Goal: Task Accomplishment & Management: Use online tool/utility

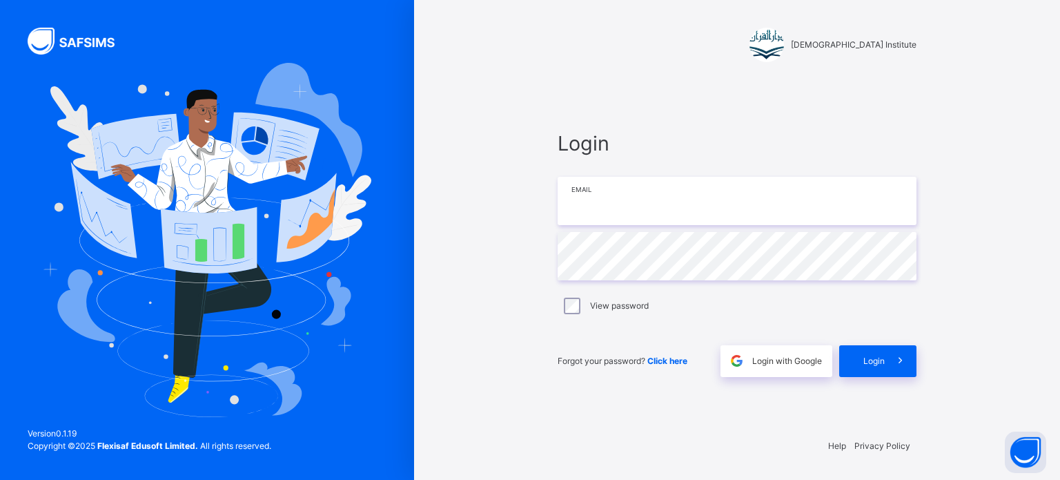
click at [687, 199] on input "email" at bounding box center [737, 201] width 359 height 48
type input "**********"
click at [897, 375] on span at bounding box center [901, 361] width 32 height 32
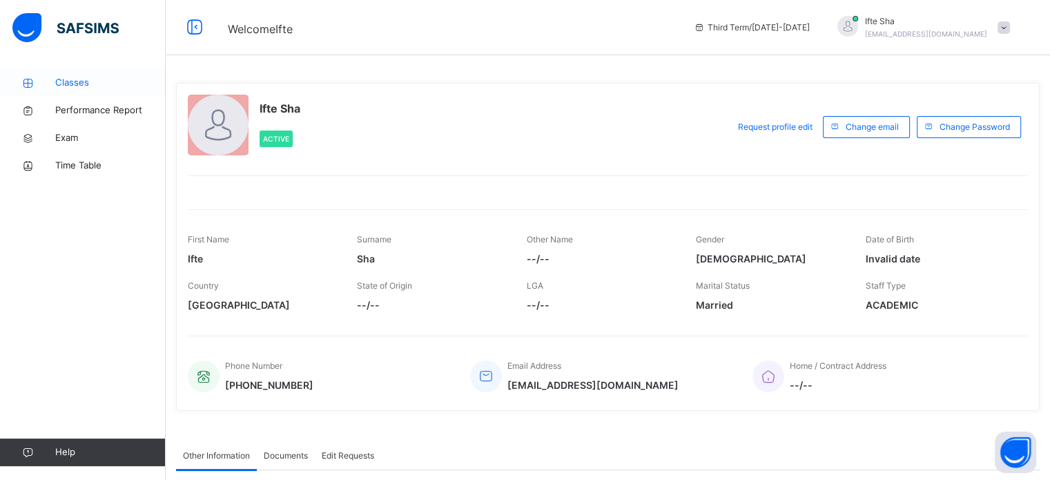
click at [102, 74] on link "Classes" at bounding box center [83, 83] width 166 height 28
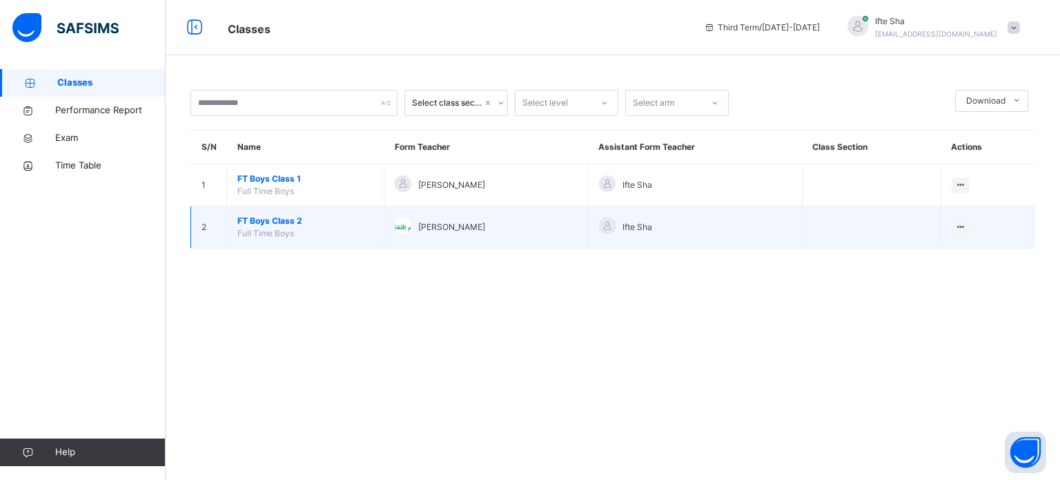
click at [293, 213] on td "FT Boys Class 2 Full Time Boys" at bounding box center [305, 227] width 157 height 42
click at [293, 223] on span "FT Boys Class 2" at bounding box center [305, 221] width 136 height 12
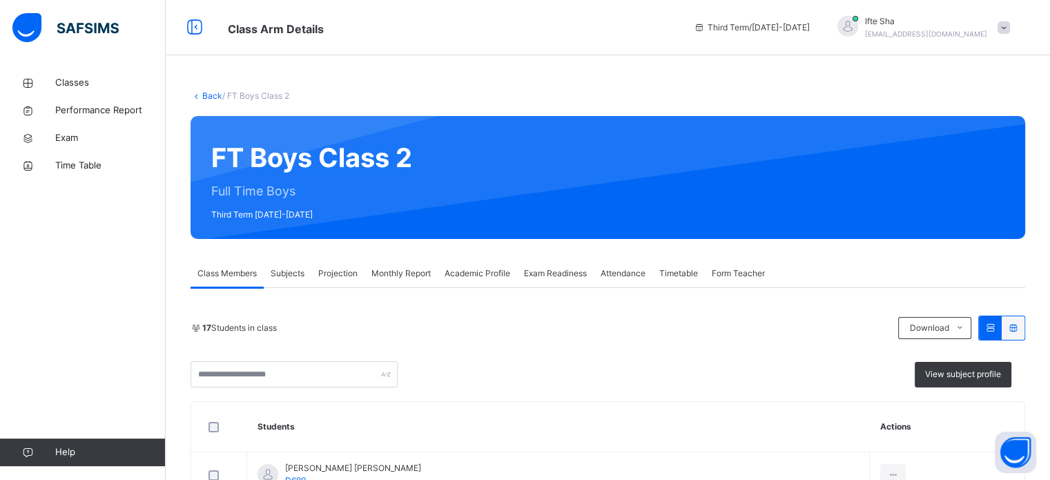
scroll to position [101, 0]
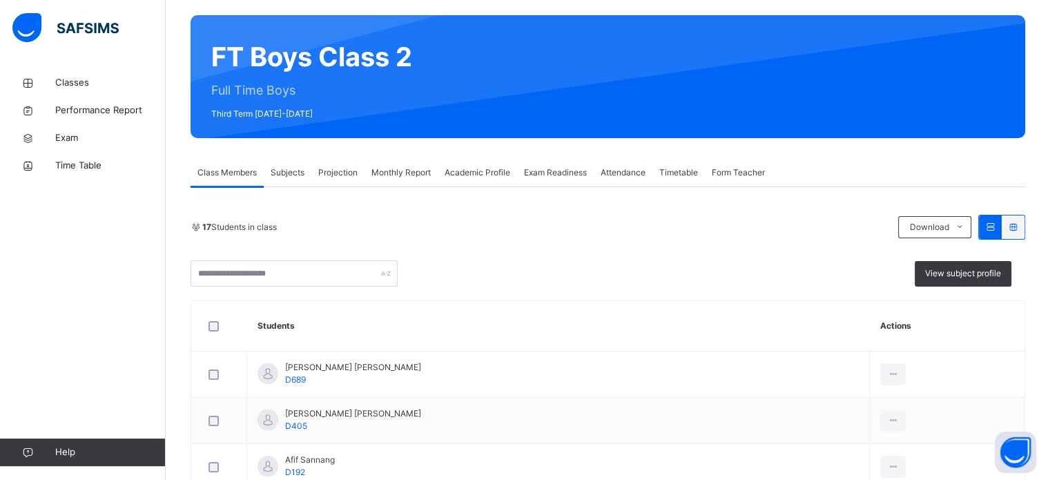
click at [293, 175] on span "Subjects" at bounding box center [288, 172] width 34 height 12
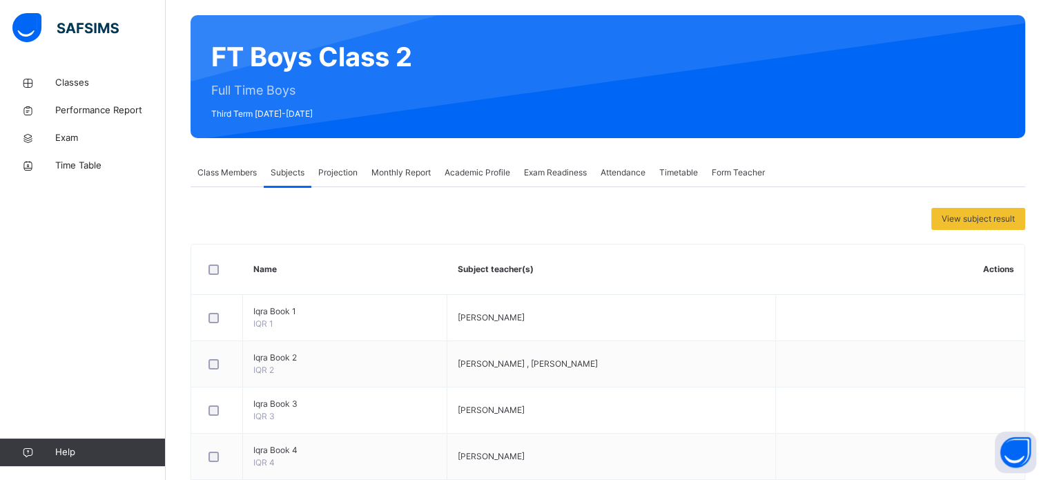
click at [345, 180] on div "Projection" at bounding box center [337, 173] width 53 height 28
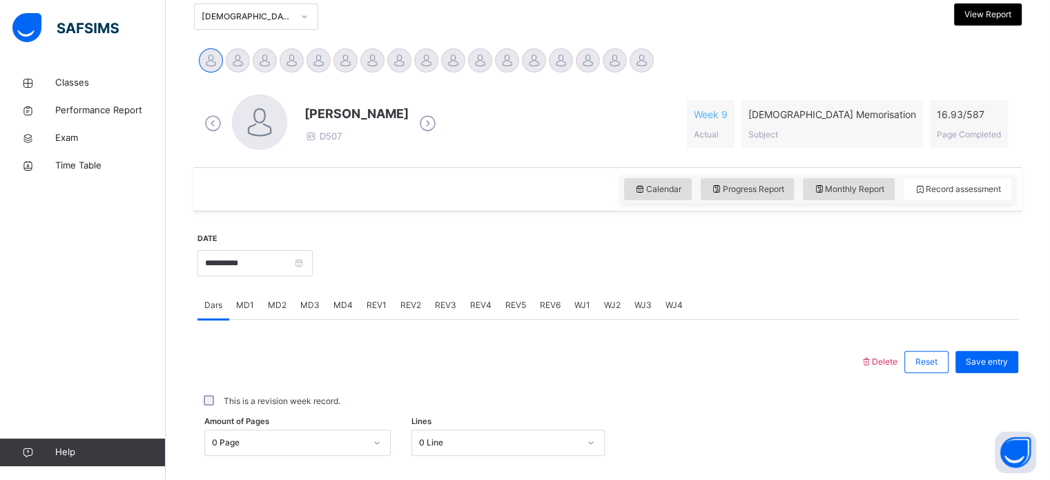
scroll to position [315, 0]
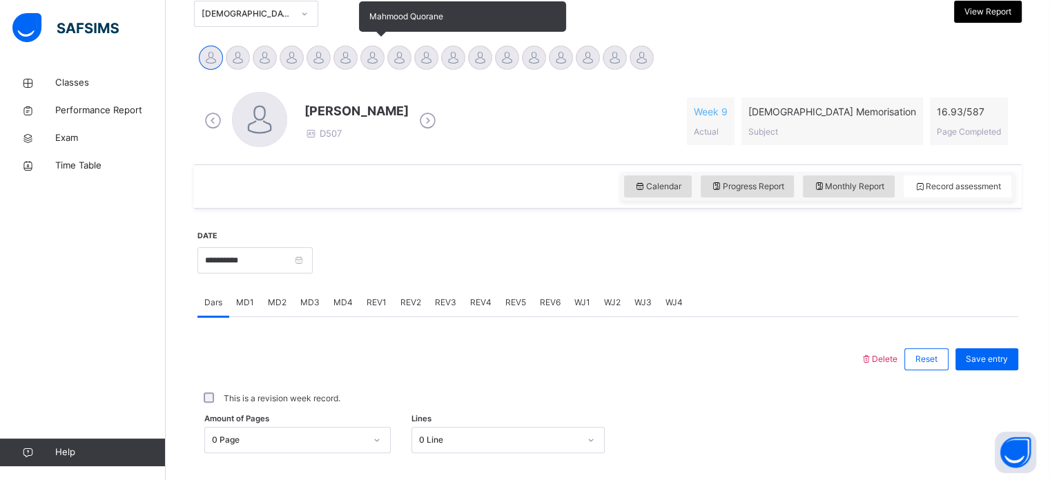
click at [381, 56] on div at bounding box center [372, 58] width 24 height 24
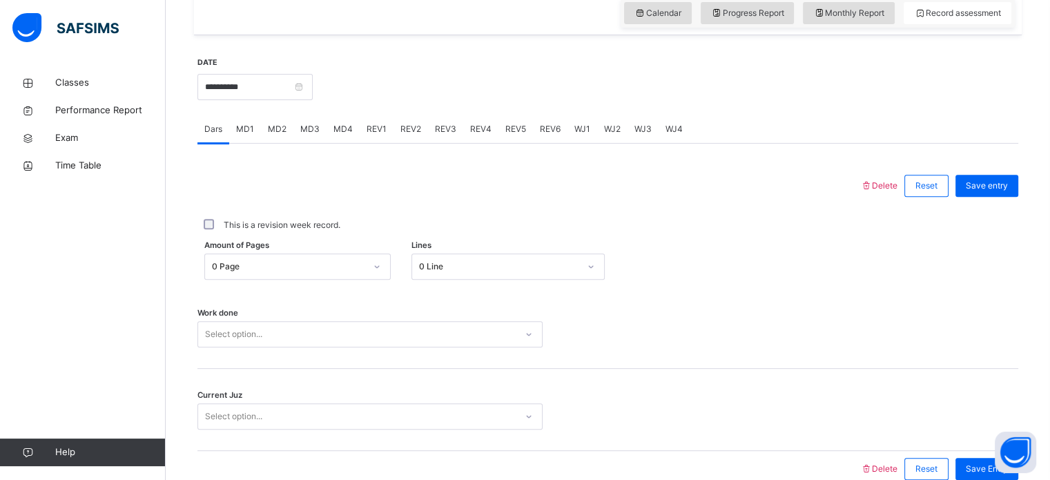
scroll to position [491, 0]
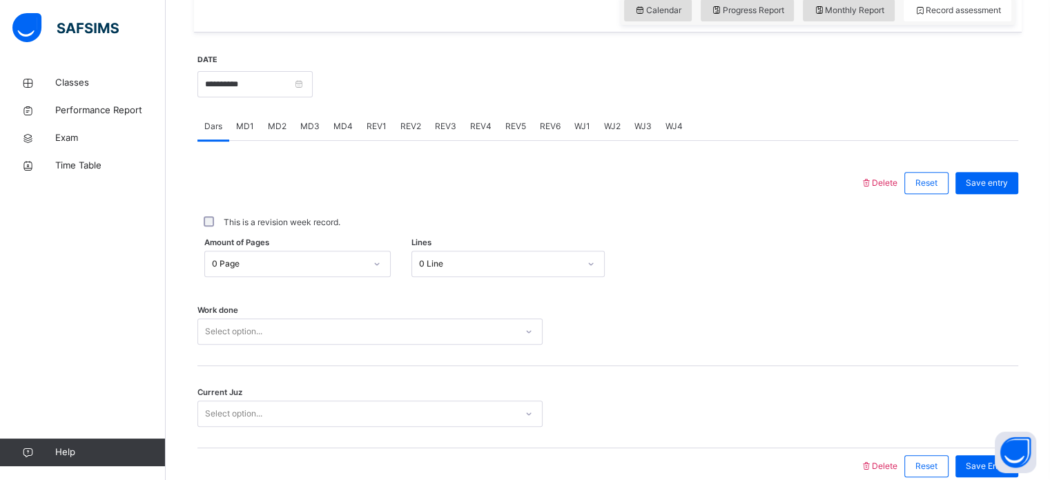
click at [306, 110] on div "**********" at bounding box center [254, 82] width 115 height 59
click at [289, 86] on input "**********" at bounding box center [254, 84] width 115 height 26
click at [289, 86] on body "Class Arm Details Third Term / [DATE]-[DATE] Ifte Sha [EMAIL_ADDRESS][DOMAIN_NA…" at bounding box center [525, 27] width 1050 height 1037
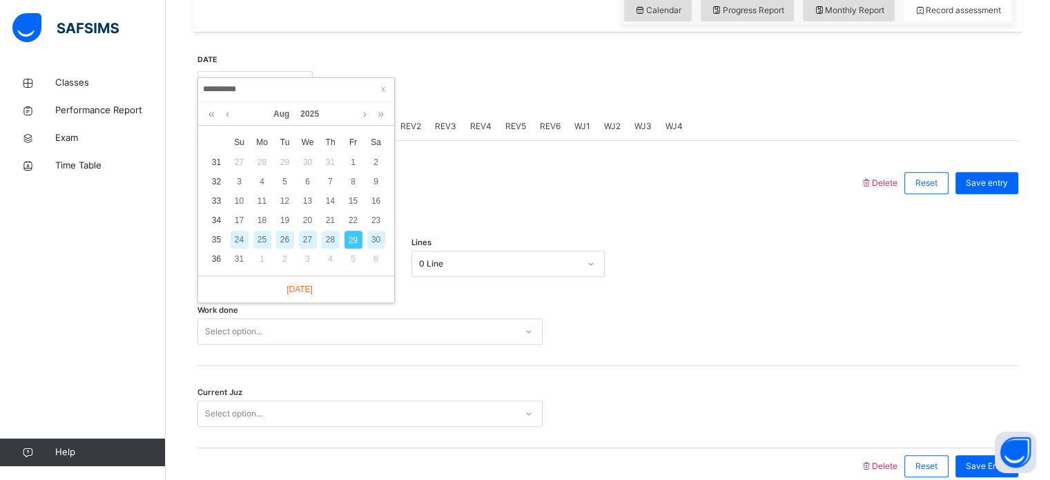
click at [329, 242] on div "28" at bounding box center [331, 240] width 18 height 18
type input "**********"
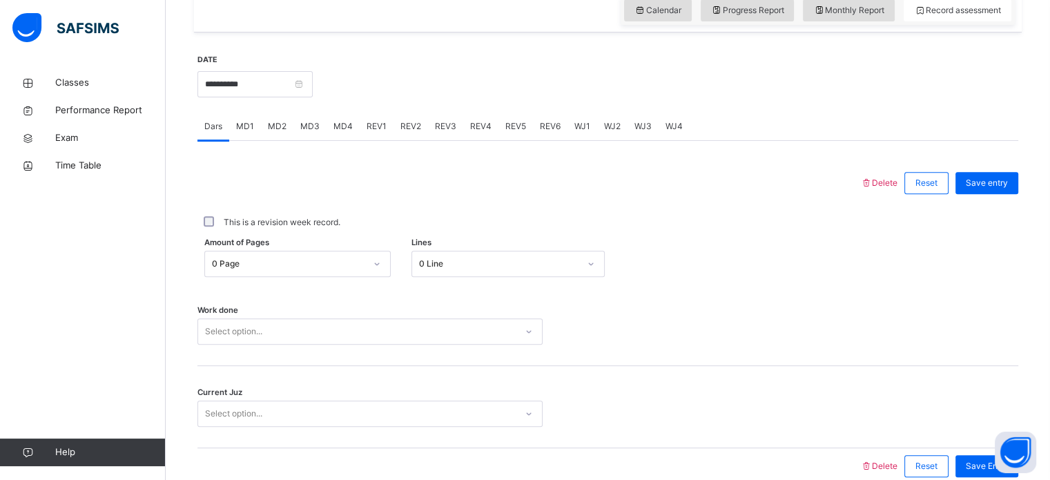
click at [578, 125] on span "WJ1" at bounding box center [582, 126] width 16 height 12
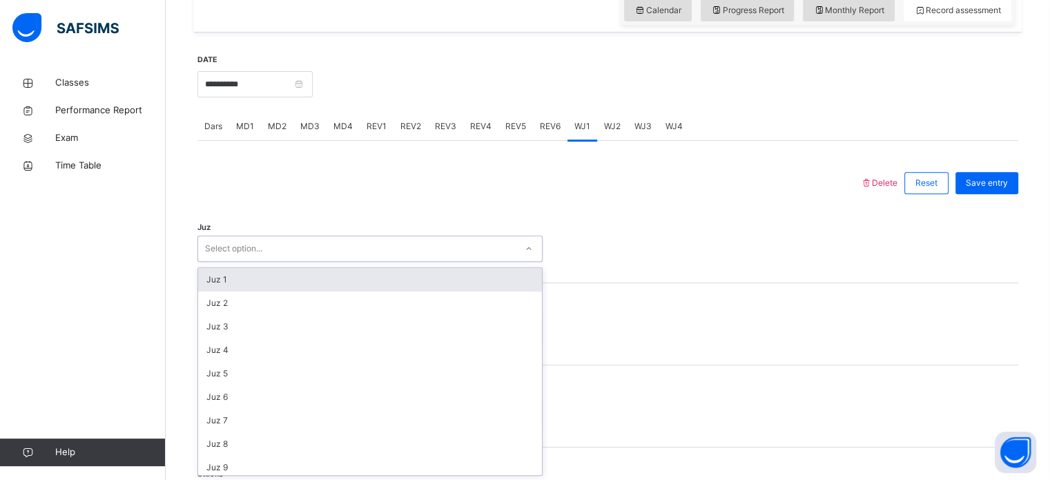
click at [534, 236] on div at bounding box center [529, 248] width 26 height 25
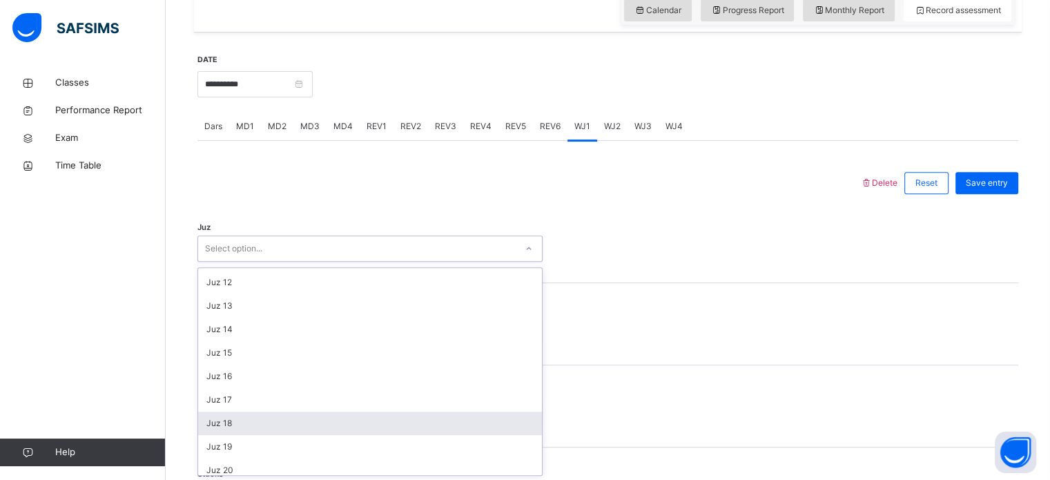
scroll to position [262, 0]
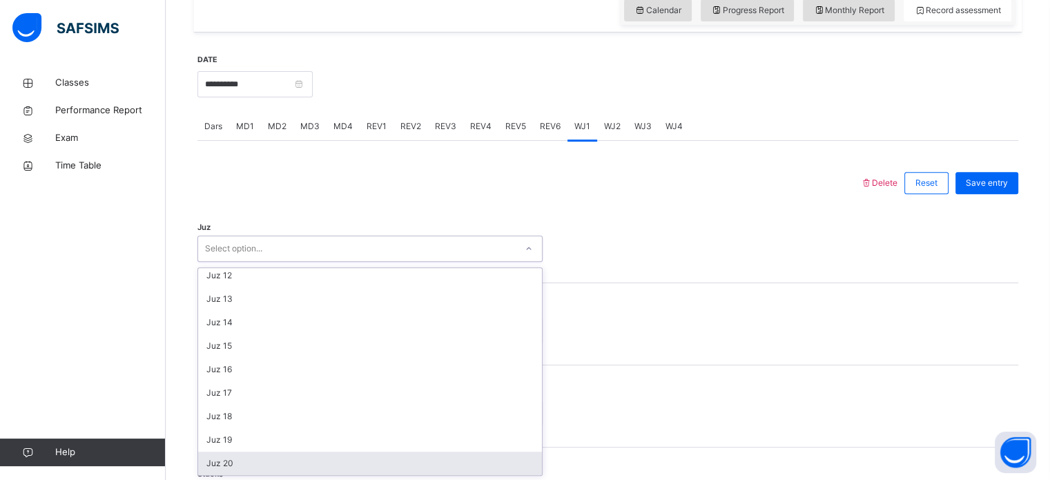
click at [309, 460] on div "Juz 20" at bounding box center [370, 462] width 344 height 23
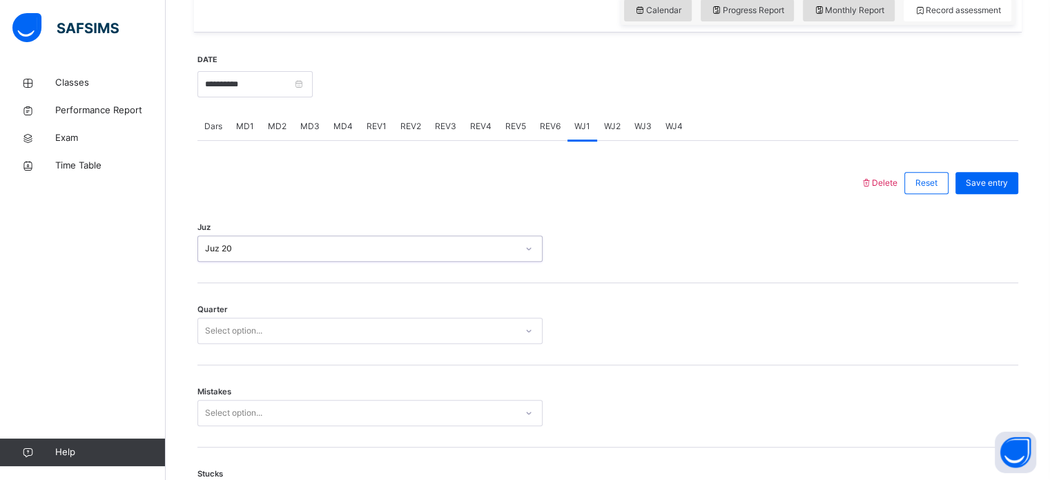
click at [393, 341] on div "Select option..." at bounding box center [369, 331] width 345 height 26
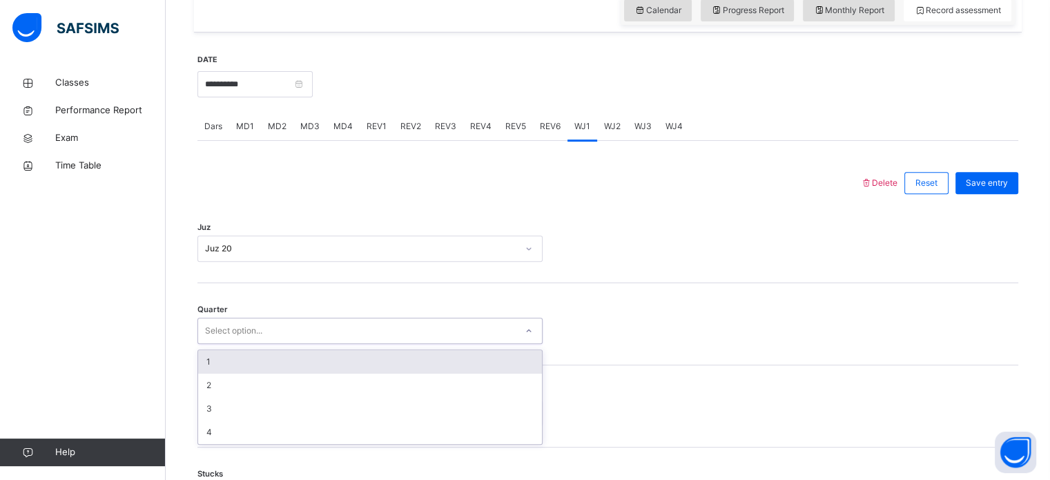
click at [373, 367] on div "1" at bounding box center [370, 361] width 344 height 23
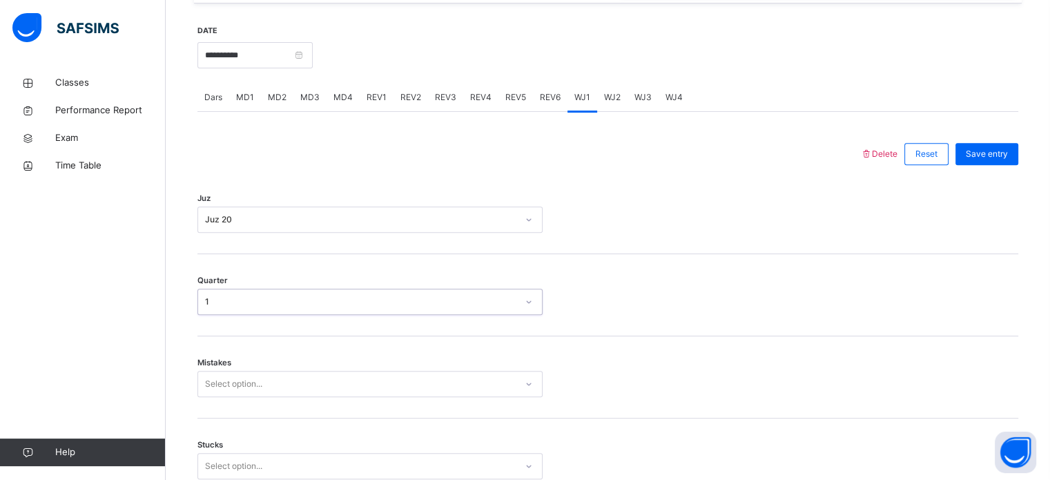
scroll to position [583, 0]
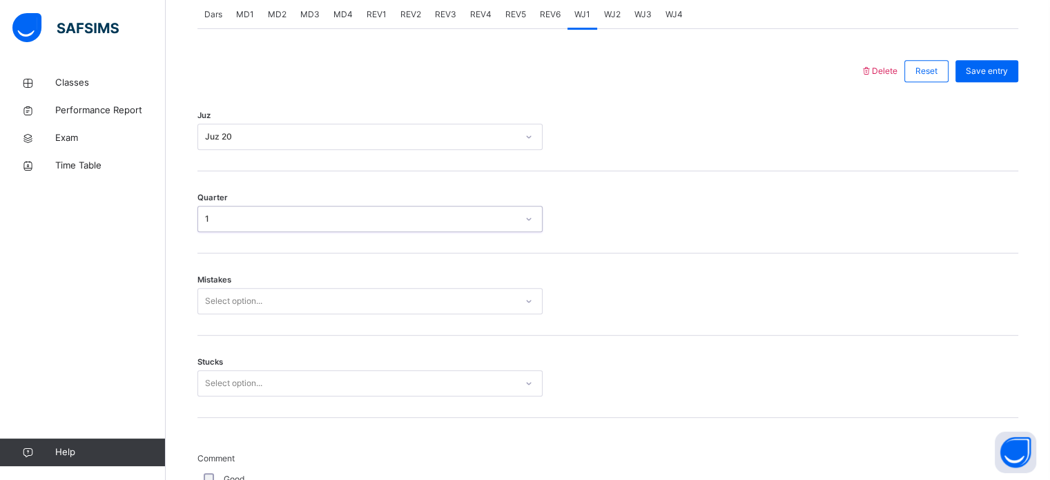
click at [356, 314] on div "Select option..." at bounding box center [369, 301] width 345 height 26
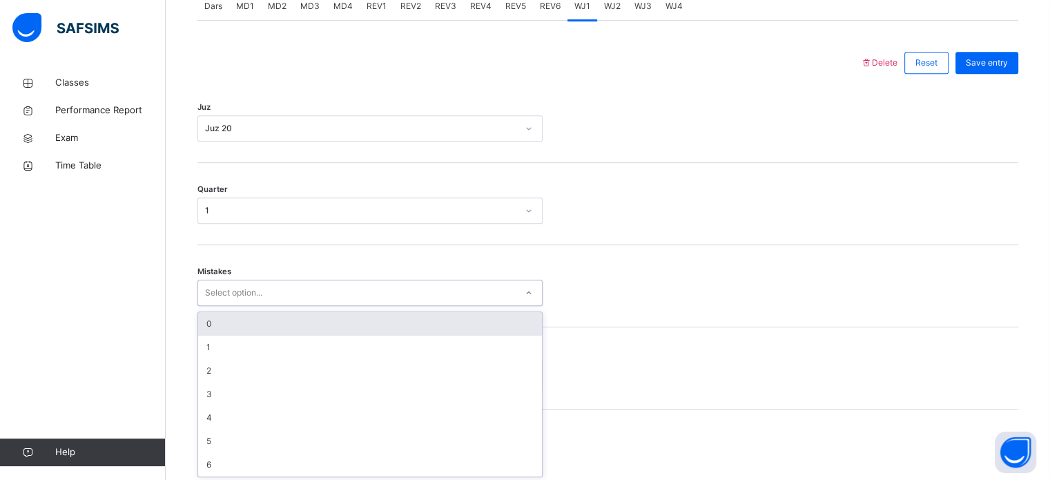
scroll to position [613, 0]
click at [356, 331] on div "0" at bounding box center [370, 321] width 344 height 23
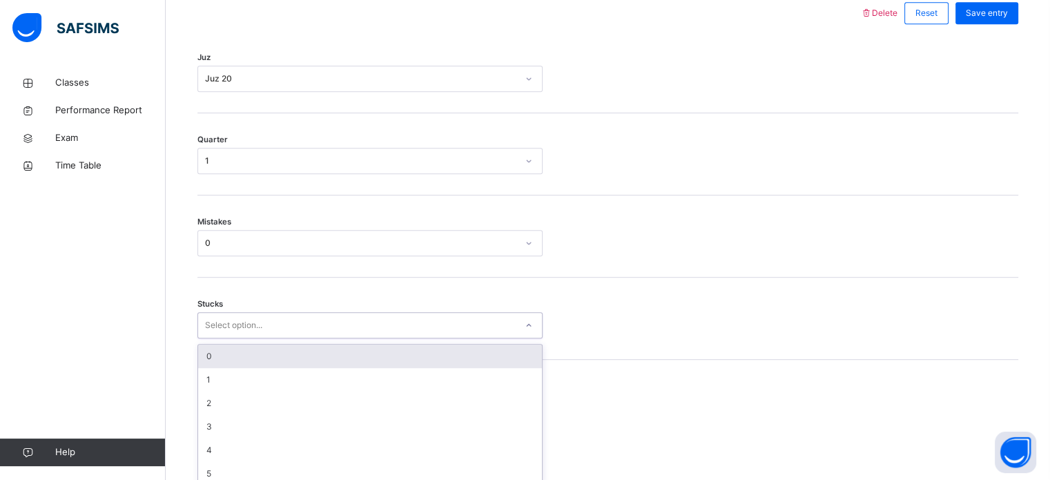
click at [309, 338] on div "option 0 focused, 1 of 6. 6 results available. Use Up and Down to choose option…" at bounding box center [369, 325] width 345 height 26
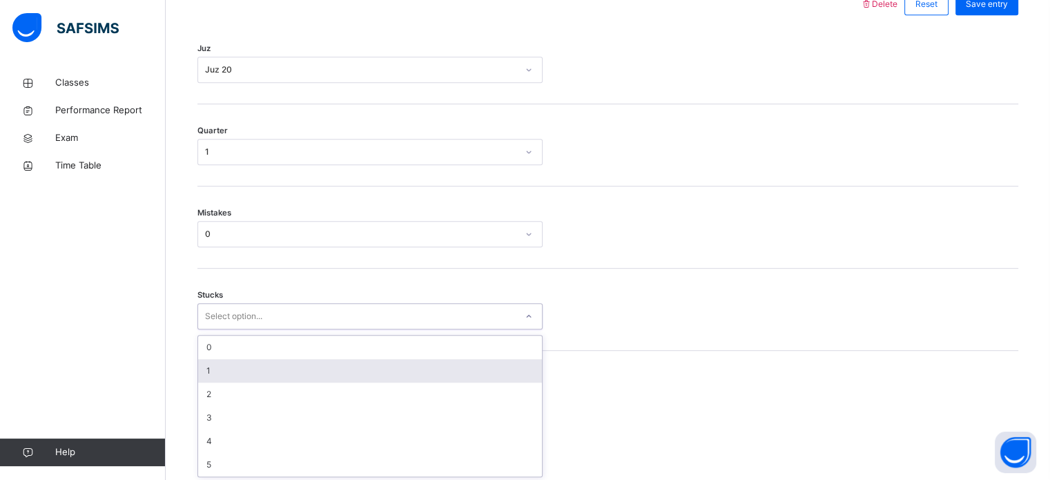
scroll to position [671, 0]
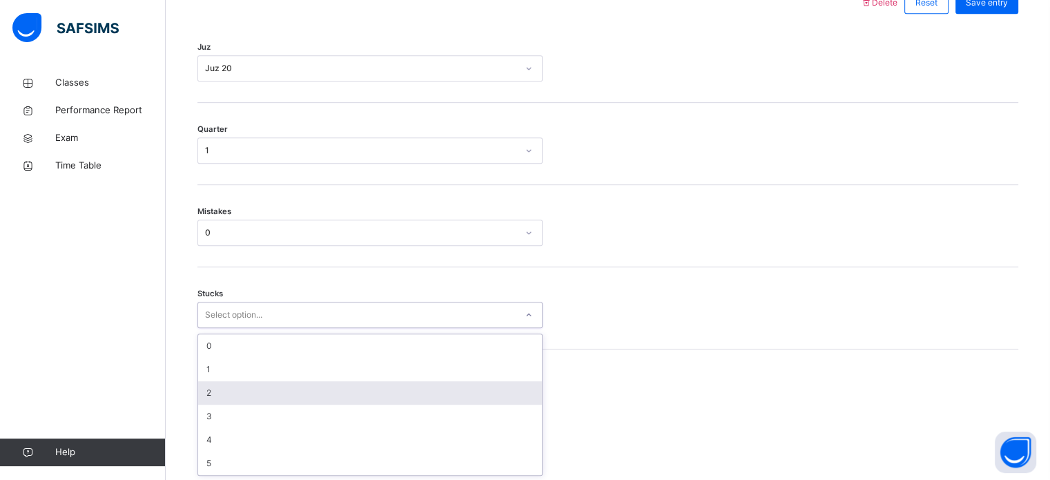
click at [281, 383] on div "2" at bounding box center [370, 392] width 344 height 23
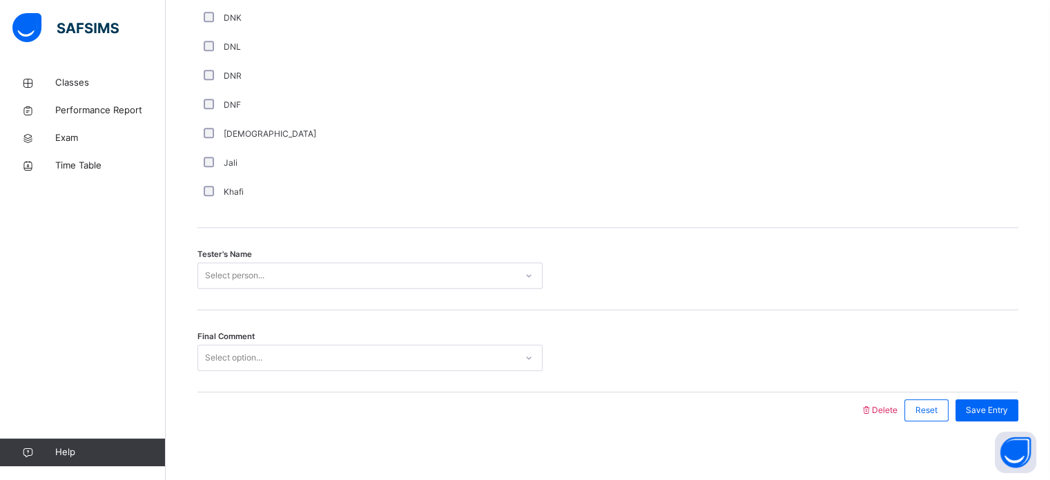
scroll to position [1247, 0]
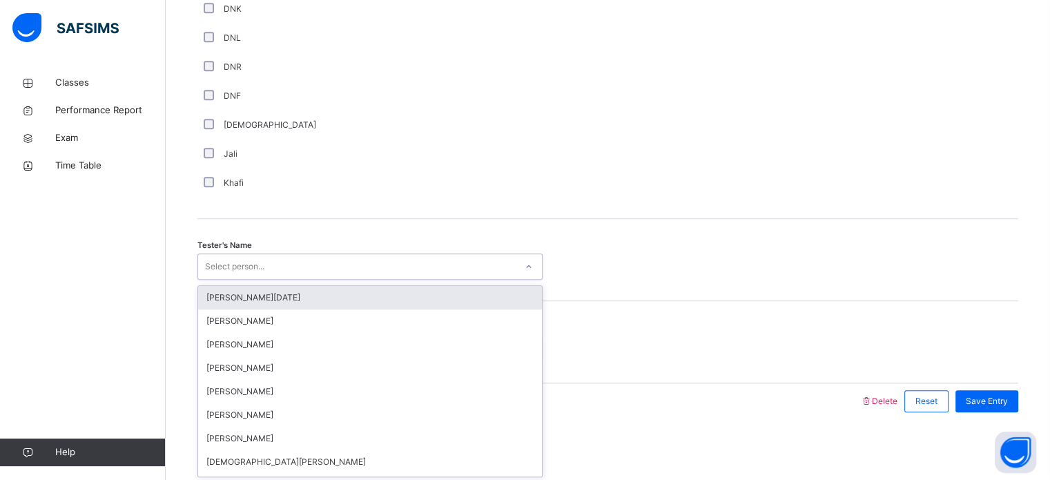
click at [362, 259] on div "Select person..." at bounding box center [357, 266] width 318 height 21
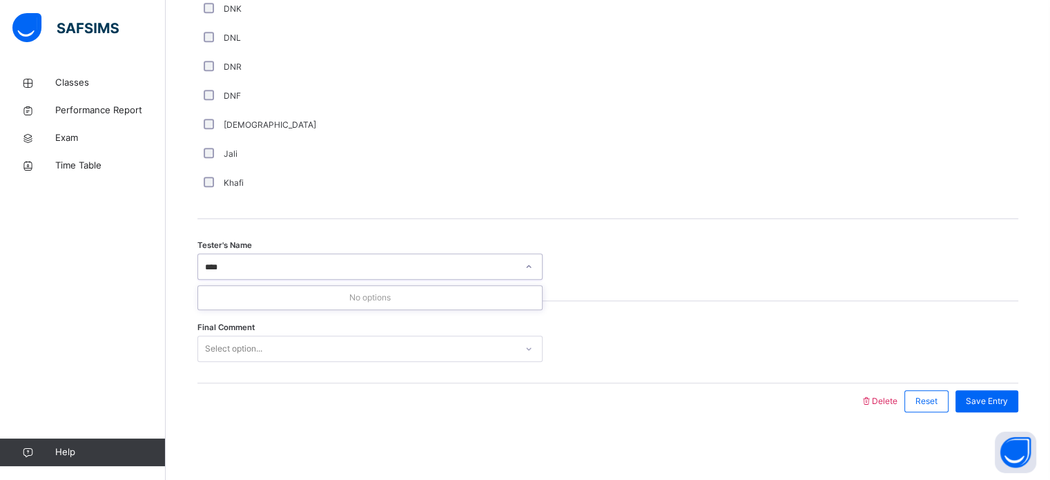
type input "***"
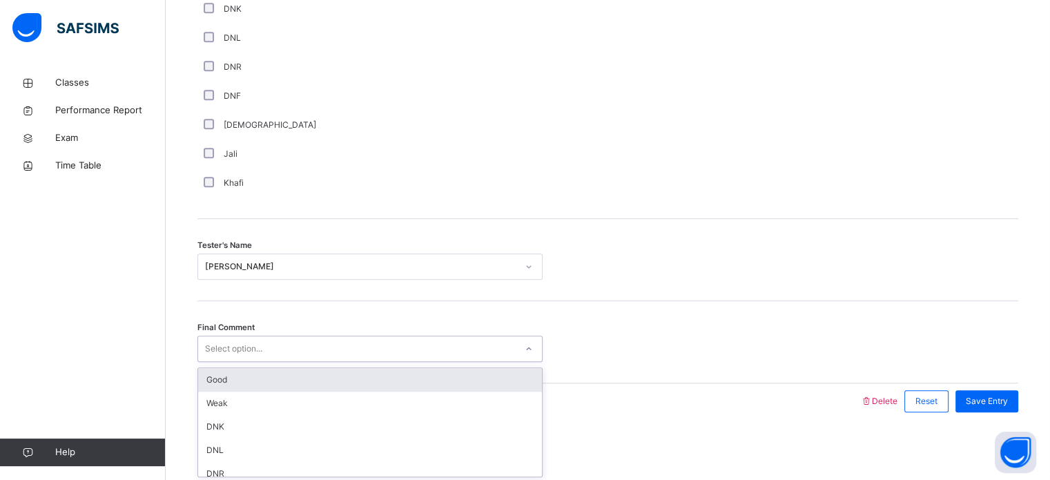
click at [326, 353] on div "Select option..." at bounding box center [357, 348] width 318 height 21
click at [335, 378] on div "Good" at bounding box center [370, 379] width 344 height 23
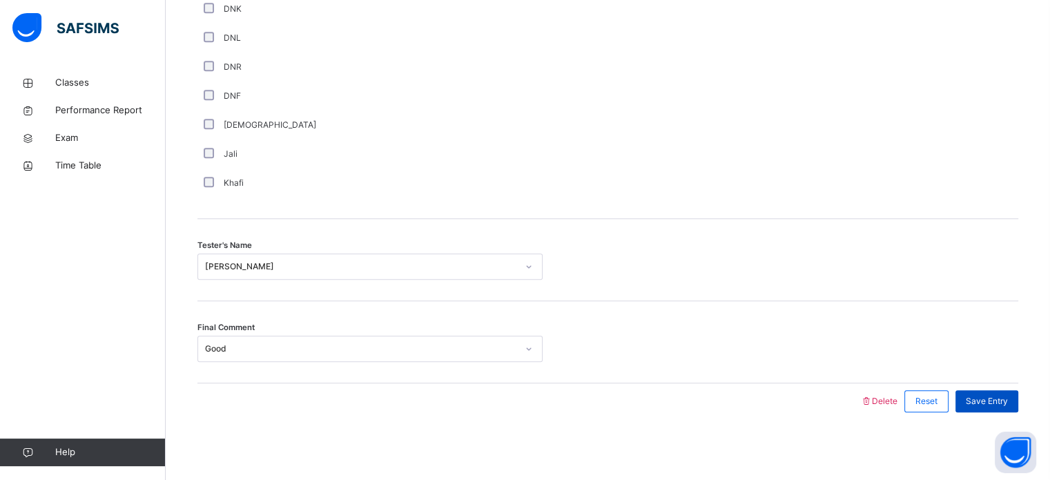
click at [997, 405] on div "Save Entry" at bounding box center [986, 401] width 63 height 22
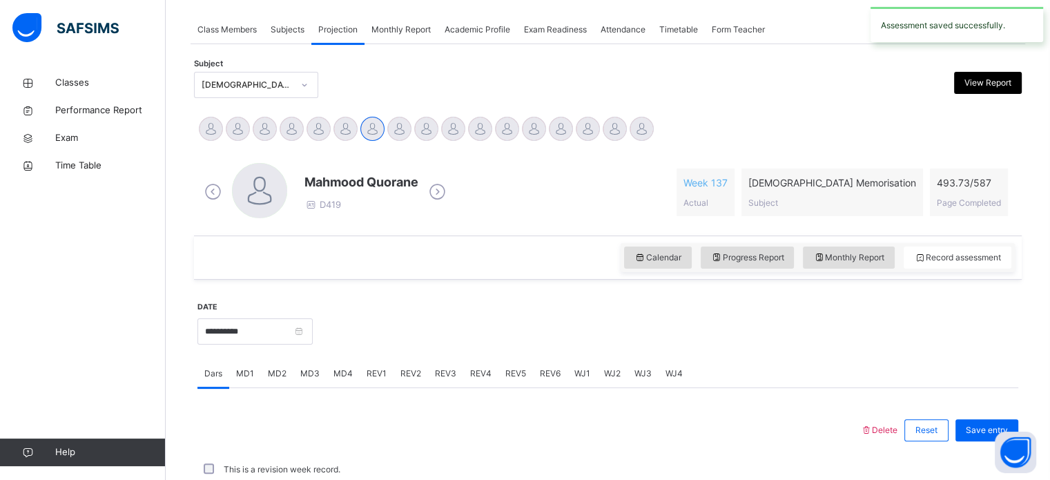
scroll to position [556, 0]
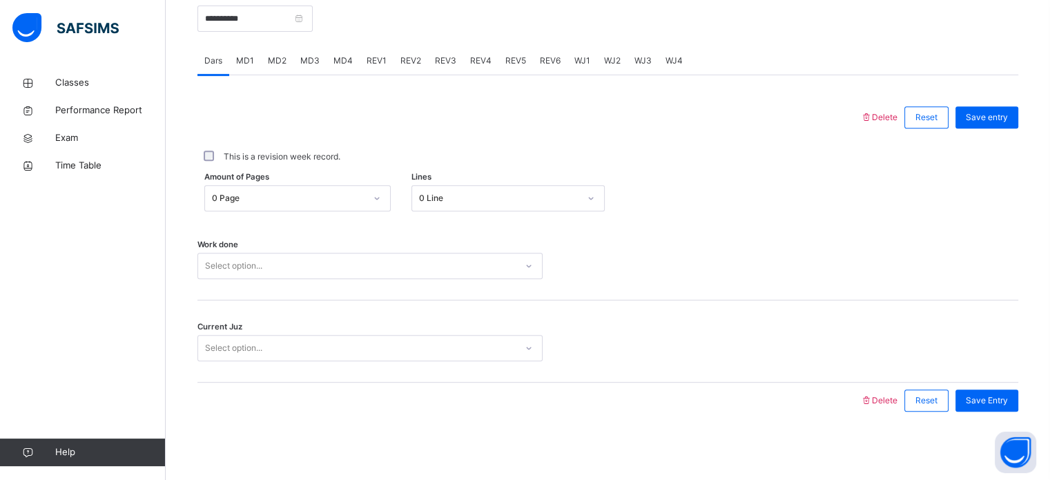
click at [612, 58] on span "WJ2" at bounding box center [612, 61] width 17 height 12
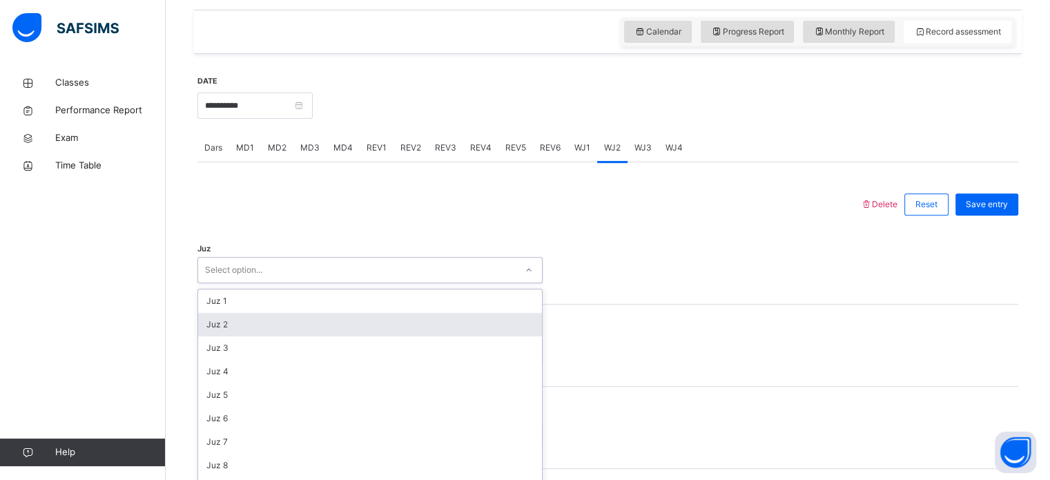
click at [329, 283] on div "option Juz 2 focused, 2 of 30. 30 results available. Use Up and Down to choose …" at bounding box center [369, 270] width 345 height 26
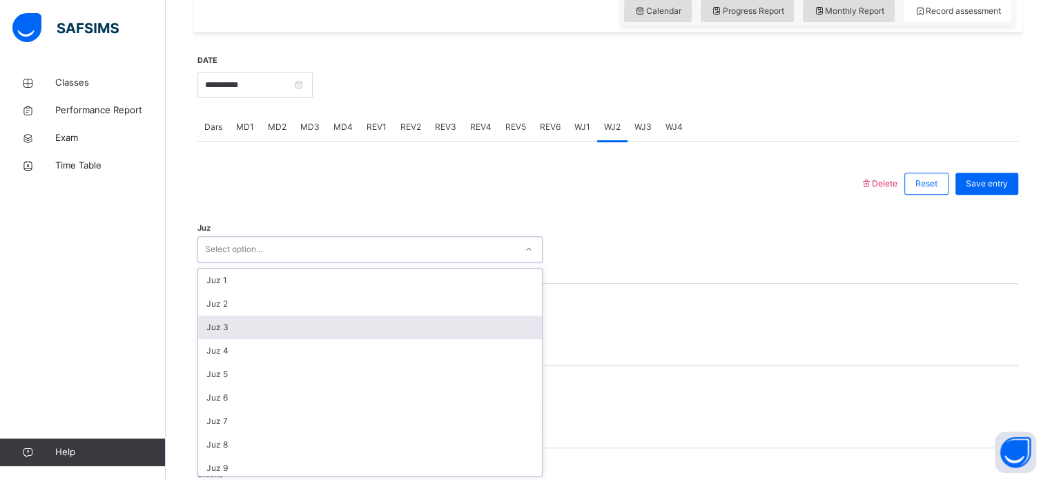
scroll to position [491, 0]
click at [329, 333] on div "Juz 3" at bounding box center [370, 325] width 344 height 23
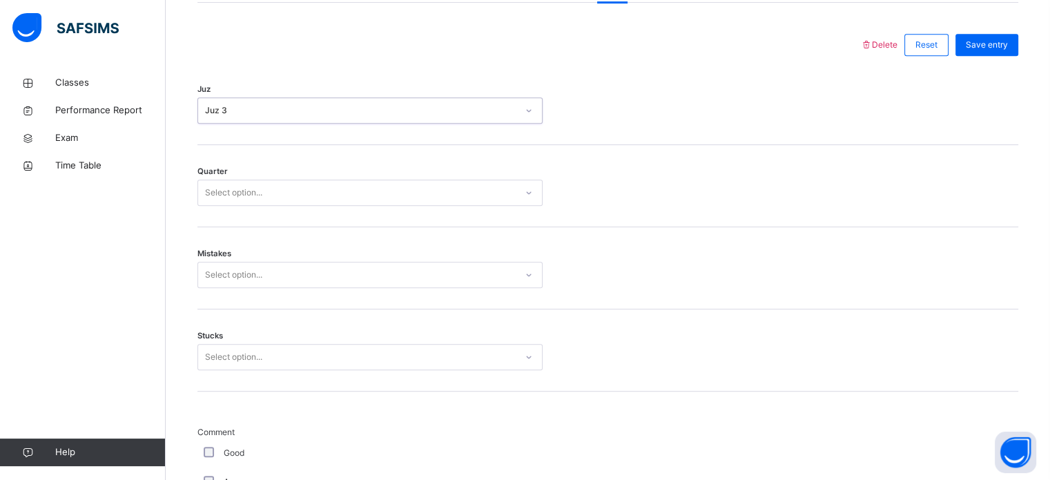
scroll to position [704, 0]
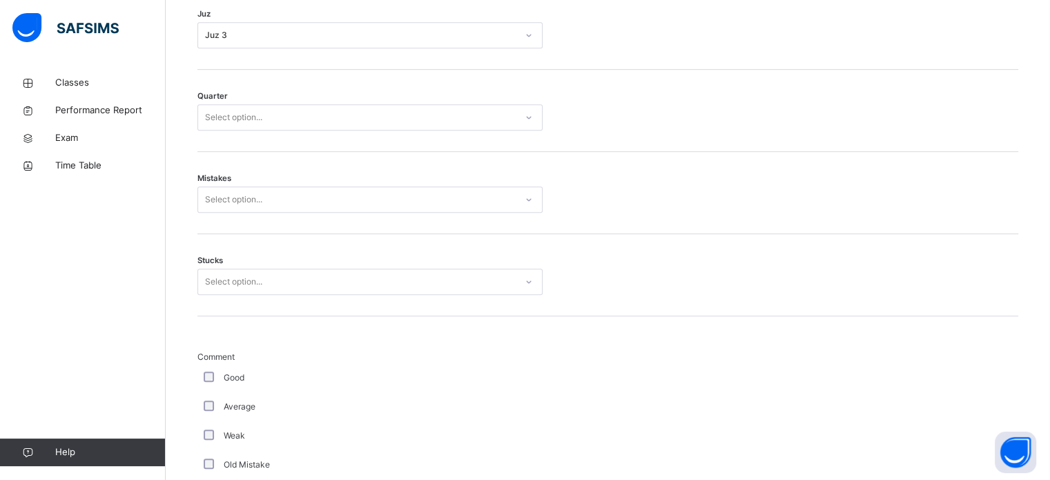
click at [385, 55] on div "Juz Juz 3" at bounding box center [607, 29] width 821 height 82
click at [385, 50] on div "Juz Juz 3" at bounding box center [607, 29] width 821 height 82
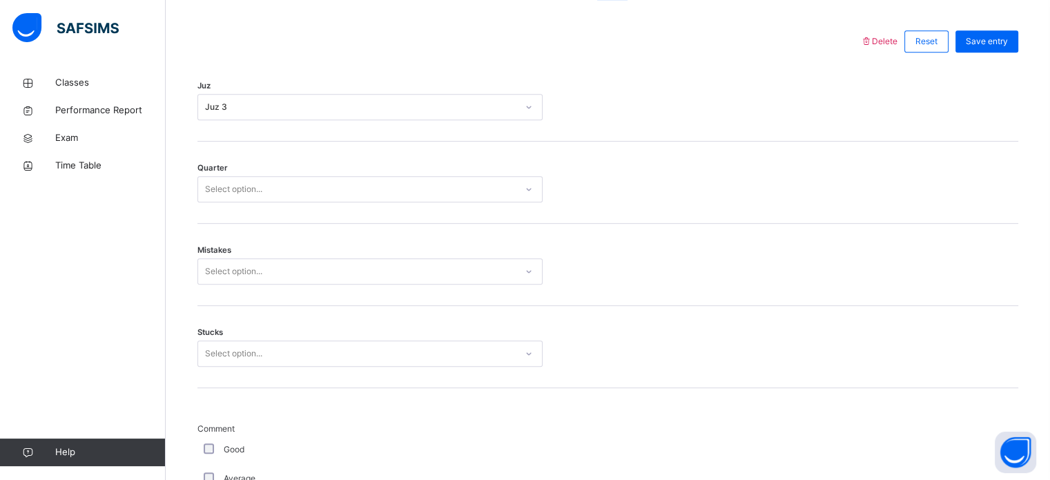
scroll to position [602, 0]
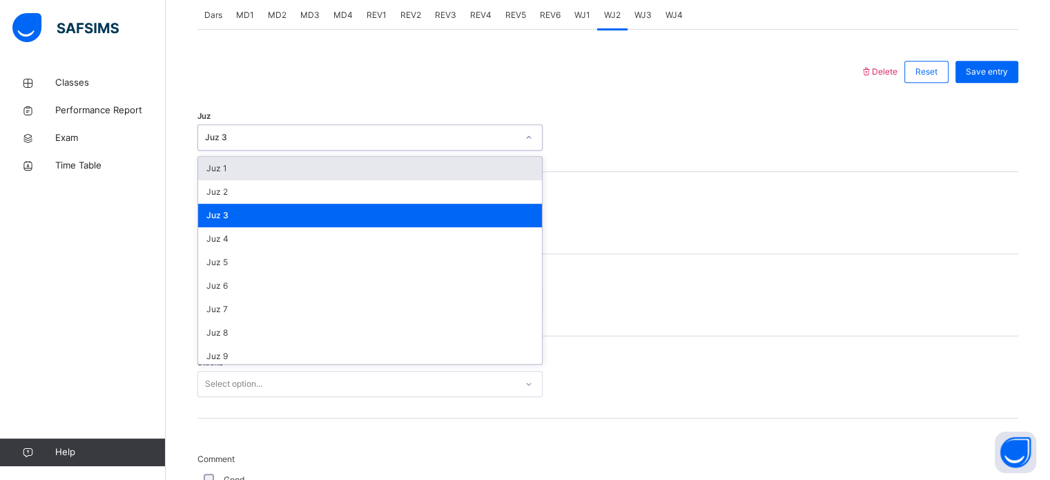
click at [359, 127] on div "Juz 3" at bounding box center [357, 137] width 318 height 21
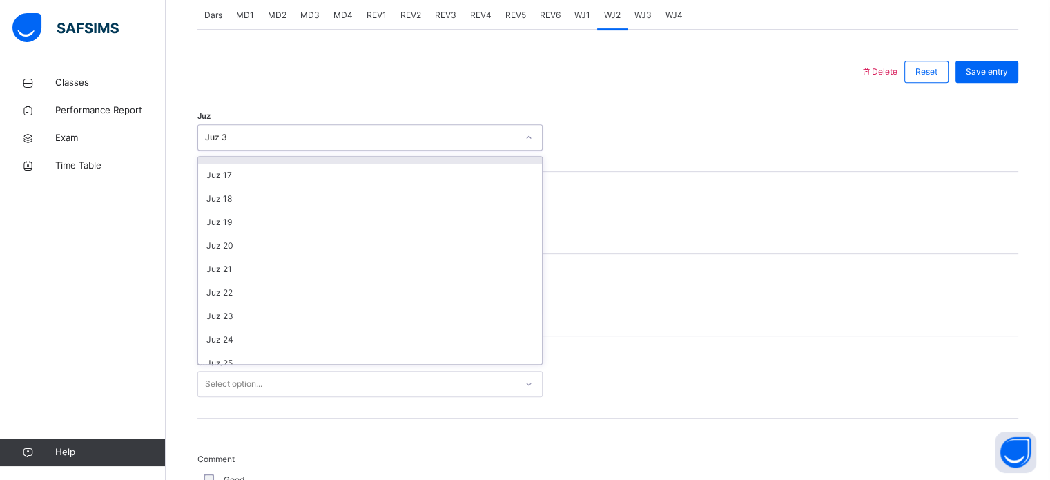
scroll to position [369, 0]
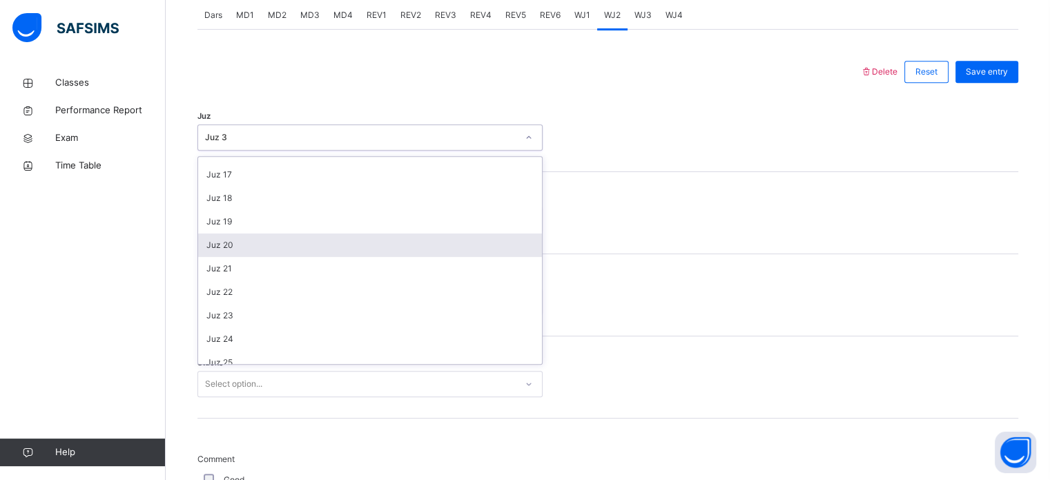
click at [241, 248] on div "Juz 20" at bounding box center [370, 244] width 344 height 23
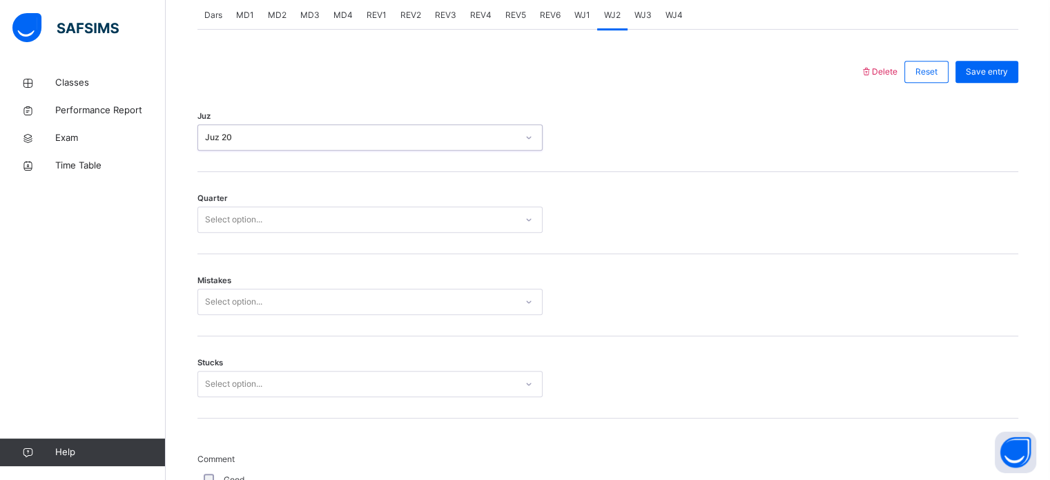
click at [240, 229] on div "Select option..." at bounding box center [369, 219] width 345 height 26
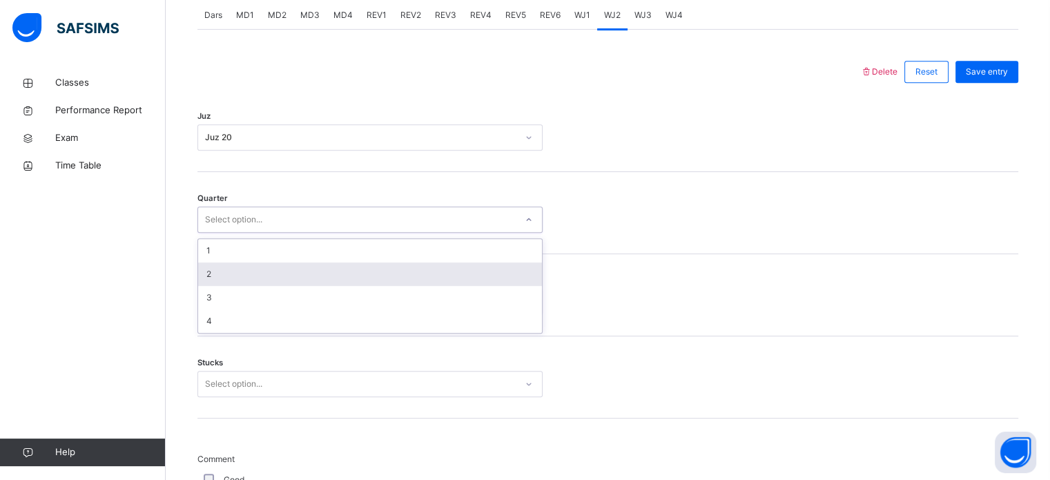
click at [232, 280] on div "2" at bounding box center [370, 273] width 344 height 23
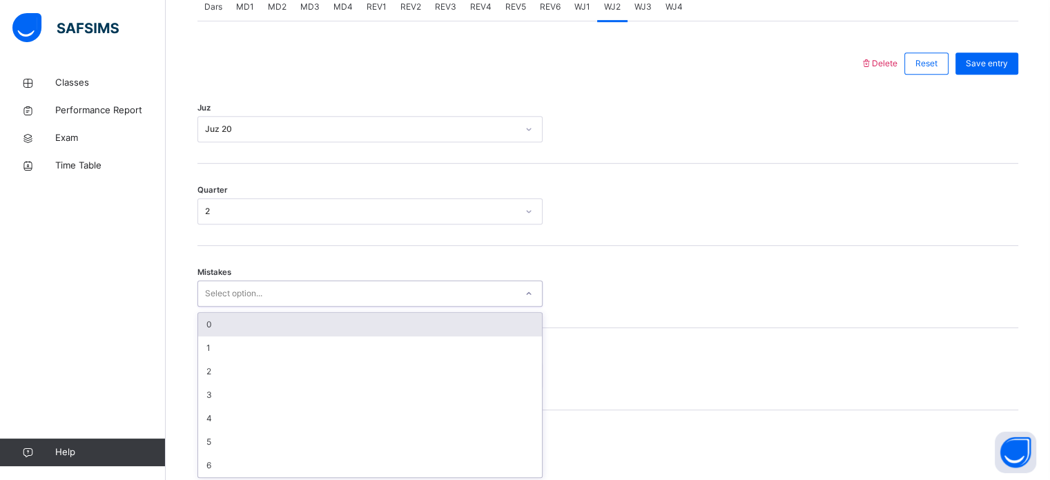
click at [232, 295] on div "Select option..." at bounding box center [233, 293] width 57 height 26
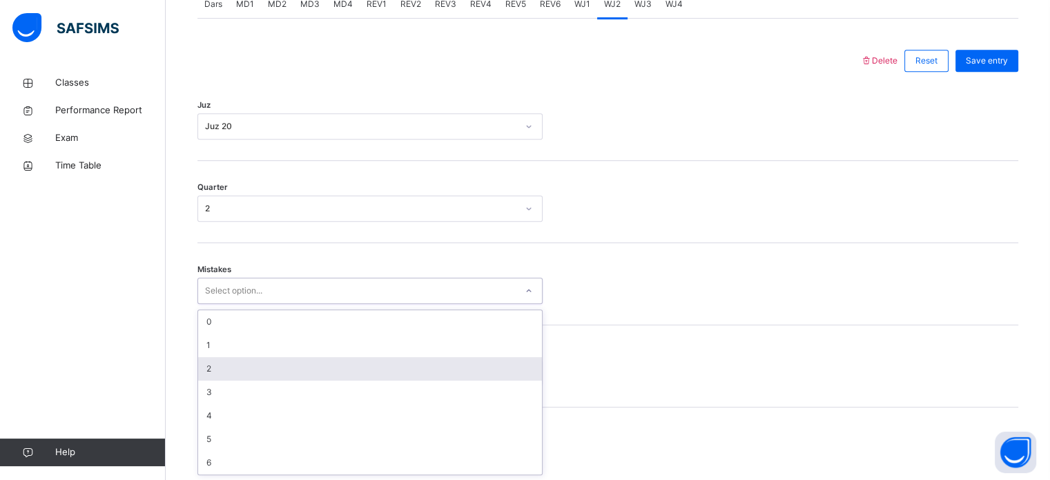
click at [207, 375] on div "2" at bounding box center [370, 368] width 344 height 23
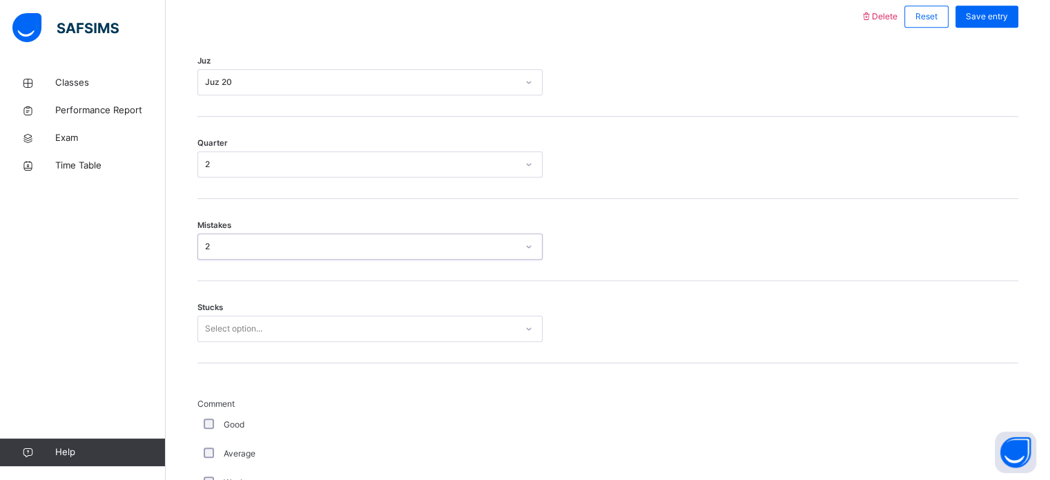
click at [207, 342] on div "Select option..." at bounding box center [369, 328] width 345 height 26
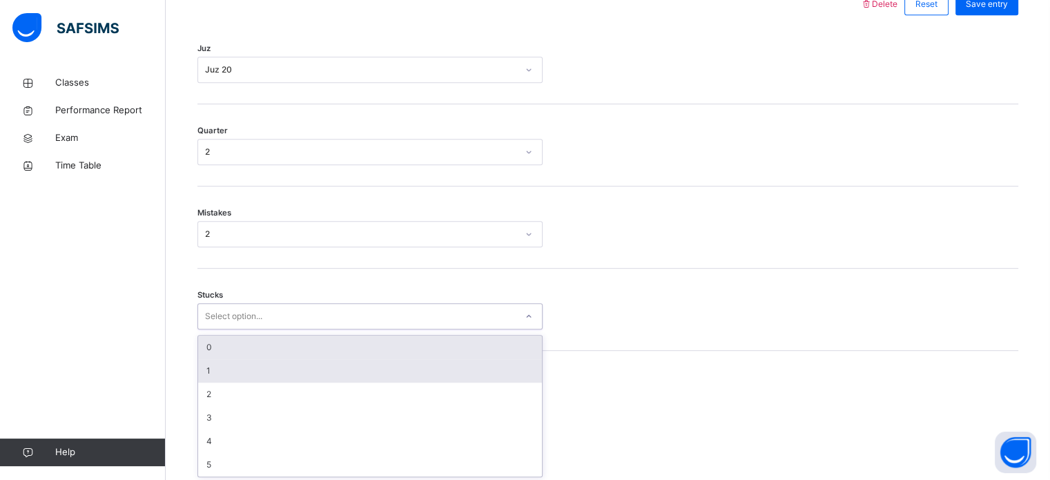
scroll to position [671, 0]
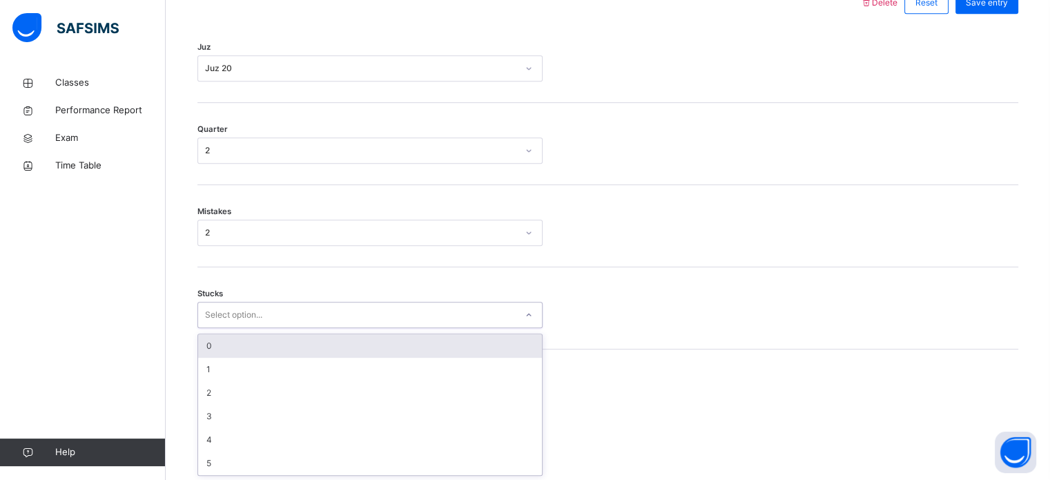
click at [207, 353] on div "0" at bounding box center [370, 345] width 344 height 23
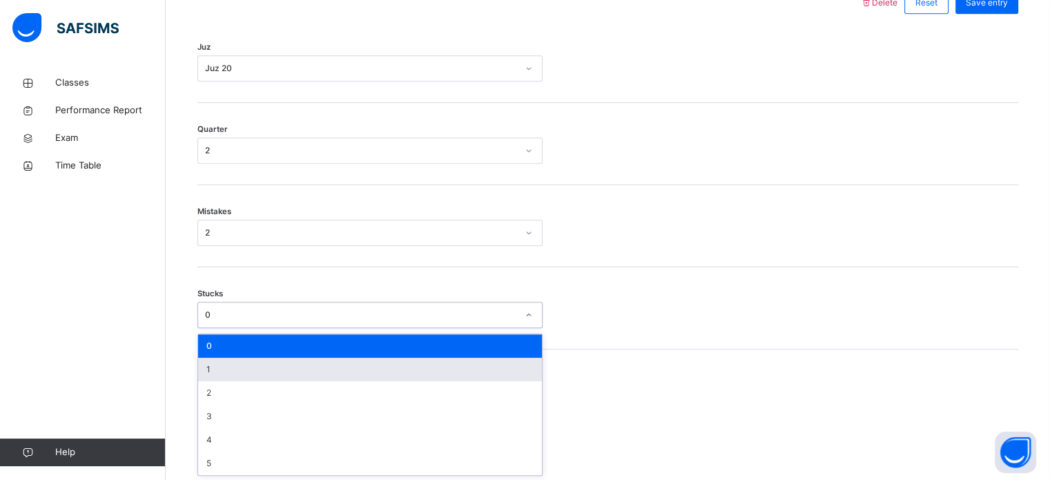
drag, startPoint x: 224, startPoint y: 311, endPoint x: 208, endPoint y: 372, distance: 62.8
click at [208, 328] on div "option 0, selected. option 1 focused, 2 of 6. 6 results available. Use Up and D…" at bounding box center [369, 315] width 345 height 26
click at [208, 372] on div "1" at bounding box center [370, 369] width 344 height 23
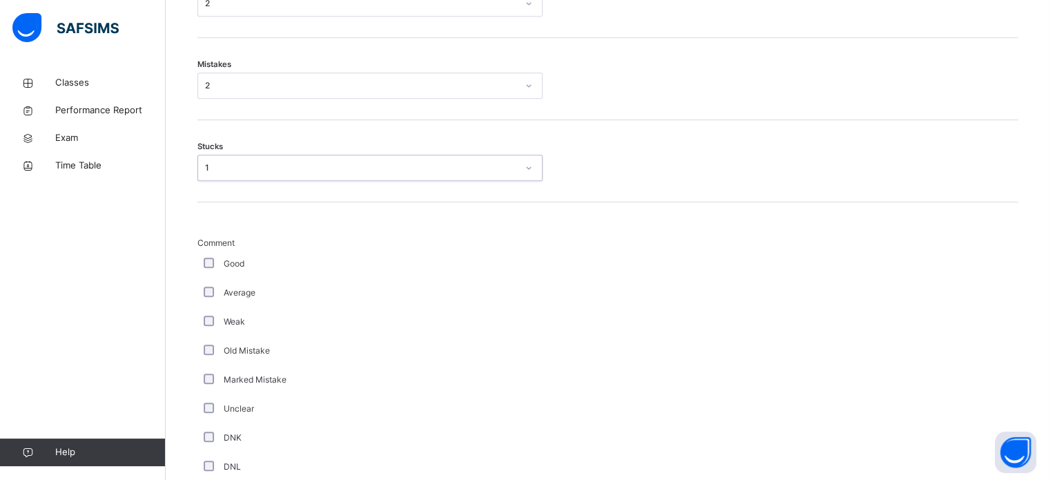
scroll to position [820, 0]
click at [204, 311] on div "Weak" at bounding box center [369, 319] width 345 height 29
click at [208, 311] on div "Weak" at bounding box center [369, 319] width 345 height 29
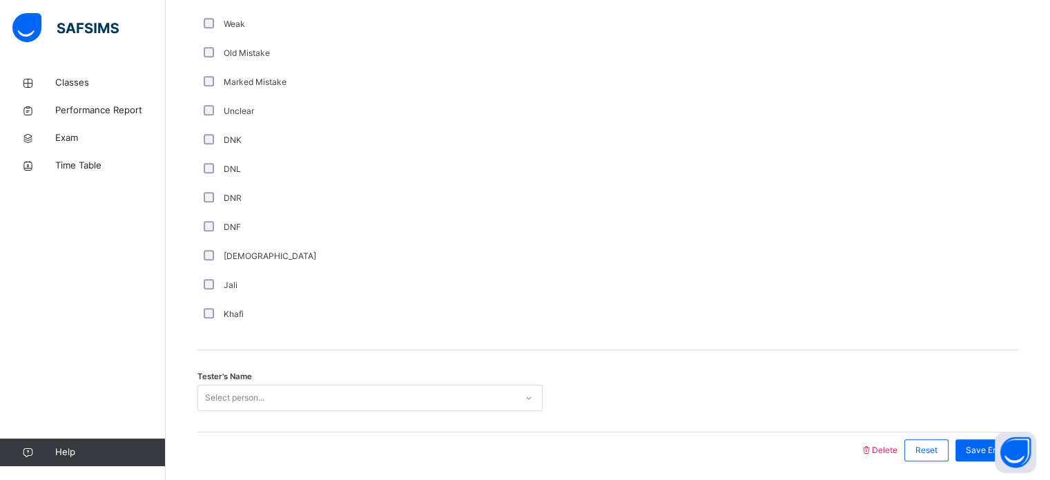
scroll to position [1165, 0]
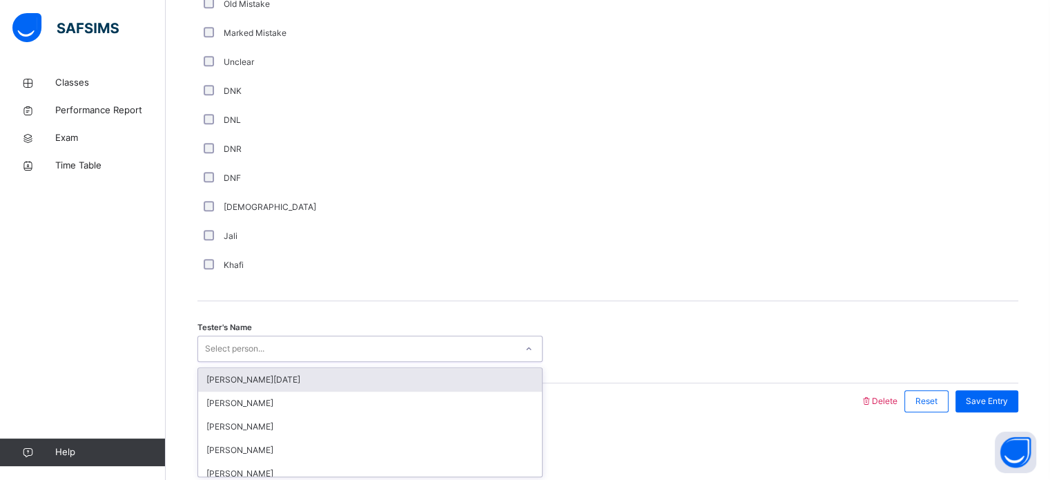
click at [222, 343] on div "Select person..." at bounding box center [234, 348] width 59 height 26
type input "****"
click at [259, 371] on div "Raashid Ahamed" at bounding box center [370, 379] width 344 height 23
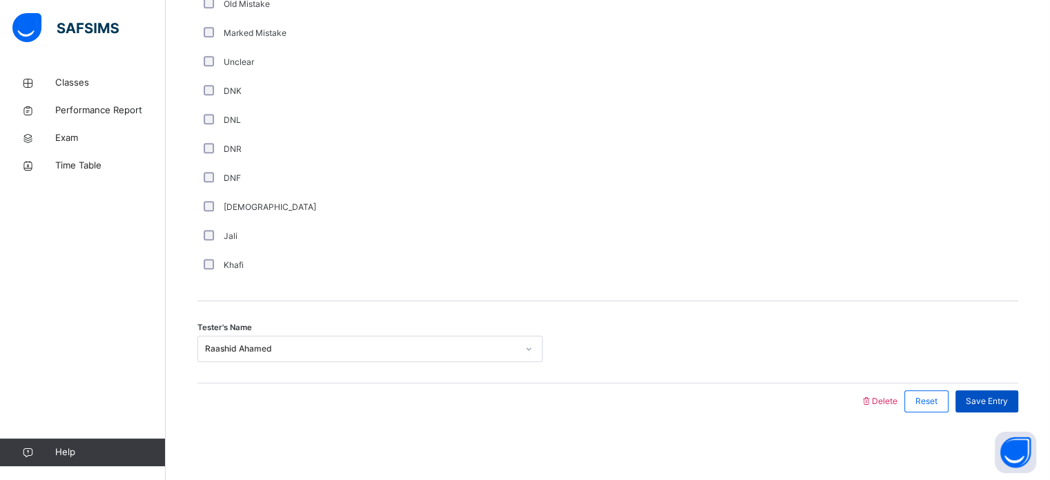
click at [994, 395] on span "Save Entry" at bounding box center [987, 401] width 42 height 12
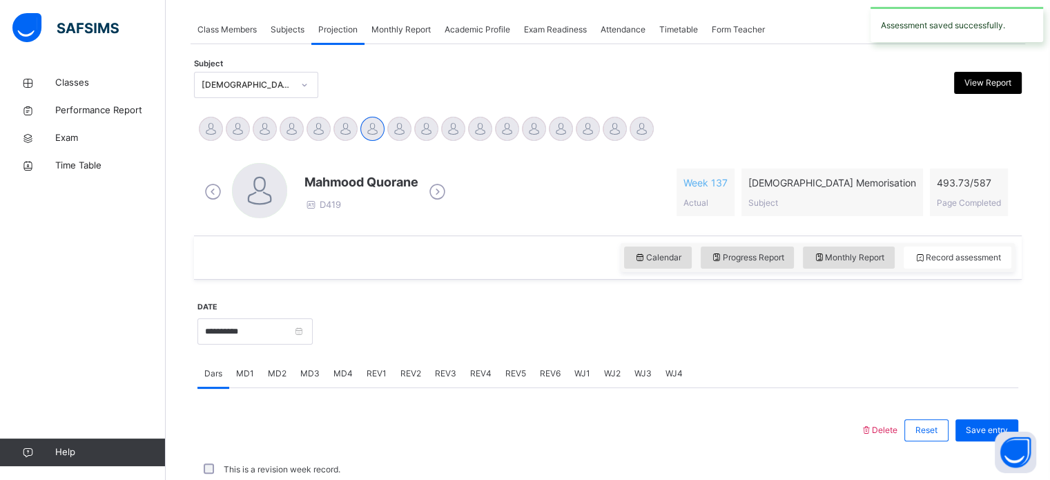
scroll to position [556, 0]
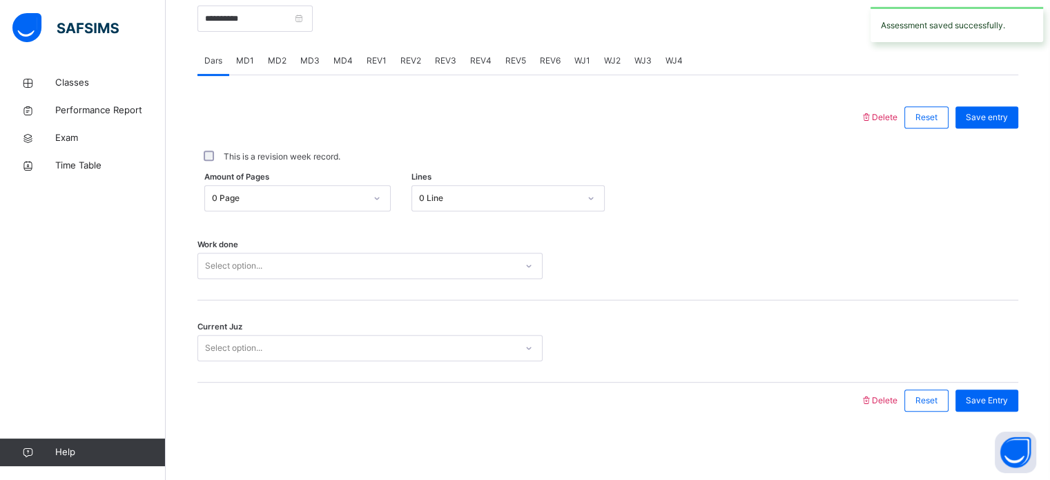
click at [634, 71] on div "WJ3" at bounding box center [642, 61] width 31 height 28
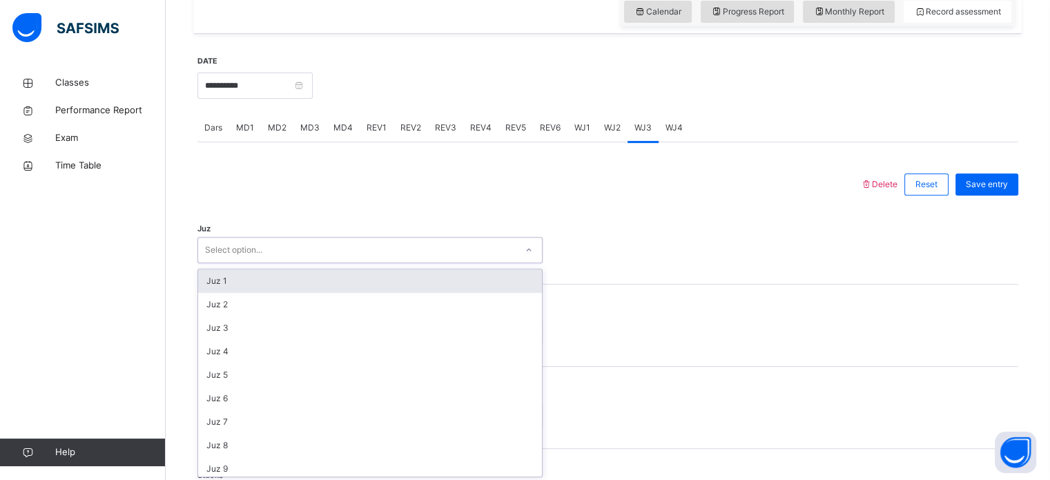
click at [370, 259] on div "Select option..." at bounding box center [369, 250] width 345 height 26
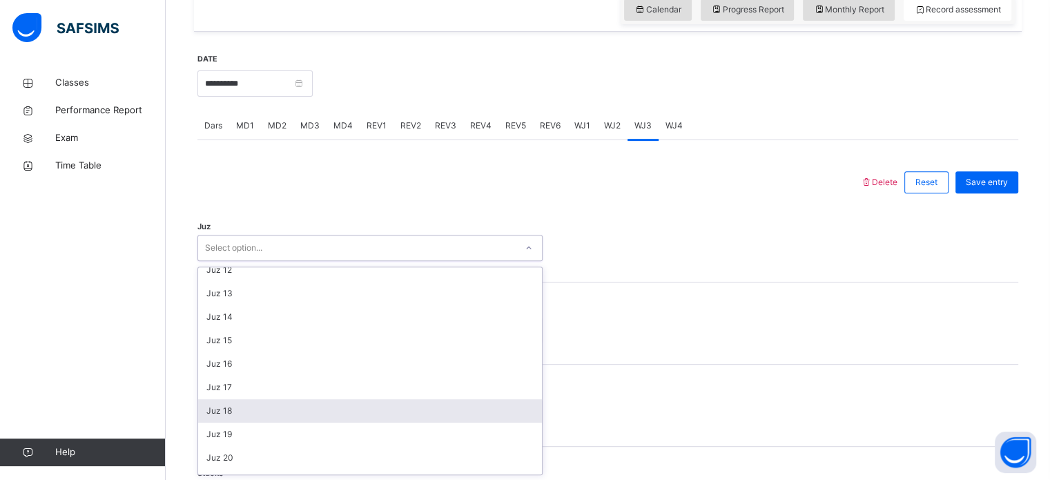
scroll to position [273, 0]
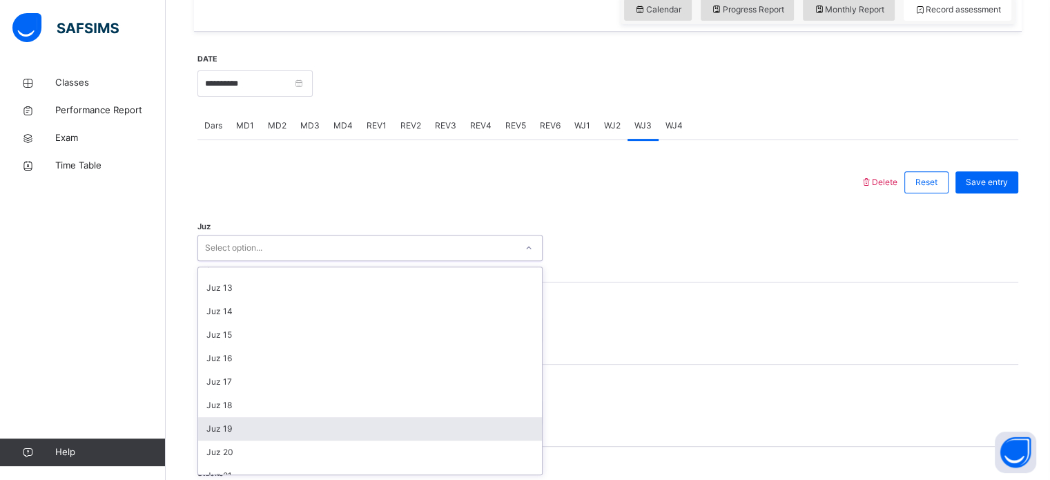
click at [262, 438] on div "Juz 19" at bounding box center [370, 428] width 344 height 23
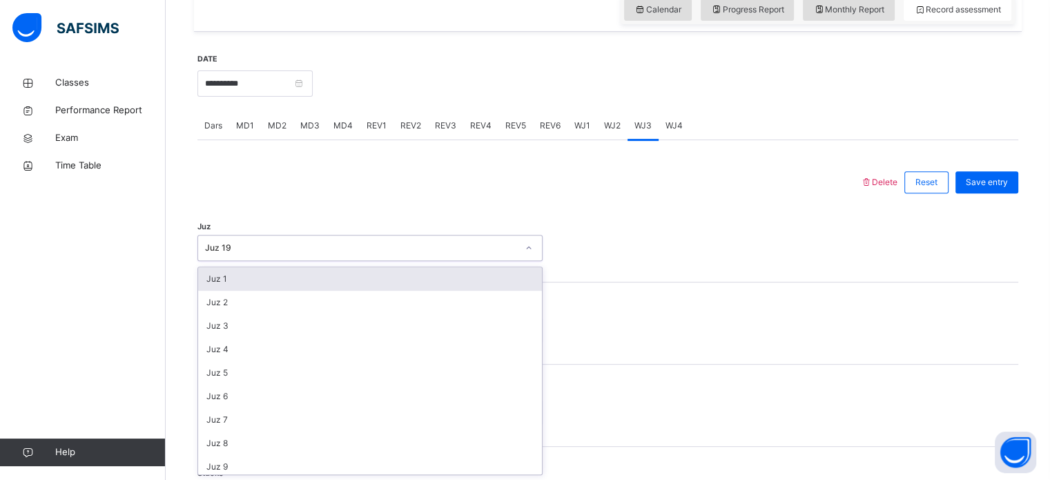
click at [340, 251] on div "Juz 19" at bounding box center [361, 248] width 312 height 12
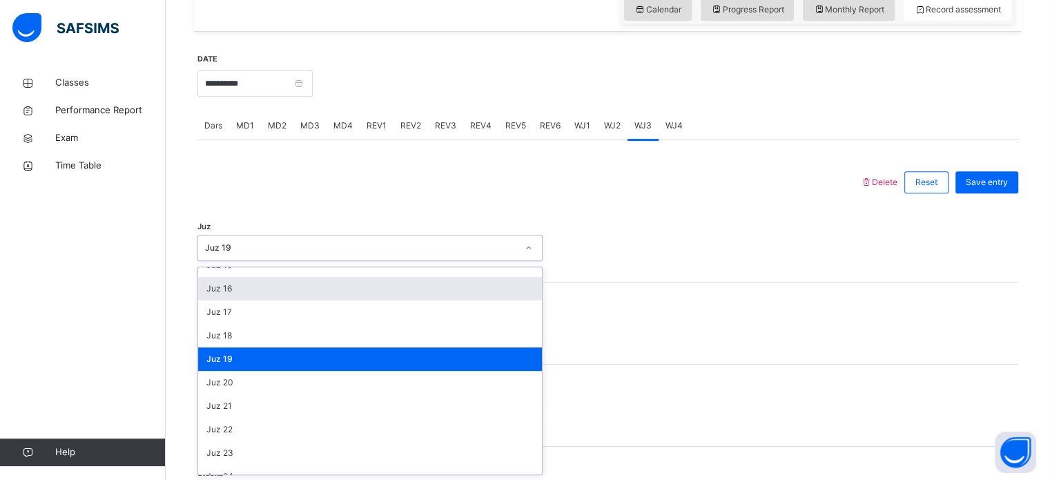
scroll to position [344, 0]
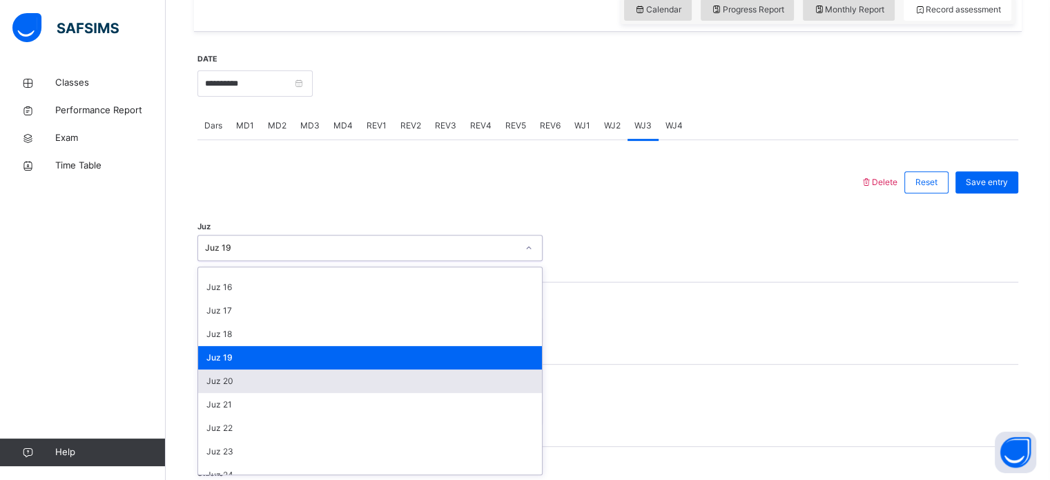
click at [258, 379] on div "Juz 20" at bounding box center [370, 380] width 344 height 23
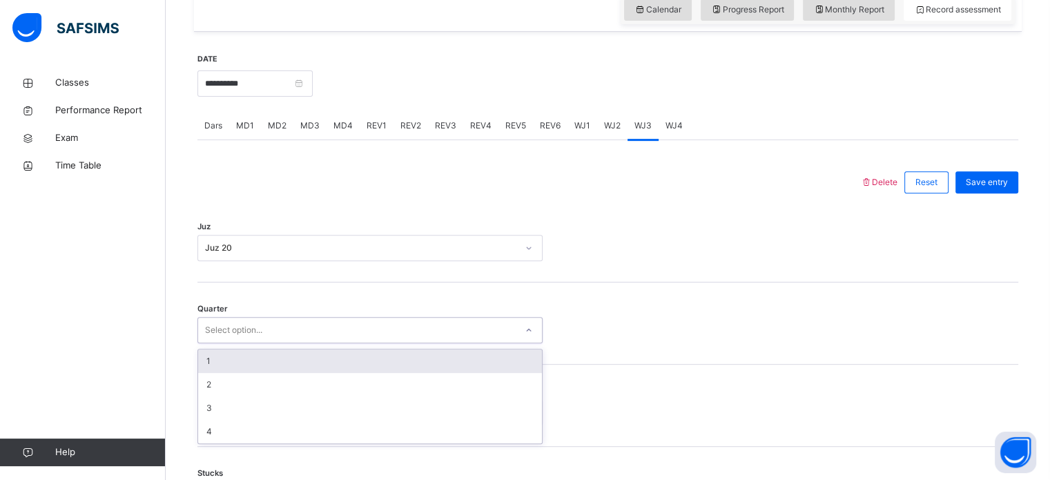
click at [278, 325] on div "Select option..." at bounding box center [357, 330] width 318 height 21
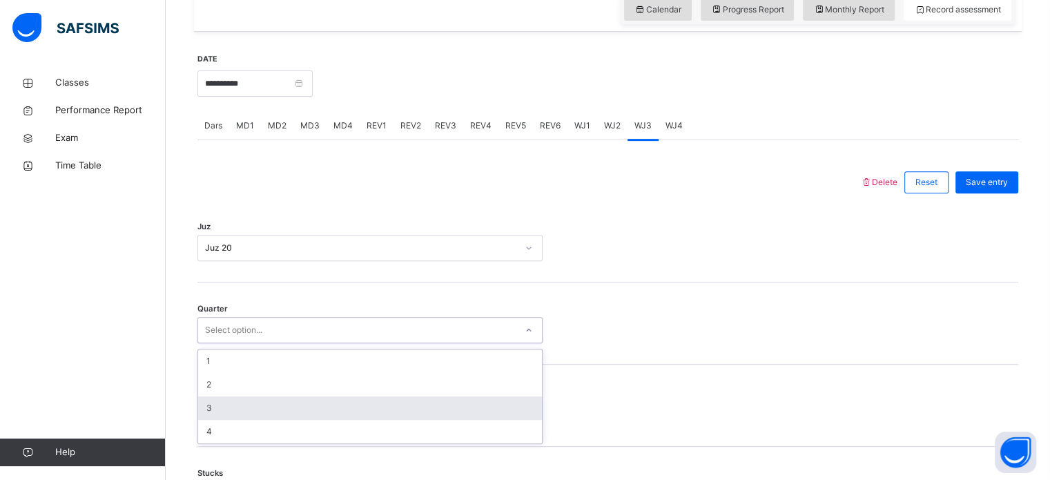
click at [251, 402] on div "3" at bounding box center [370, 407] width 344 height 23
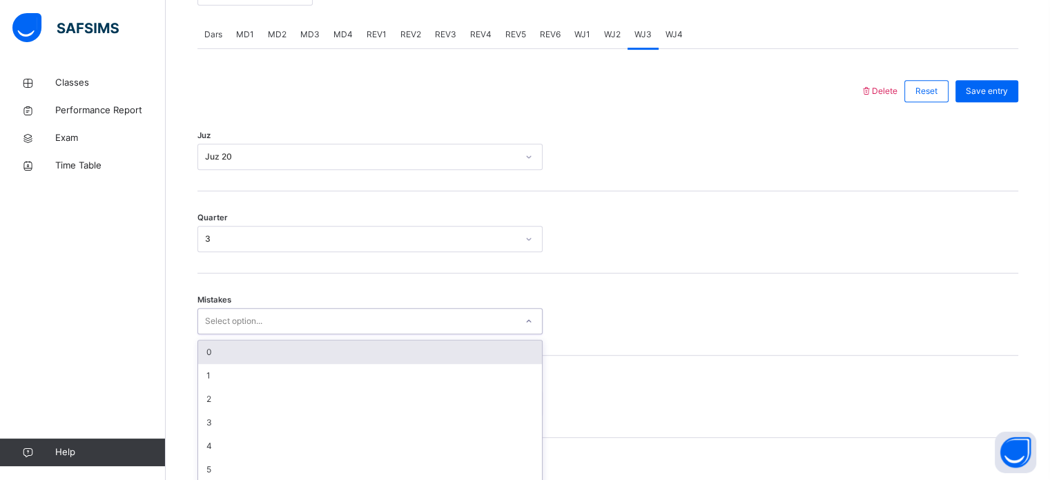
click at [251, 334] on div "option 0 focused, 1 of 7. 7 results available. Use Up and Down to choose option…" at bounding box center [369, 321] width 345 height 26
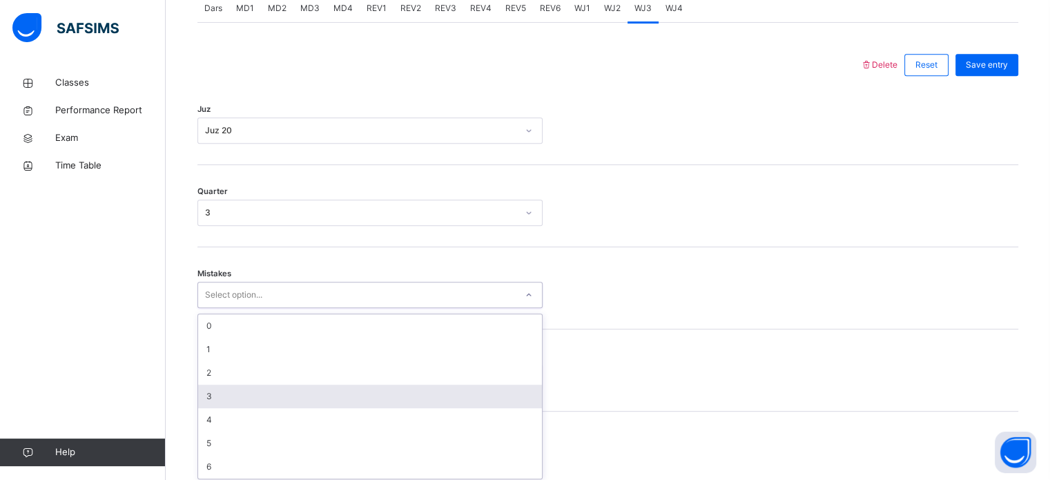
scroll to position [613, 0]
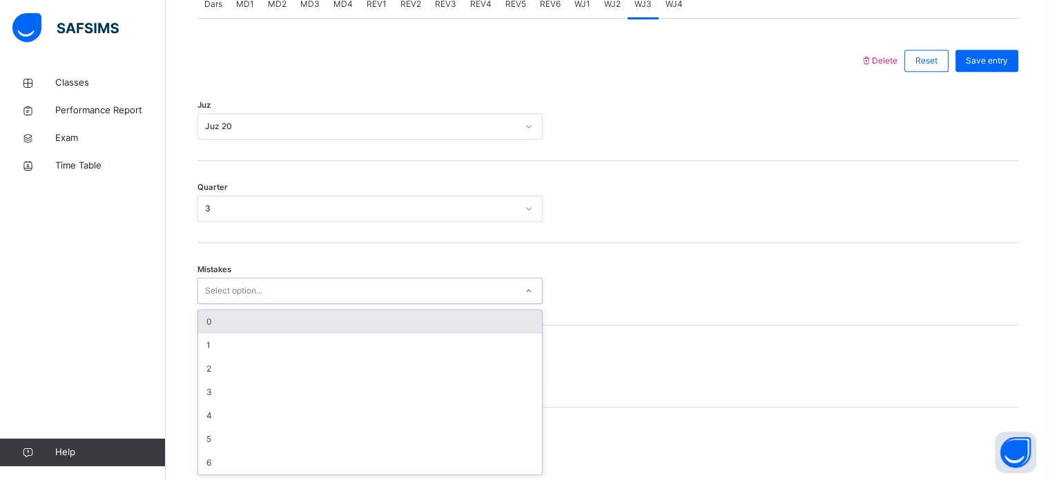
click at [222, 331] on div "0" at bounding box center [370, 321] width 344 height 23
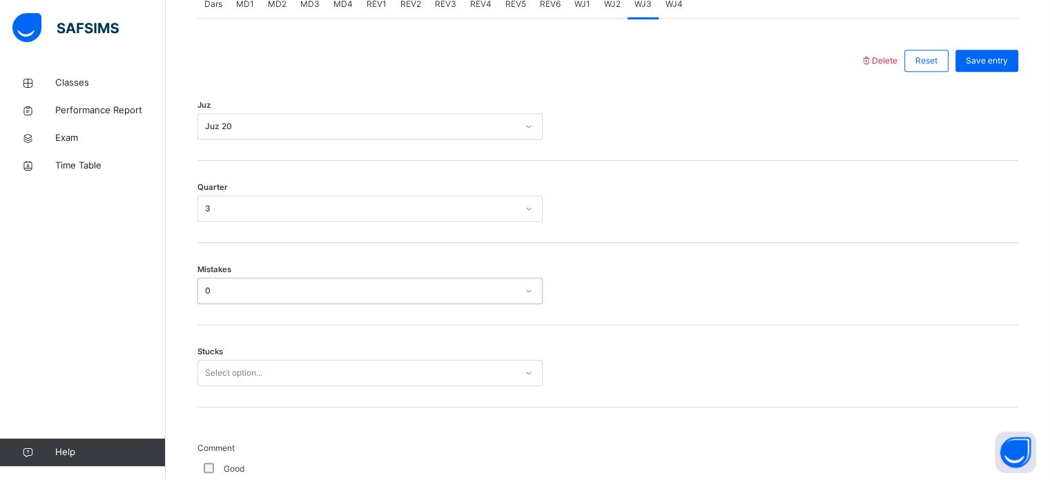
click at [258, 387] on div "Stucks Select option..." at bounding box center [607, 366] width 821 height 82
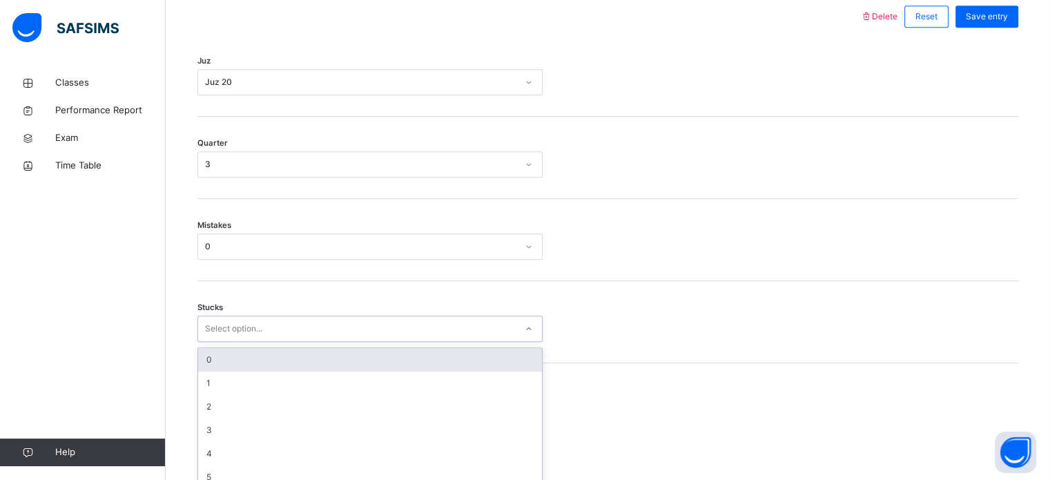
click at [253, 342] on div "option 0 focused, 1 of 6. 6 results available. Use Up and Down to choose option…" at bounding box center [369, 328] width 345 height 26
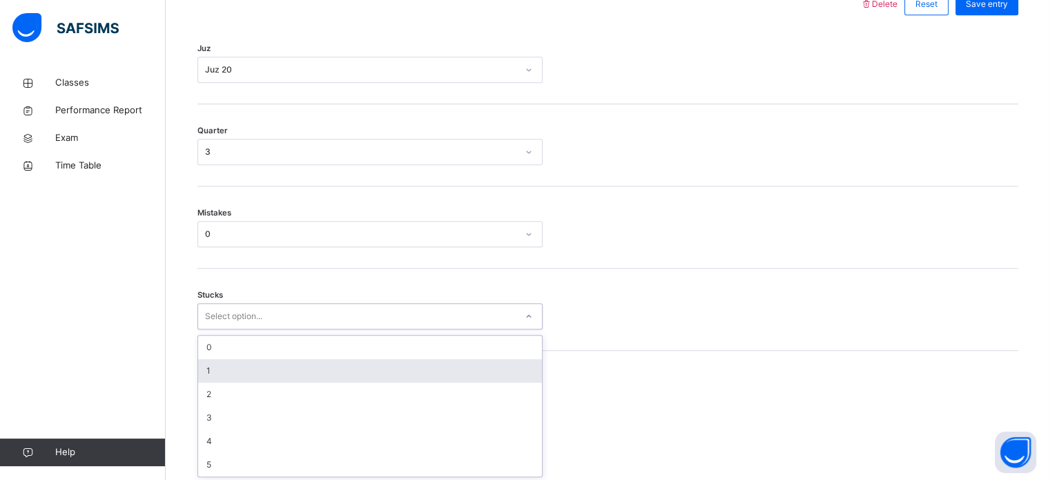
scroll to position [671, 0]
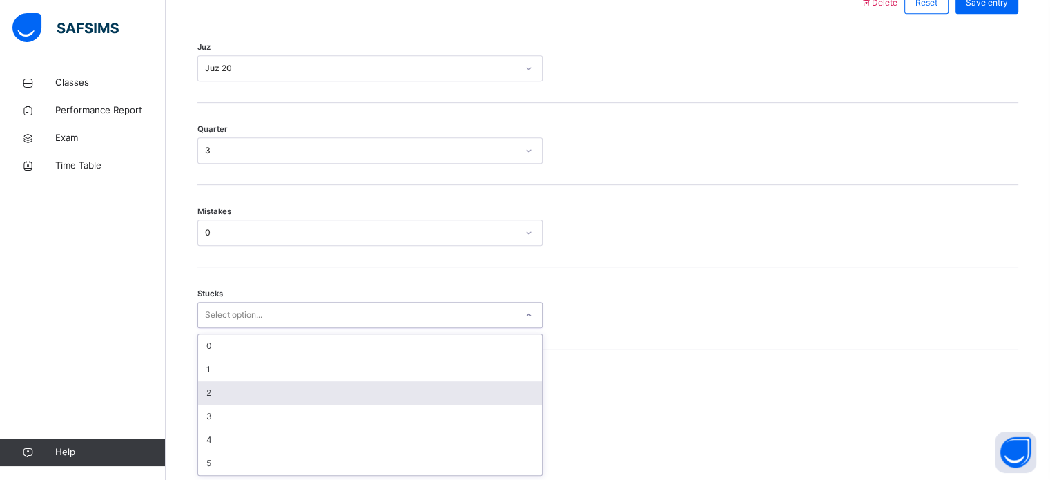
click at [253, 382] on div "2" at bounding box center [370, 392] width 344 height 23
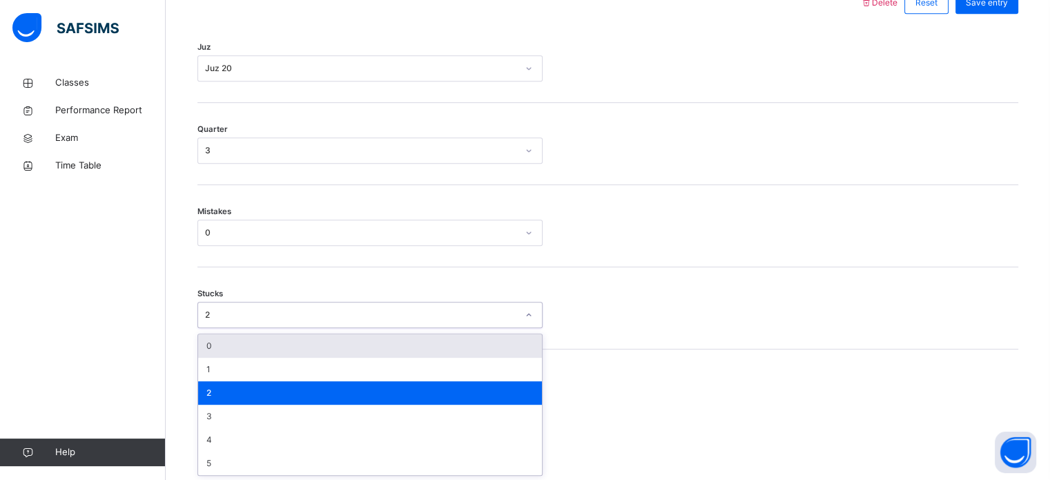
click at [223, 304] on div "2" at bounding box center [357, 314] width 318 height 21
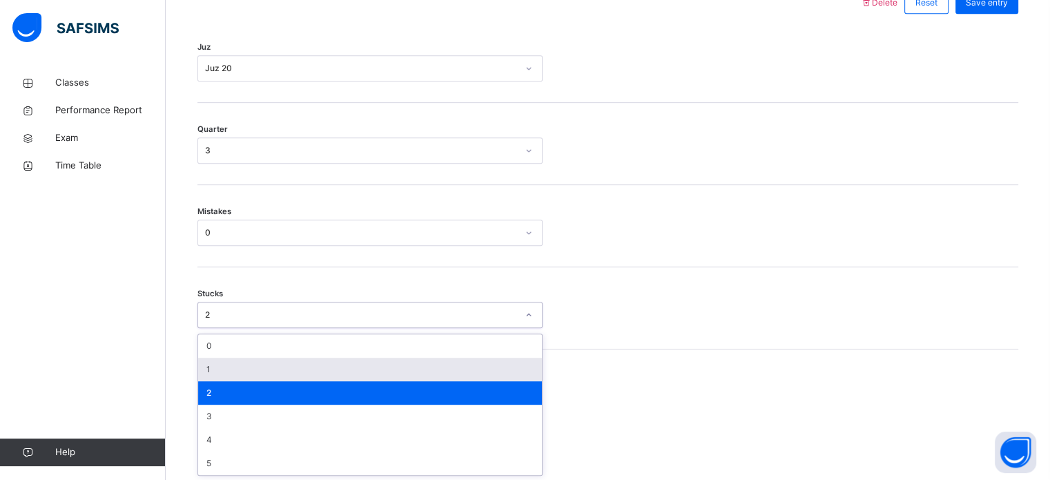
click at [236, 361] on div "1" at bounding box center [370, 369] width 344 height 23
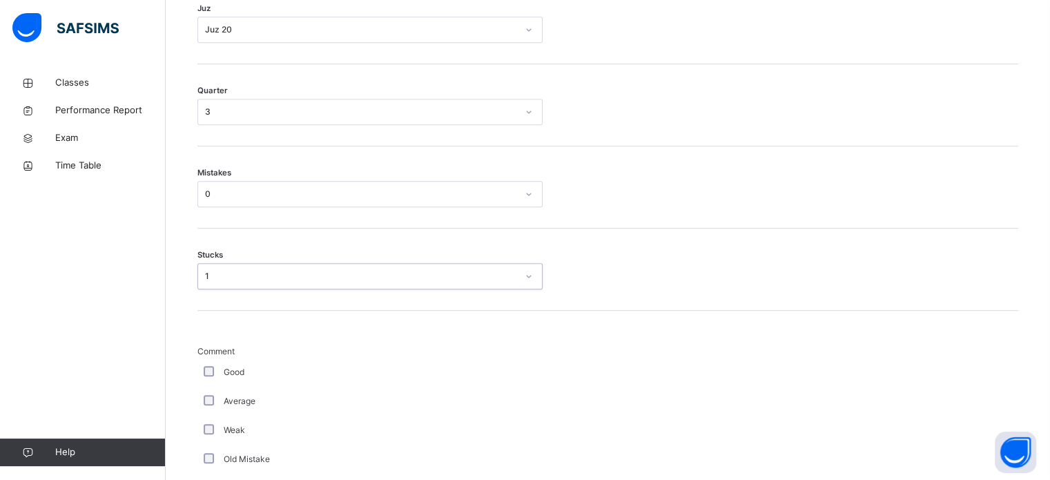
scroll to position [718, 0]
click at [215, 358] on div "Good" at bounding box center [370, 364] width 338 height 12
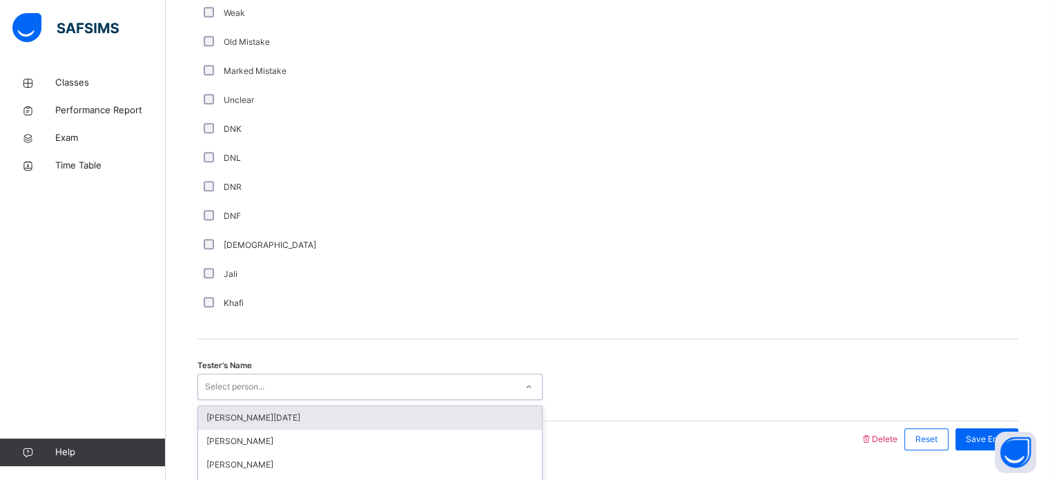
scroll to position [1165, 0]
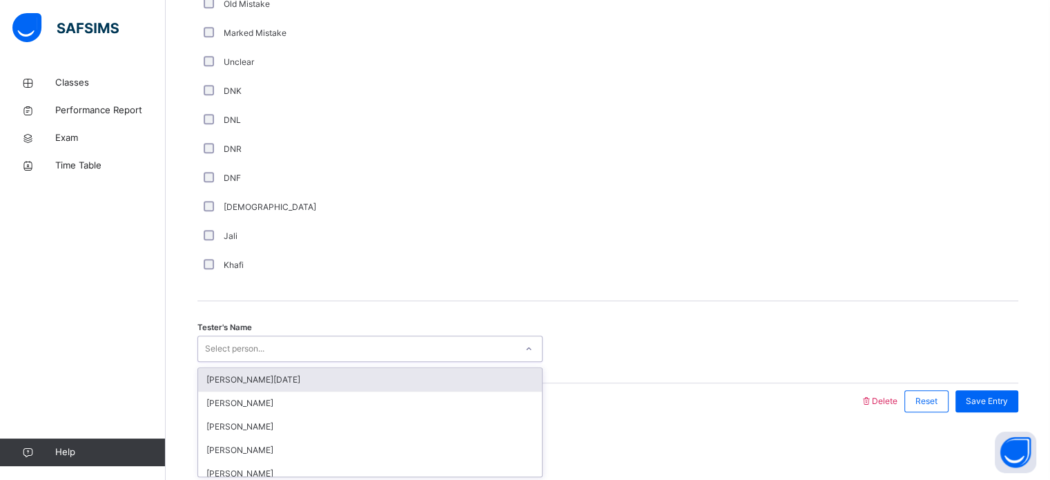
click at [222, 362] on div "option [PERSON_NAME][DATE] focused, 1 of 88. 88 results available. Use Up and D…" at bounding box center [369, 348] width 345 height 26
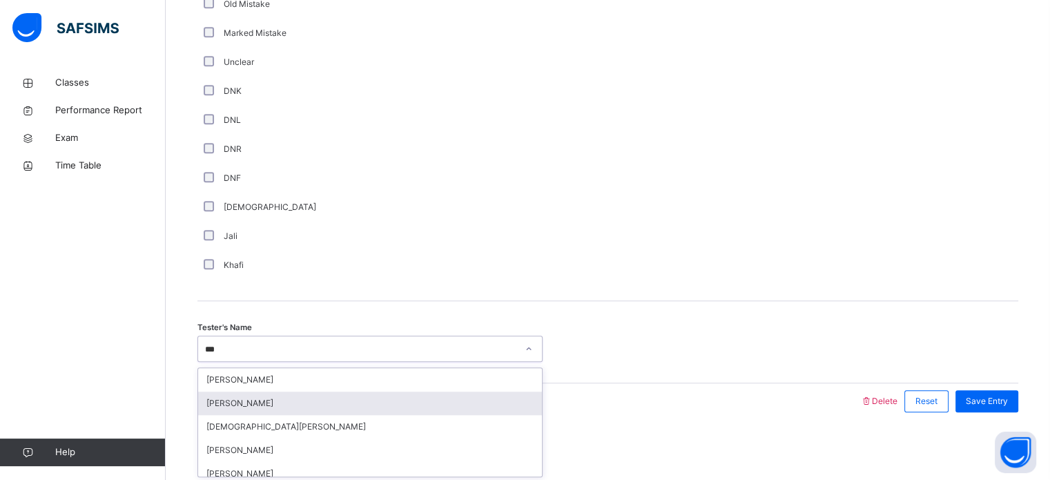
type input "****"
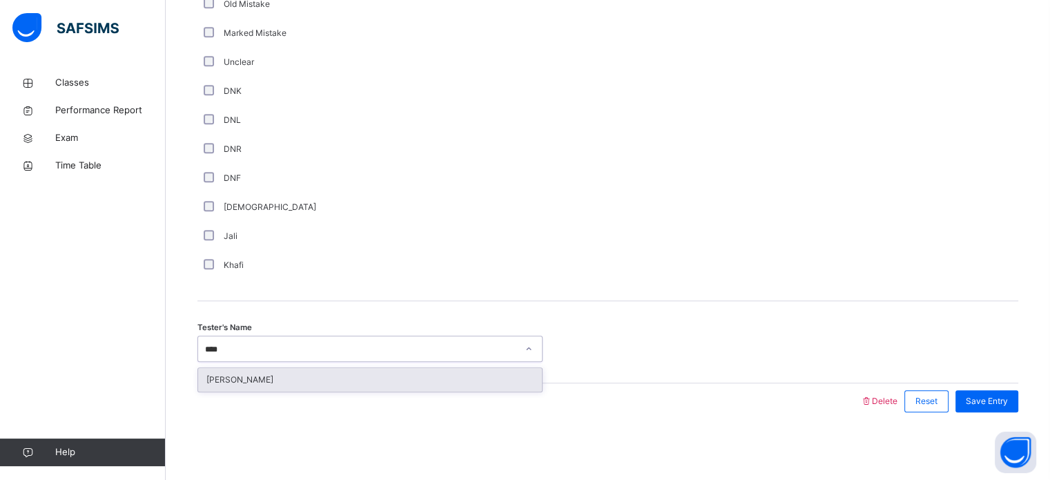
click at [228, 369] on div "[PERSON_NAME]" at bounding box center [370, 379] width 344 height 23
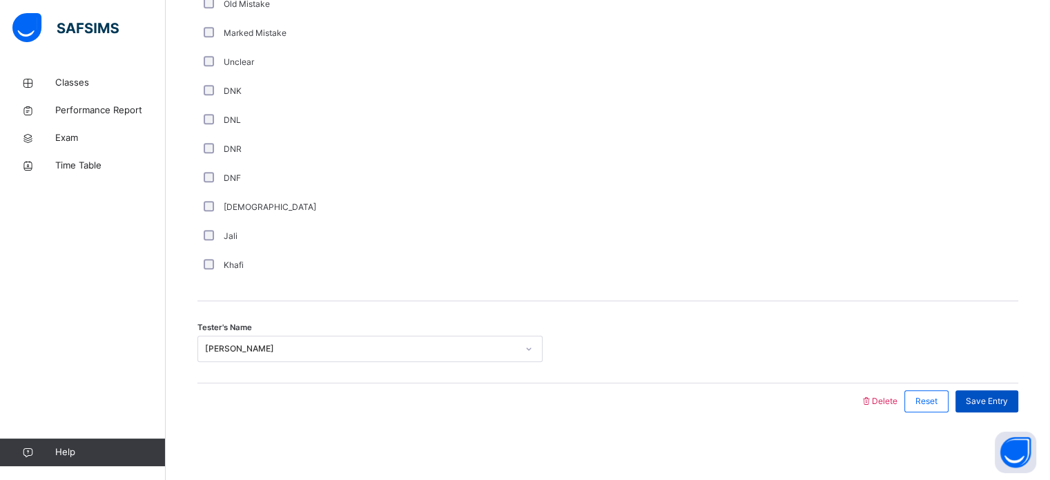
click at [987, 395] on span "Save Entry" at bounding box center [987, 401] width 42 height 12
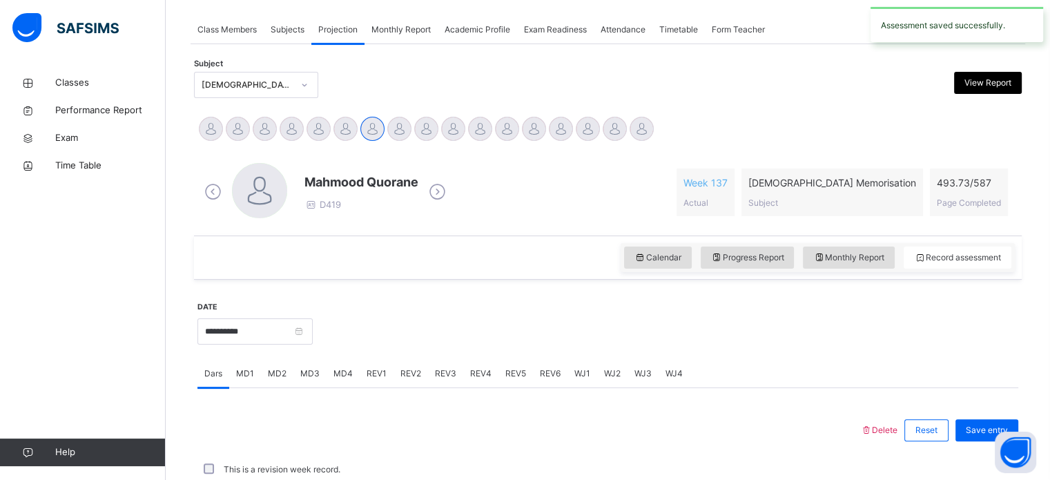
scroll to position [556, 0]
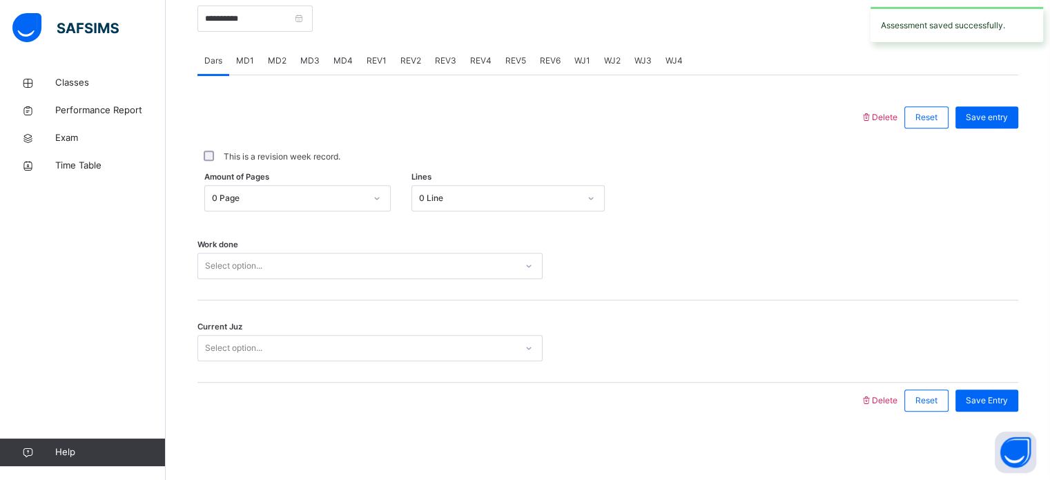
click at [609, 66] on span "WJ2" at bounding box center [612, 61] width 17 height 12
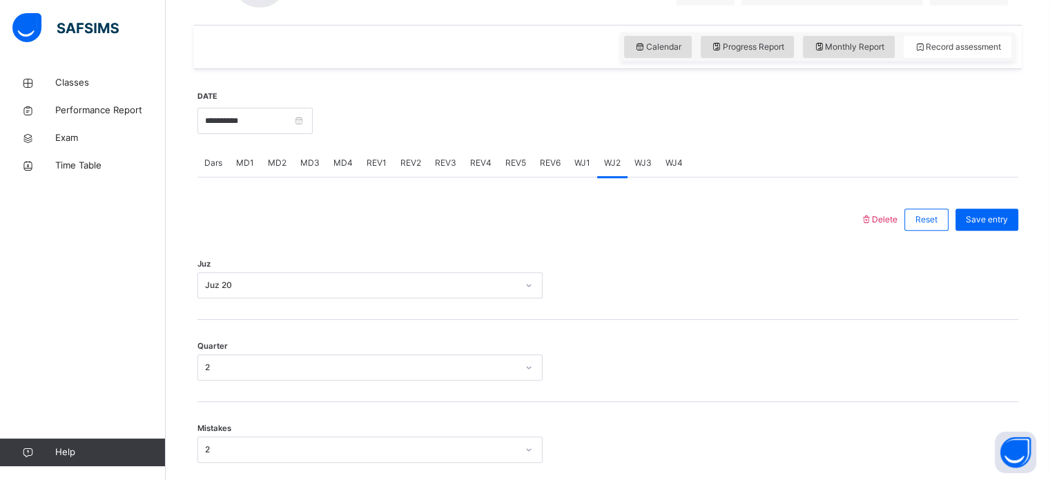
scroll to position [432, 0]
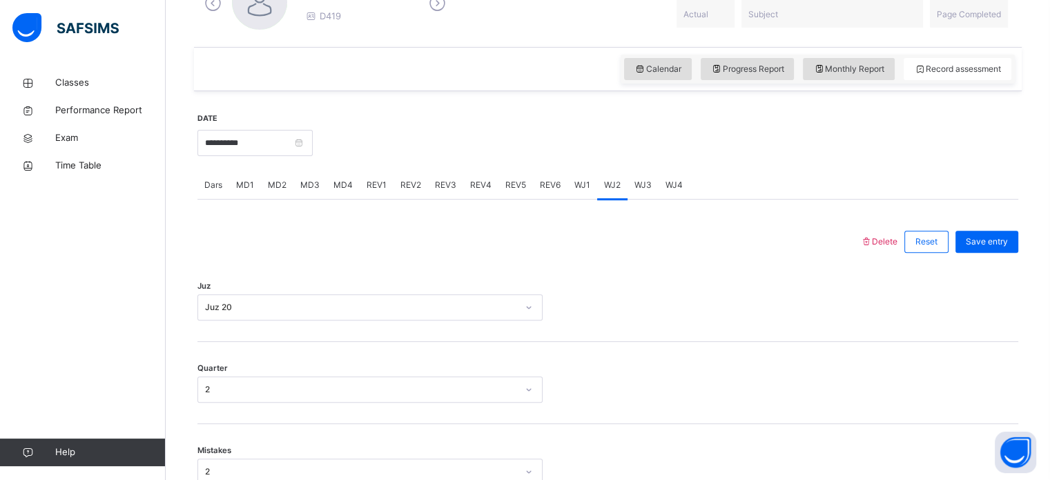
click at [645, 187] on span "WJ3" at bounding box center [642, 185] width 17 height 12
click at [665, 182] on span "WJ4" at bounding box center [673, 185] width 17 height 12
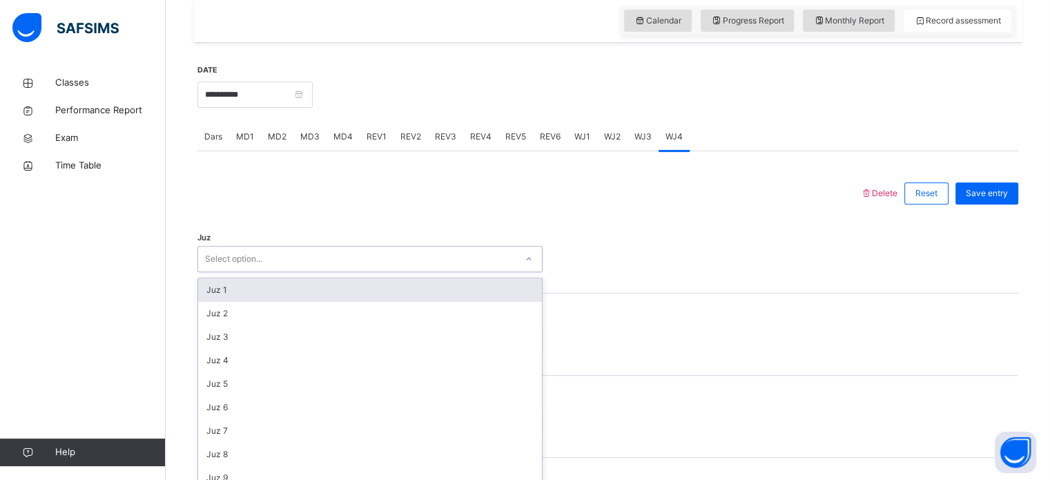
click at [450, 272] on div "option Juz 1 focused, 1 of 30. 30 results available. Use Up and Down to choose …" at bounding box center [369, 259] width 345 height 26
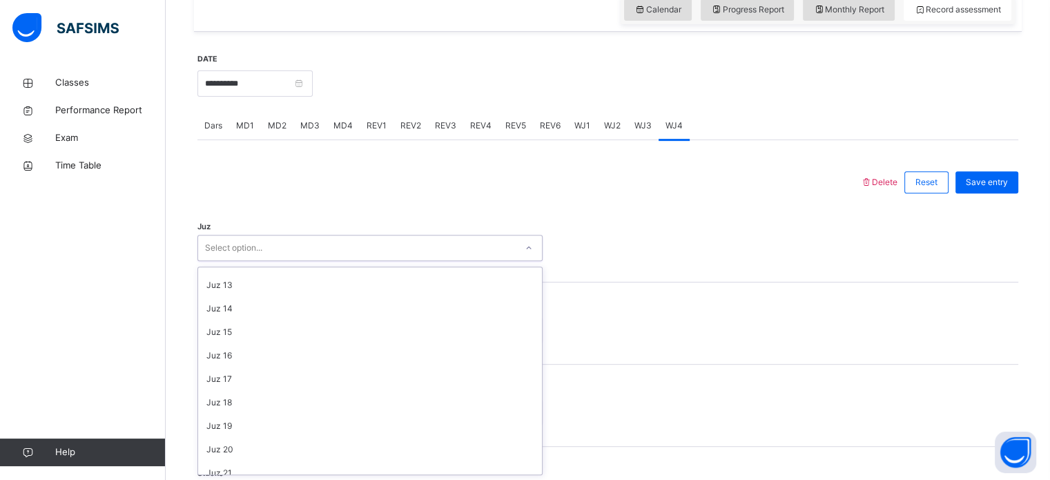
scroll to position [276, 0]
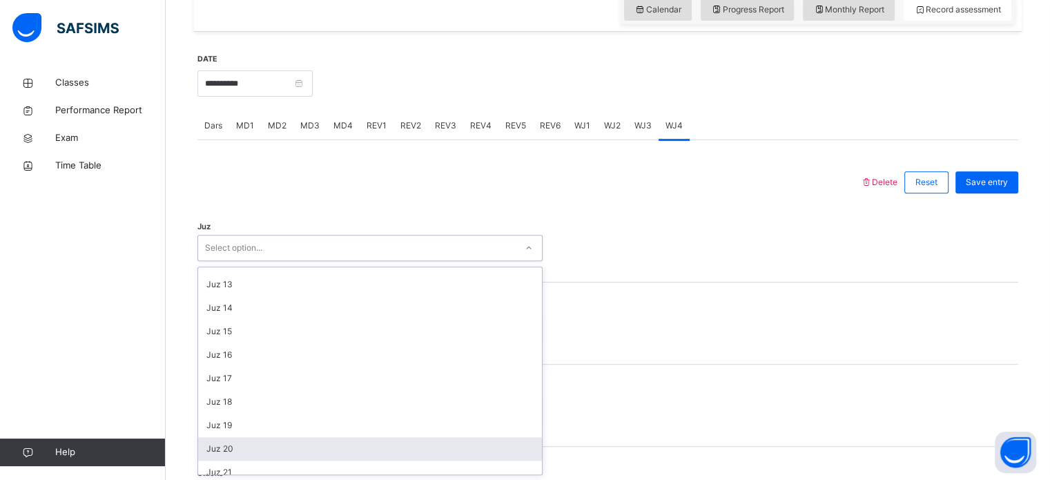
click at [298, 438] on div "Juz 20" at bounding box center [370, 448] width 344 height 23
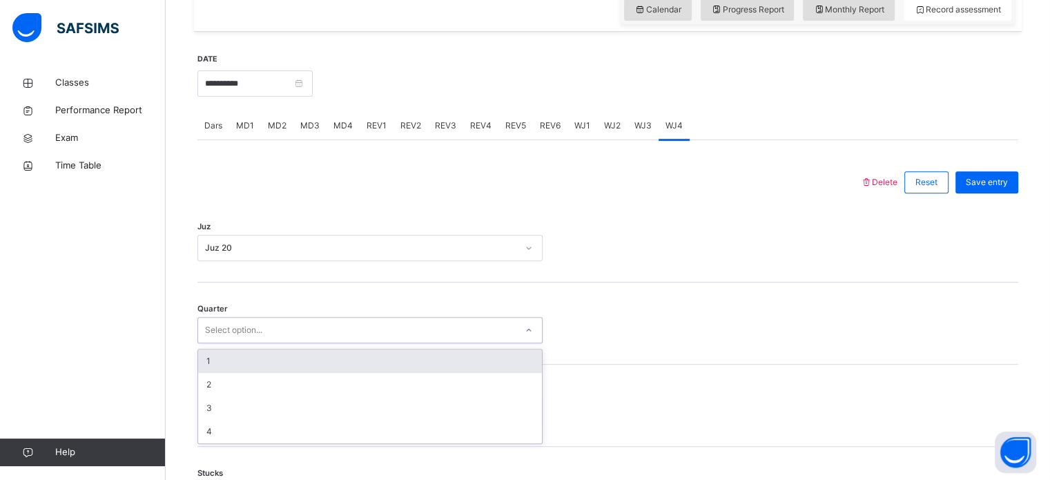
click at [284, 339] on div "Select option..." at bounding box center [357, 330] width 318 height 21
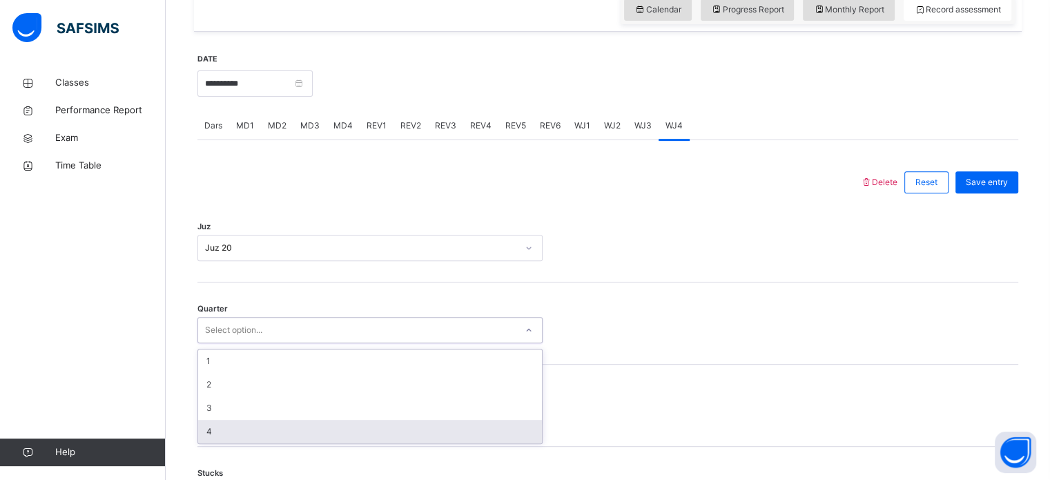
click at [280, 432] on div "4" at bounding box center [370, 431] width 344 height 23
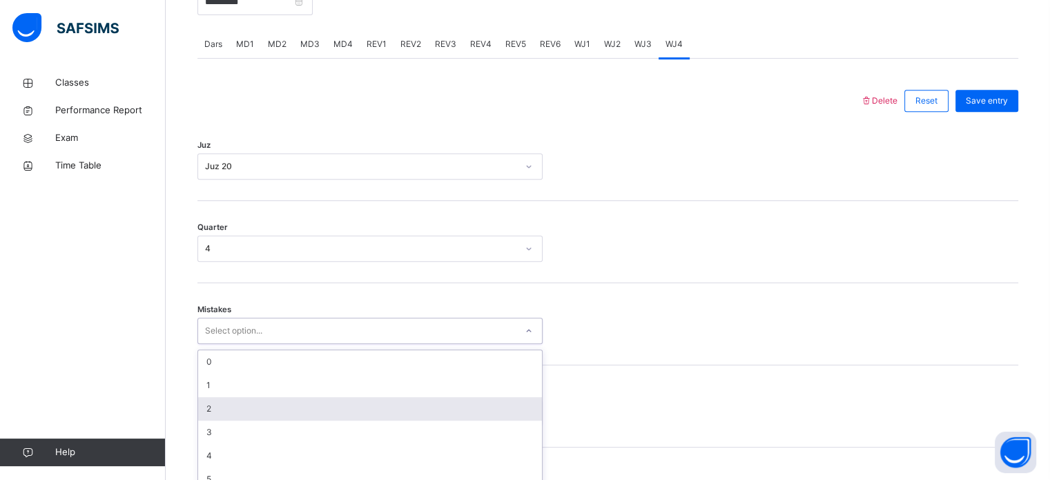
click at [279, 344] on div "option 2 focused, 3 of 7. 7 results available. Use Up and Down to choose option…" at bounding box center [369, 331] width 345 height 26
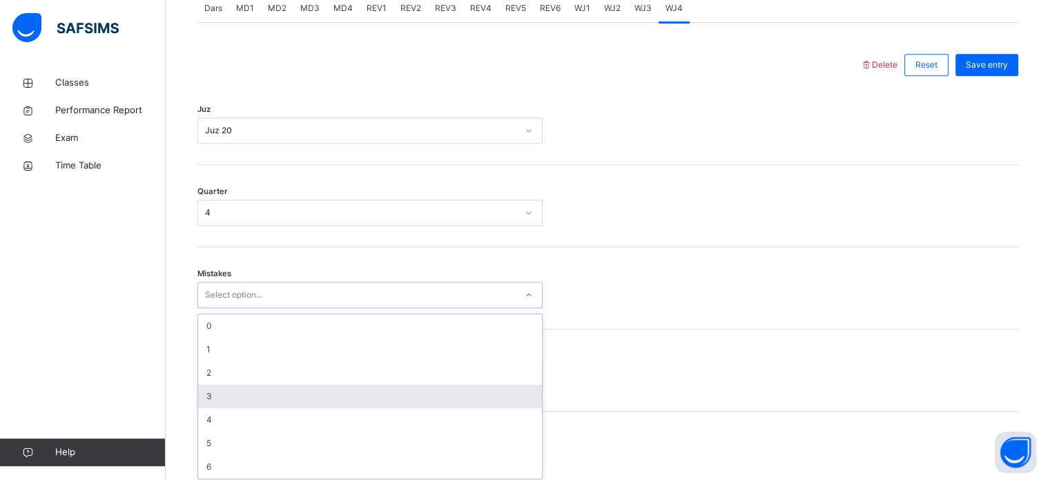
scroll to position [613, 0]
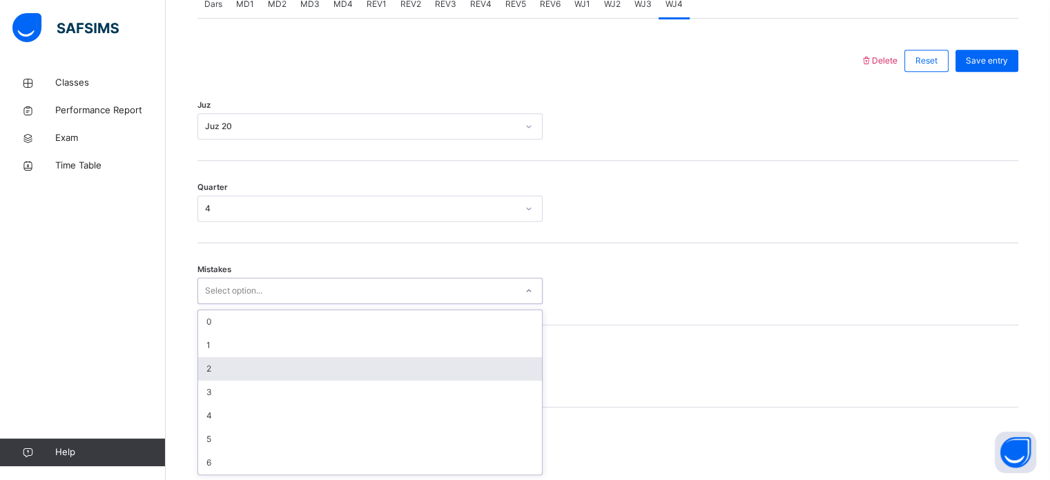
click at [258, 362] on div "2" at bounding box center [370, 368] width 344 height 23
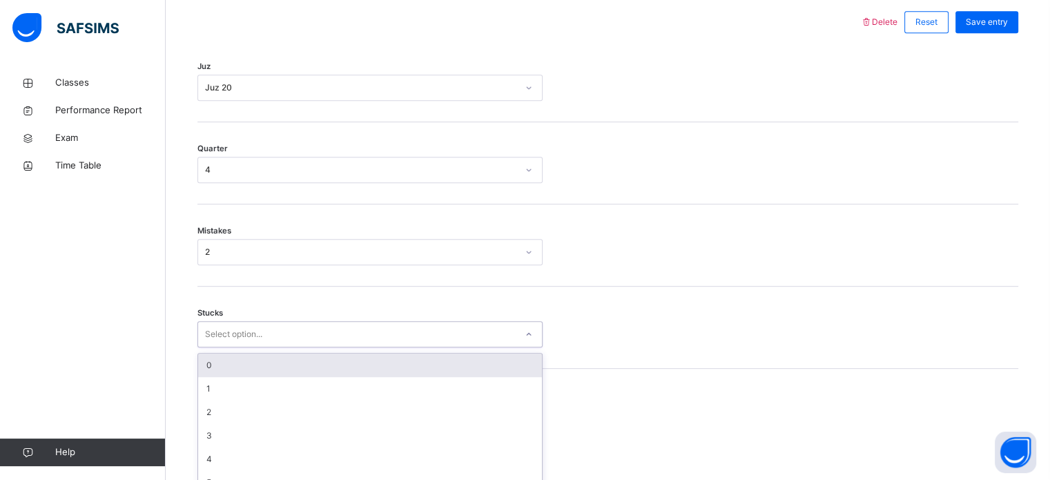
click at [265, 347] on div "option 0 focused, 1 of 6. 6 results available. Use Up and Down to choose option…" at bounding box center [369, 334] width 345 height 26
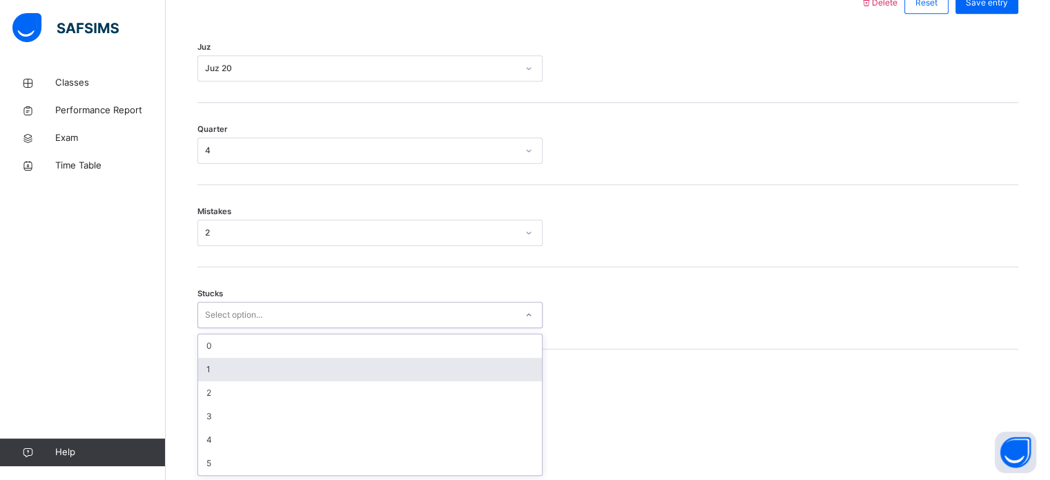
scroll to position [671, 0]
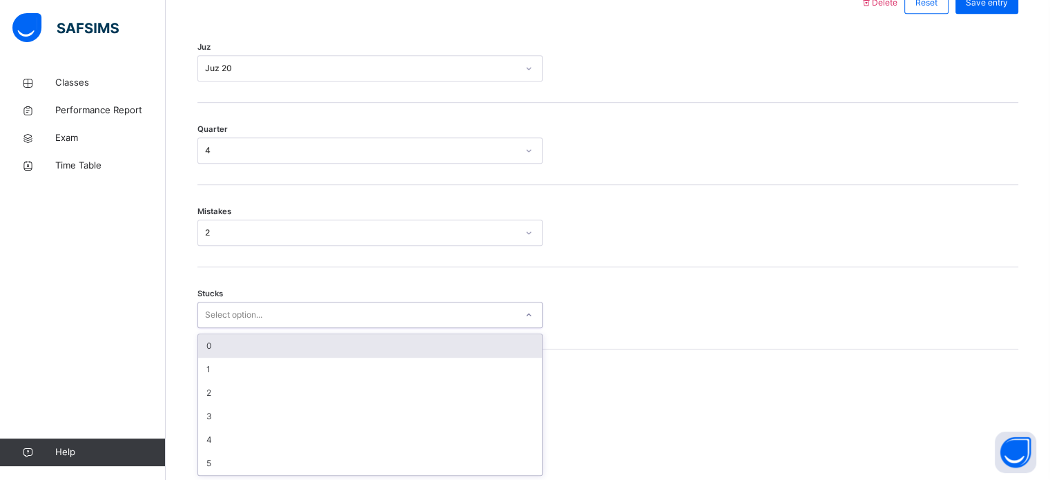
click at [253, 343] on div "0" at bounding box center [370, 345] width 344 height 23
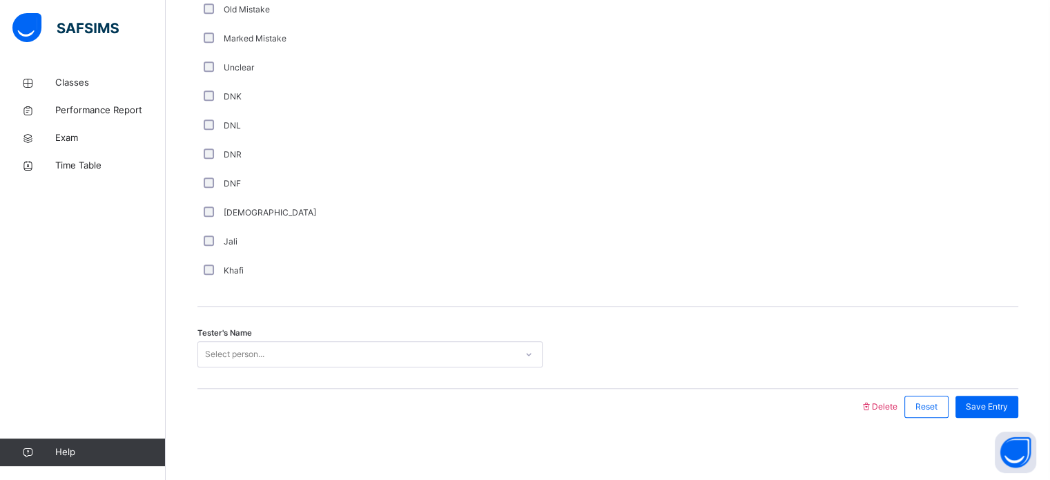
scroll to position [1160, 0]
click at [218, 367] on div "Tester's Name Select person..." at bounding box center [607, 347] width 821 height 82
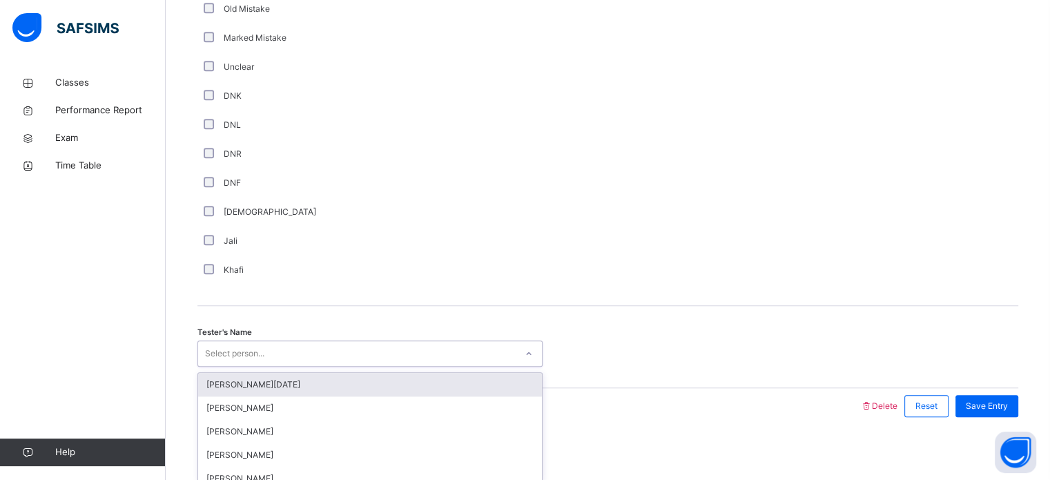
scroll to position [1165, 0]
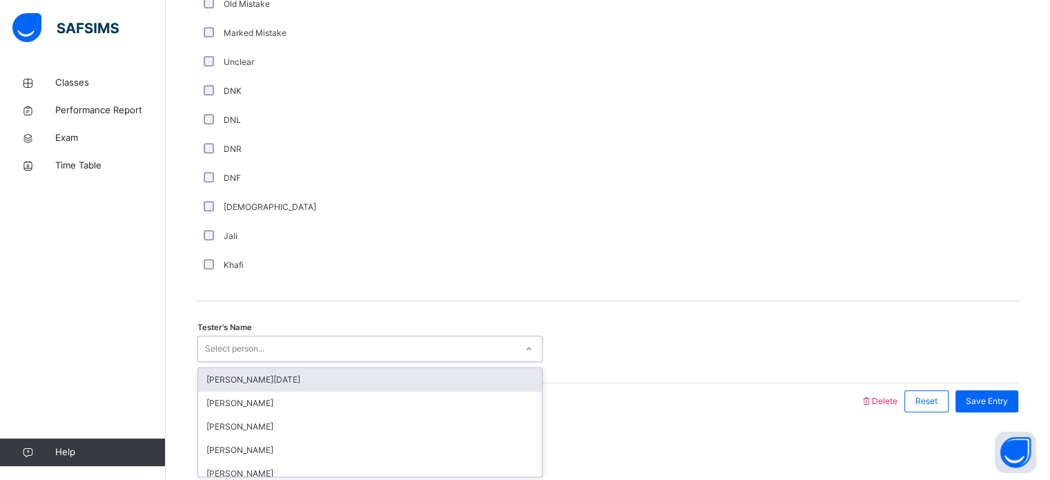
click at [216, 353] on div "Select person..." at bounding box center [234, 348] width 59 height 26
type input "****"
click at [223, 380] on div "Raashid Ahamed" at bounding box center [370, 379] width 344 height 23
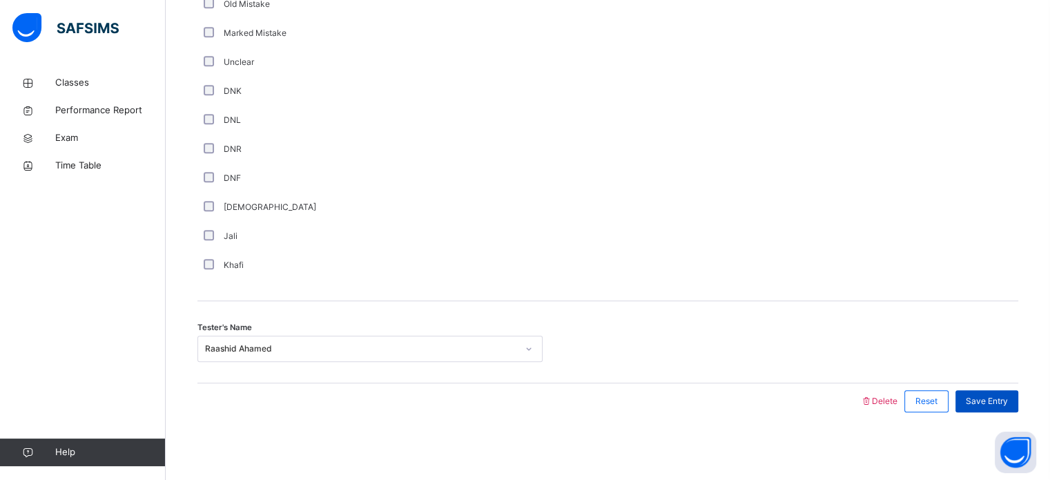
click at [992, 407] on div "Save Entry" at bounding box center [986, 401] width 63 height 22
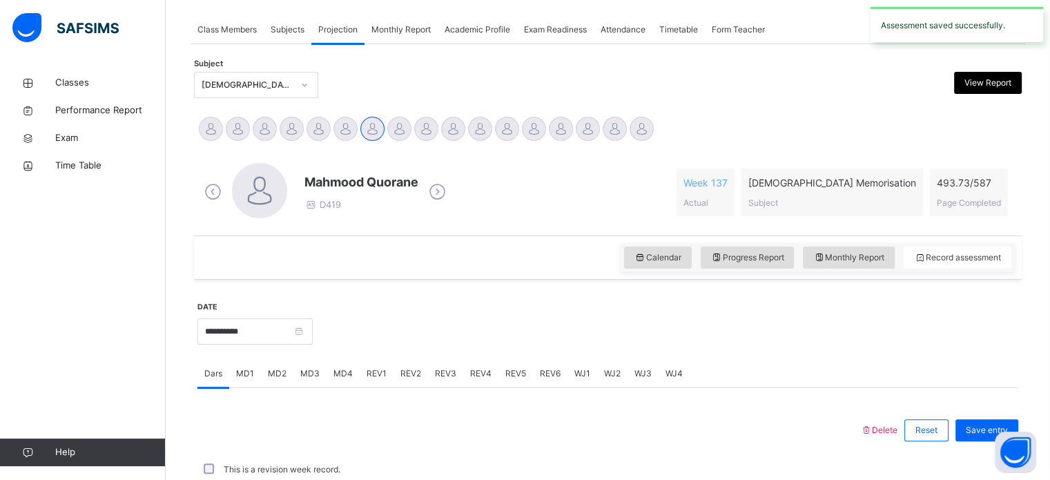
scroll to position [556, 0]
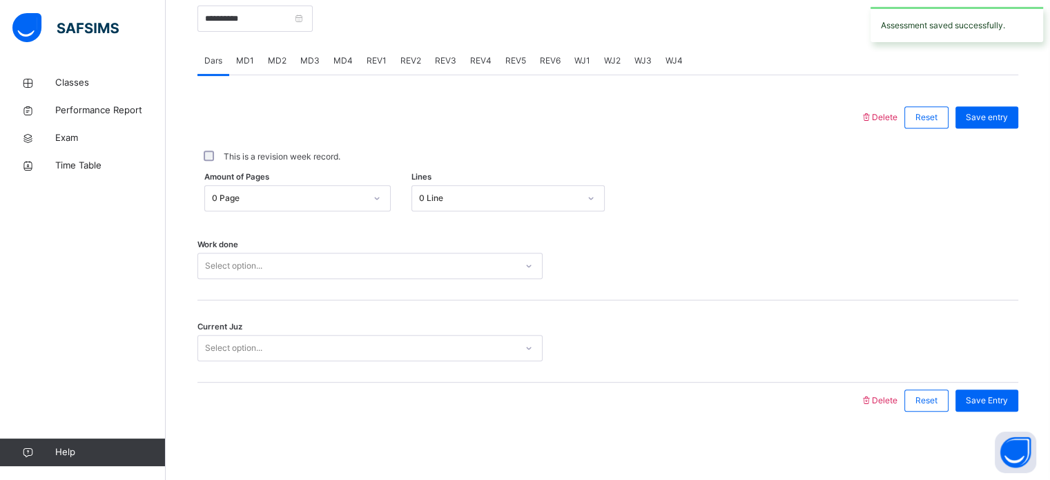
click at [380, 66] on span "REV1" at bounding box center [377, 61] width 20 height 12
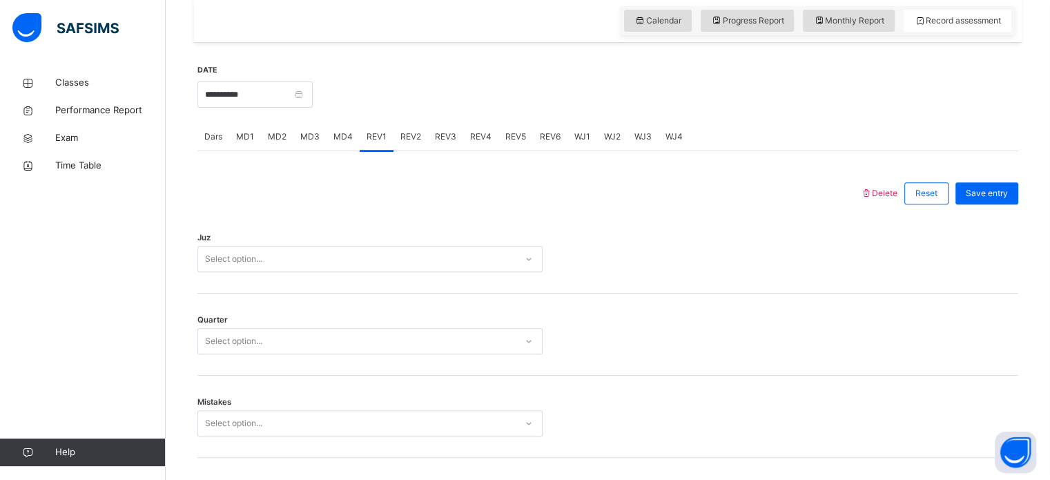
scroll to position [483, 0]
click at [360, 275] on div "Juz Select option..." at bounding box center [607, 250] width 821 height 82
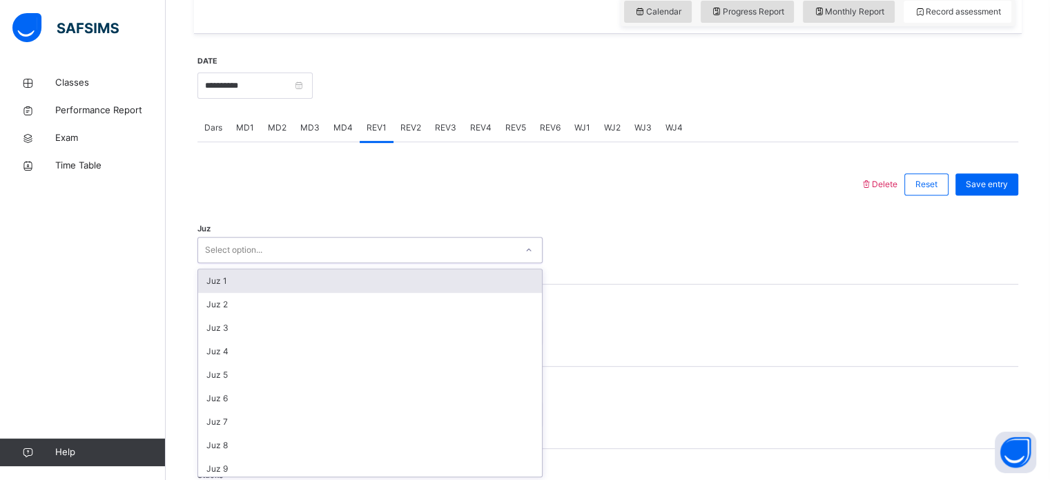
click at [359, 259] on div "Select option..." at bounding box center [369, 250] width 345 height 26
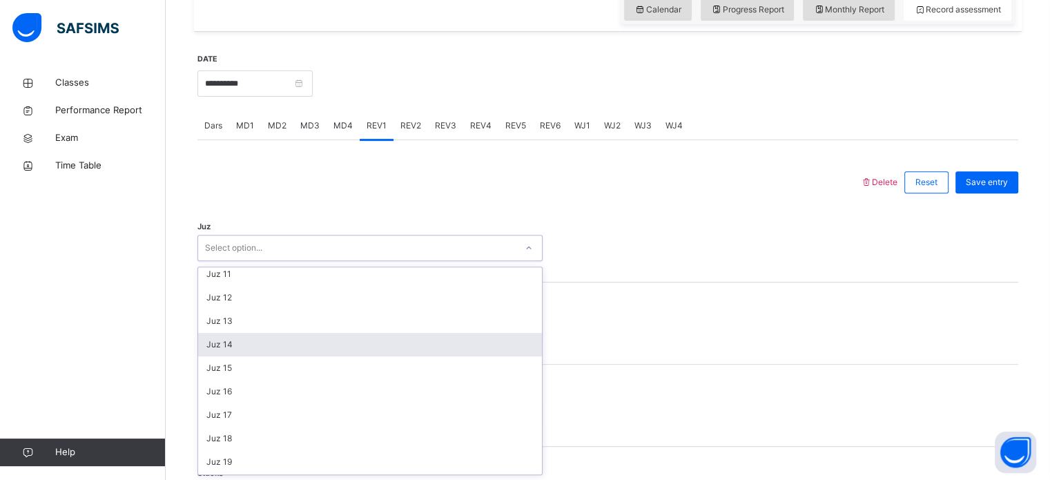
scroll to position [240, 0]
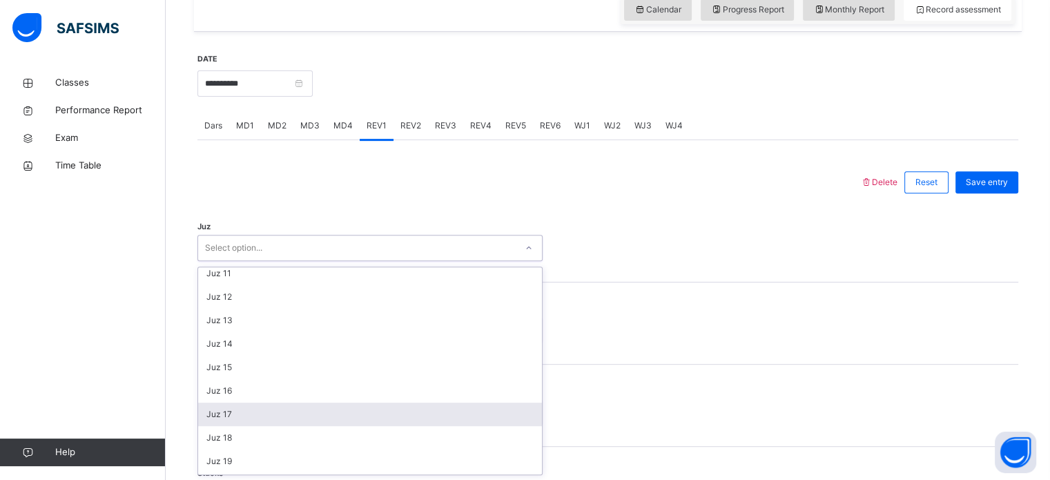
click at [257, 411] on div "Juz 17" at bounding box center [370, 413] width 344 height 23
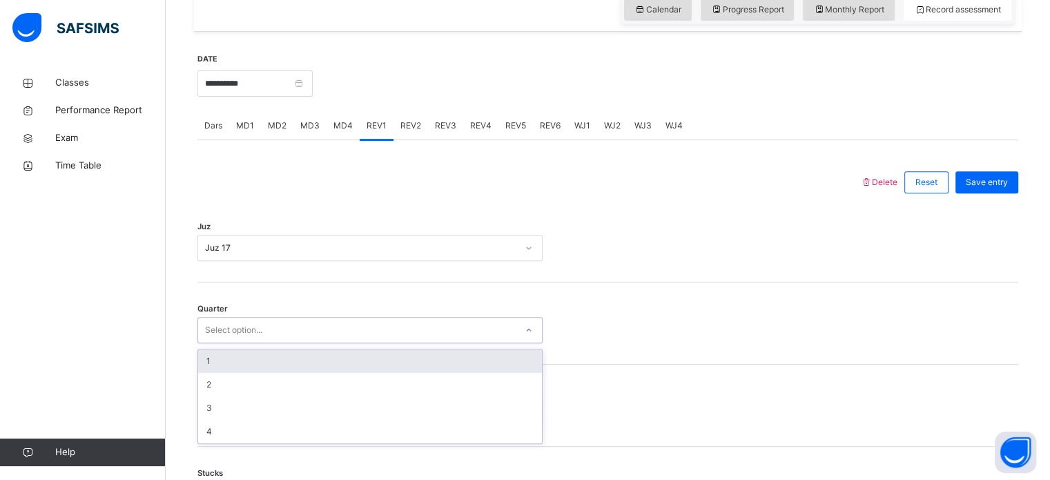
click at [269, 322] on div "Select option..." at bounding box center [357, 330] width 318 height 21
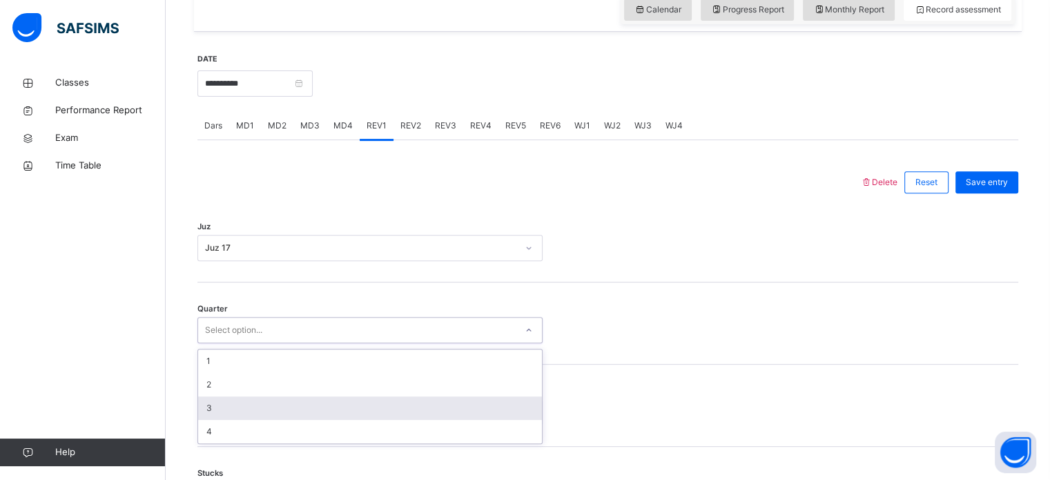
click at [257, 399] on div "3" at bounding box center [370, 407] width 344 height 23
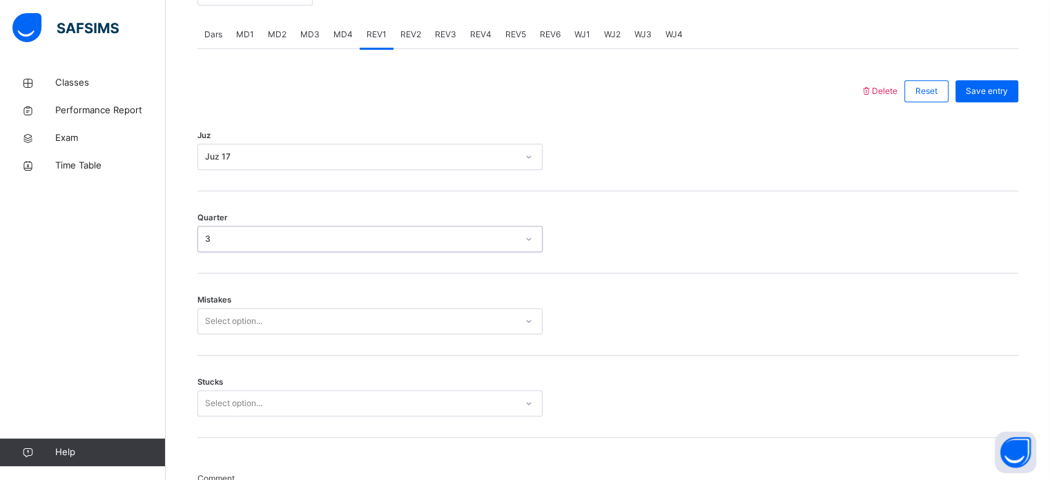
click at [257, 334] on div "Select option..." at bounding box center [369, 321] width 345 height 26
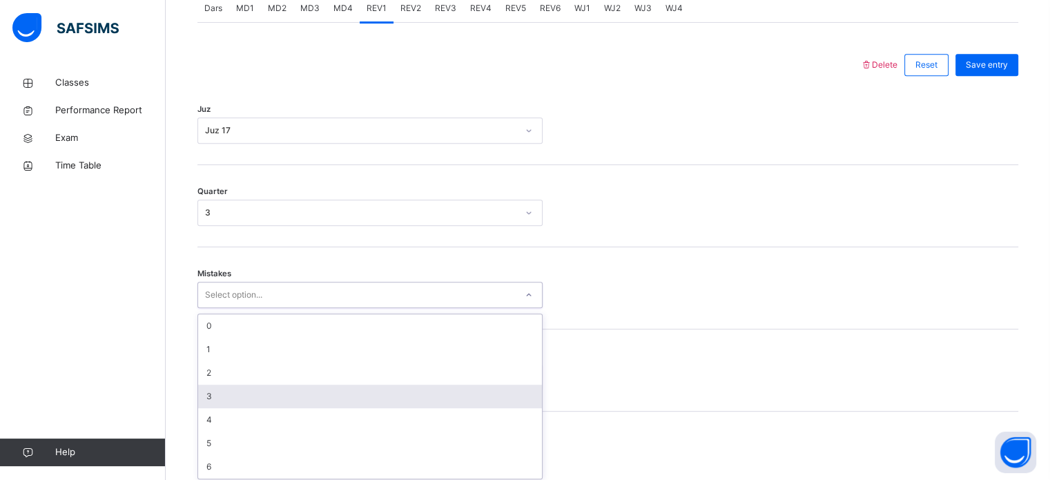
scroll to position [613, 0]
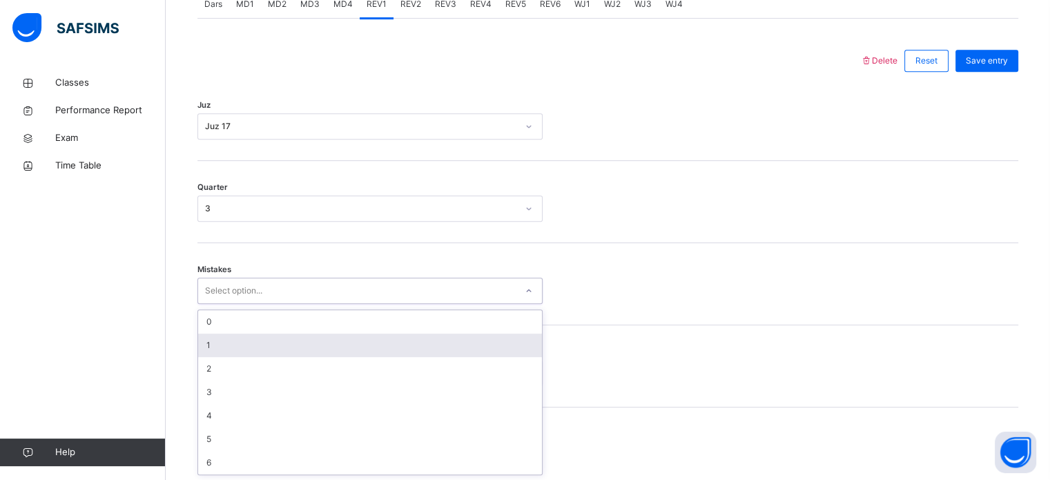
click at [232, 340] on div "1" at bounding box center [370, 344] width 344 height 23
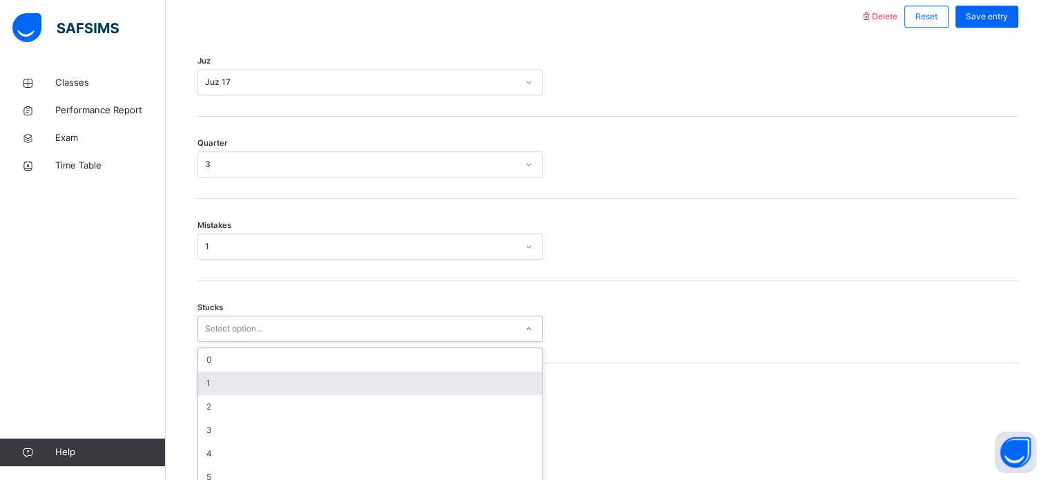
click at [235, 342] on div "option 1 focused, 2 of 6. 6 results available. Use Up and Down to choose option…" at bounding box center [369, 328] width 345 height 26
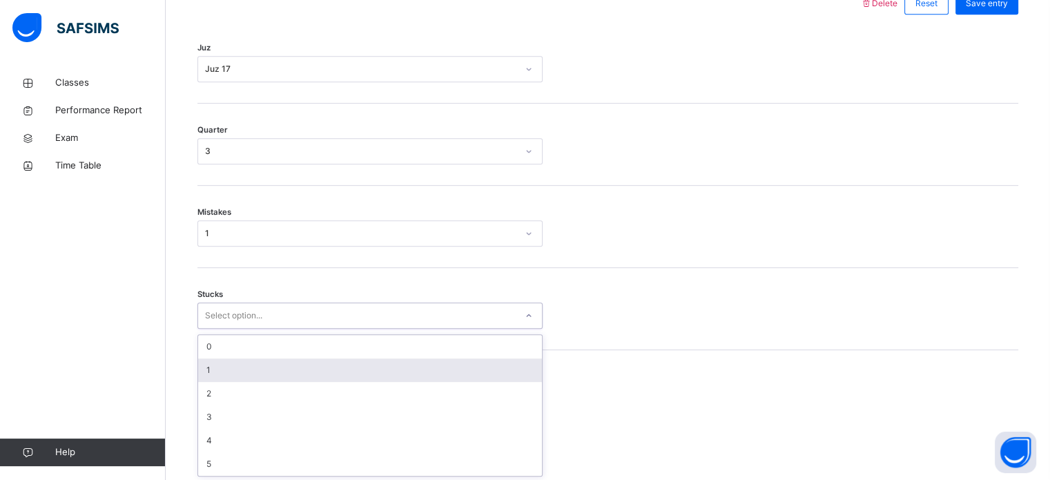
scroll to position [671, 0]
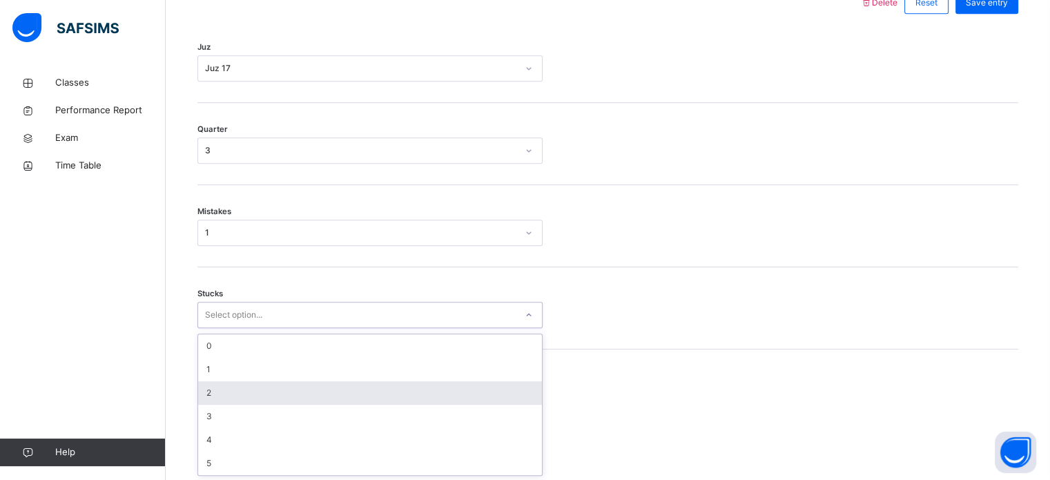
click at [234, 381] on div "2" at bounding box center [370, 392] width 344 height 23
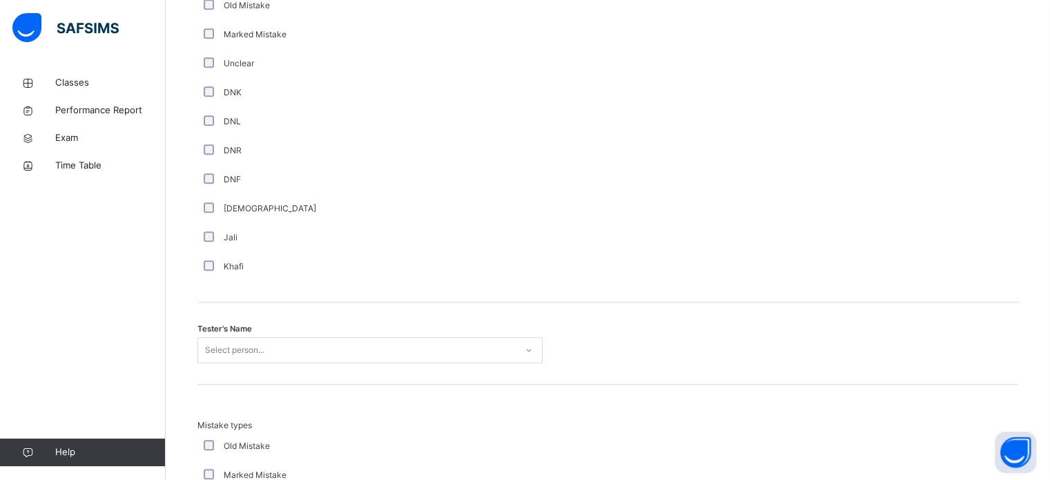
scroll to position [1166, 0]
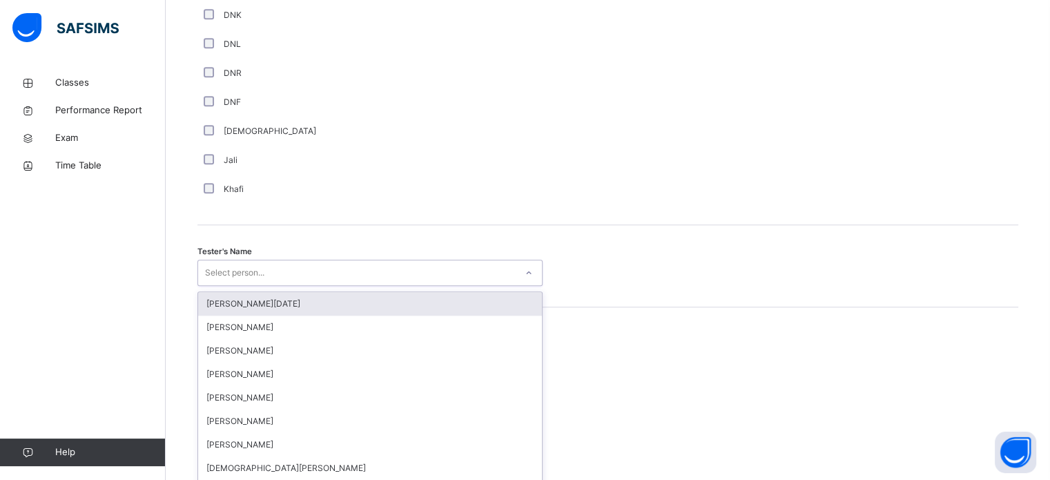
click at [226, 286] on div "option [PERSON_NAME][DATE] focused, 1 of 88. 88 results available. Use Up and D…" at bounding box center [369, 273] width 345 height 26
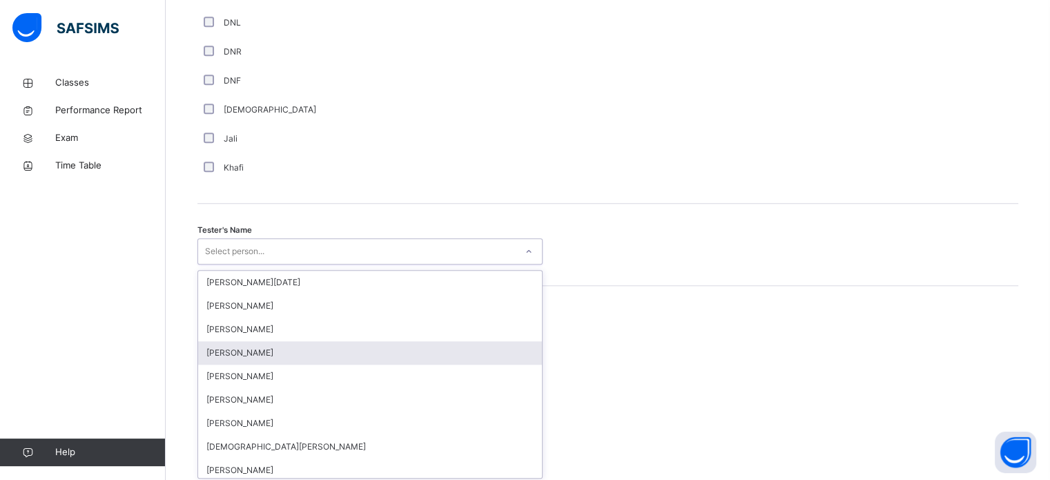
scroll to position [1265, 0]
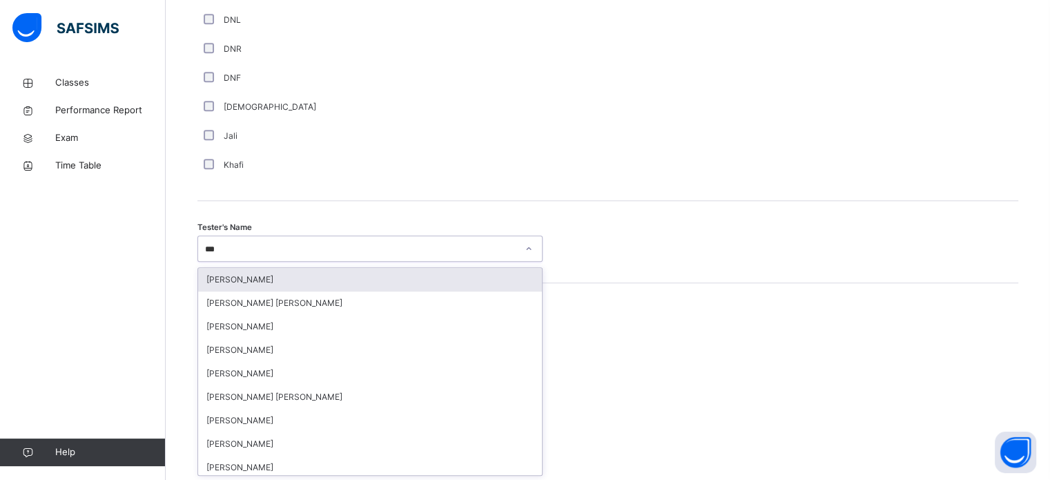
type input "****"
click at [262, 280] on div "[PERSON_NAME]" at bounding box center [370, 279] width 344 height 23
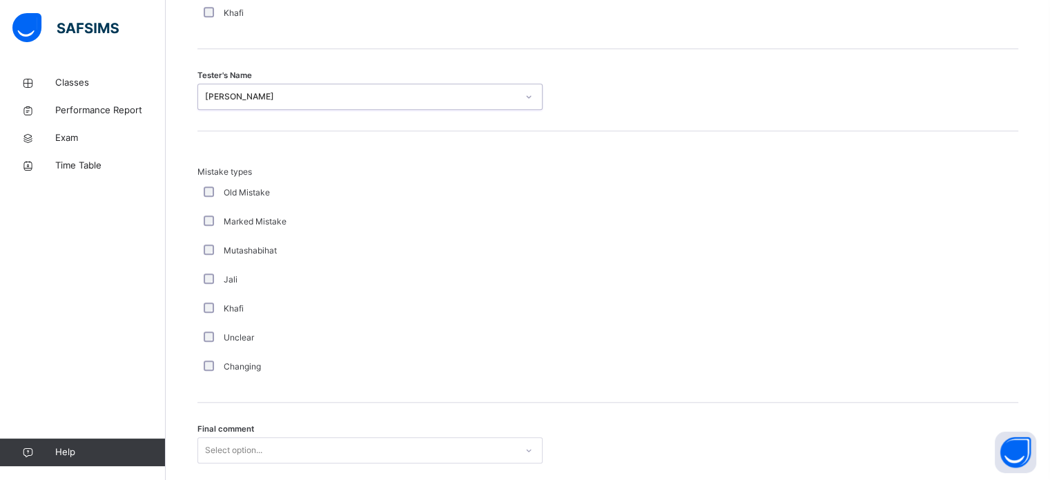
scroll to position [1518, 0]
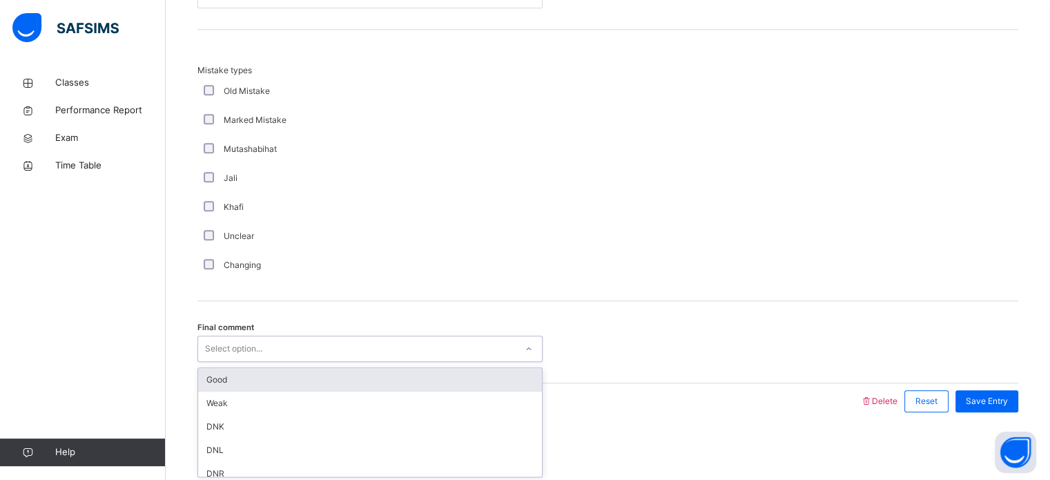
click at [291, 351] on div "Select option..." at bounding box center [357, 348] width 318 height 21
click at [251, 371] on div "Good" at bounding box center [370, 379] width 344 height 23
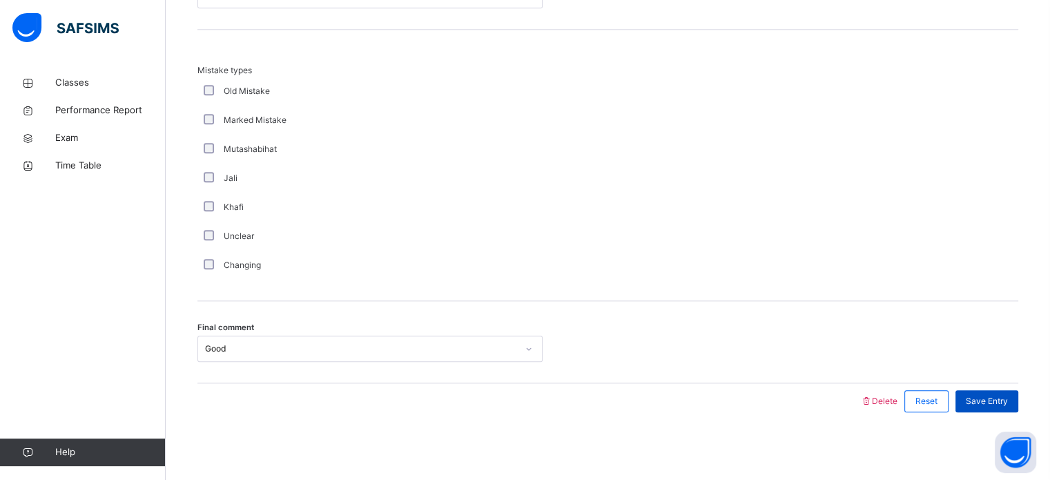
click at [994, 391] on div "Save Entry" at bounding box center [986, 401] width 63 height 22
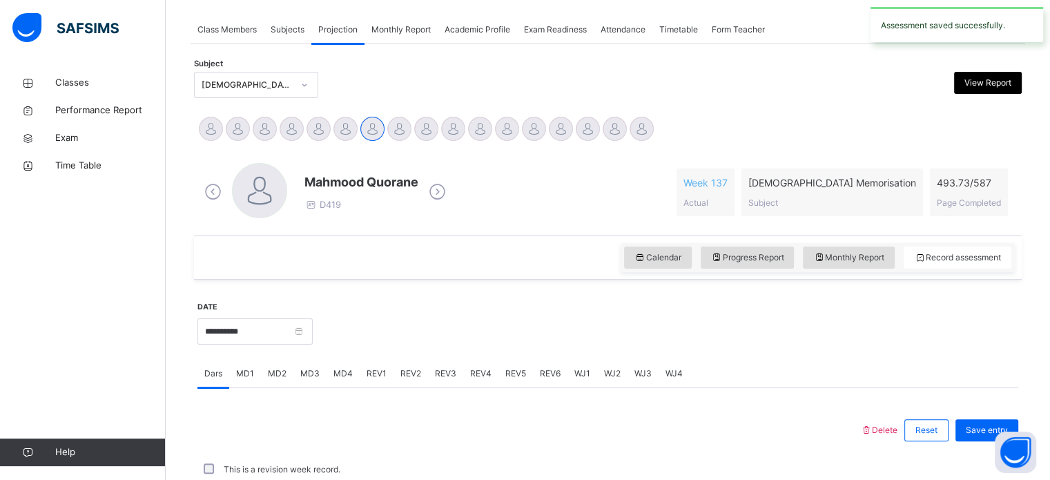
scroll to position [556, 0]
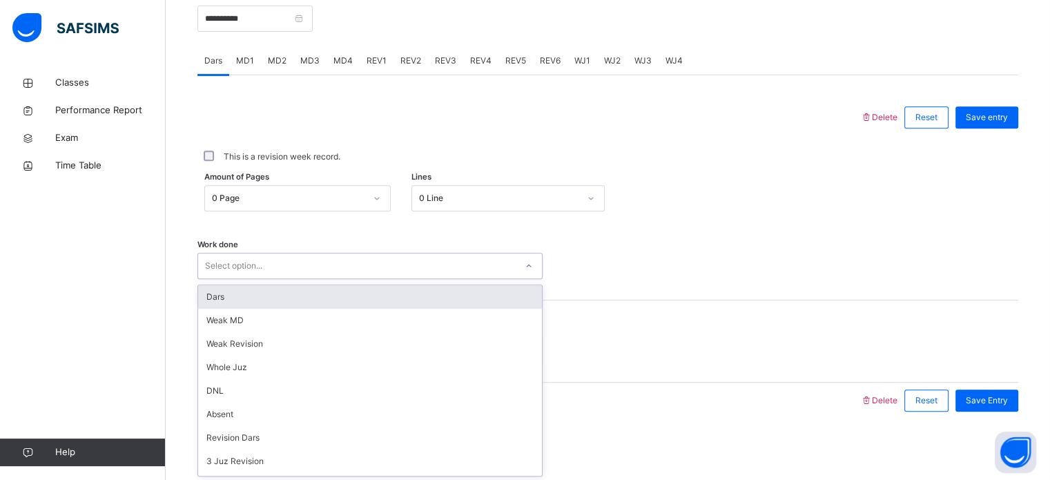
click at [476, 267] on div "Select option..." at bounding box center [357, 265] width 318 height 21
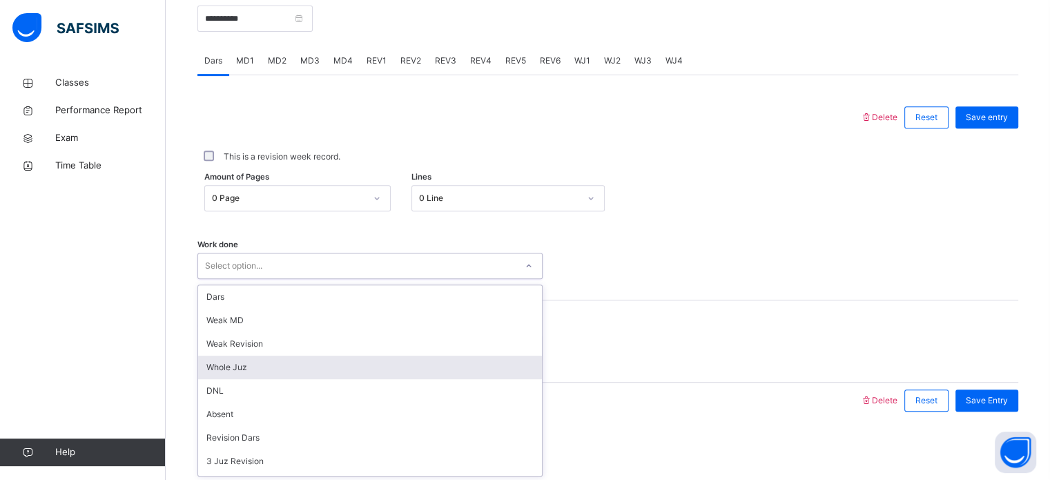
click at [386, 372] on div "Whole Juz" at bounding box center [370, 367] width 344 height 23
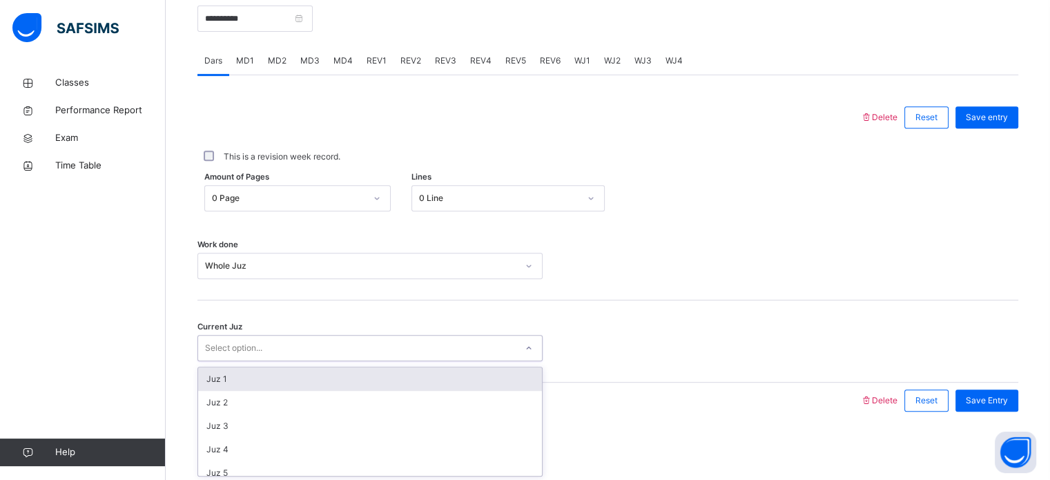
click at [375, 356] on div "Select option..." at bounding box center [357, 348] width 318 height 21
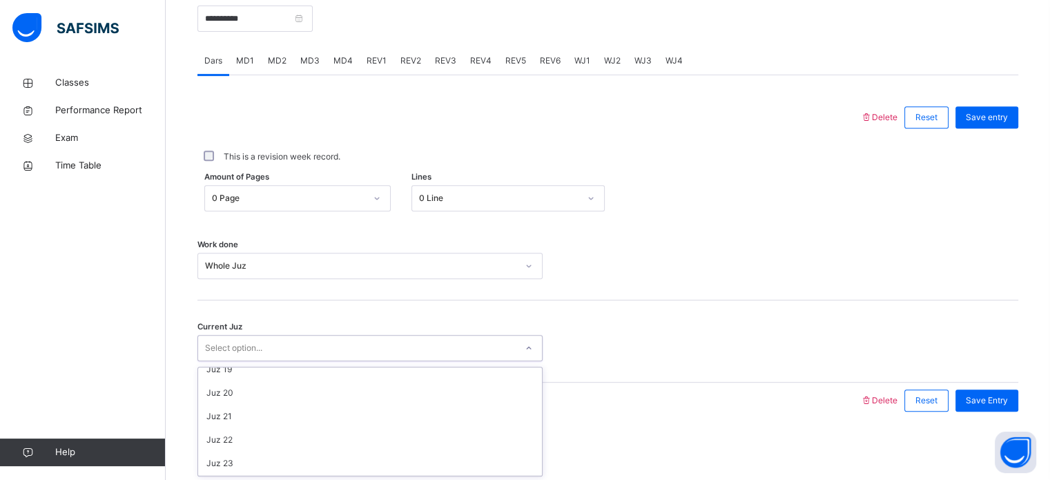
scroll to position [437, 0]
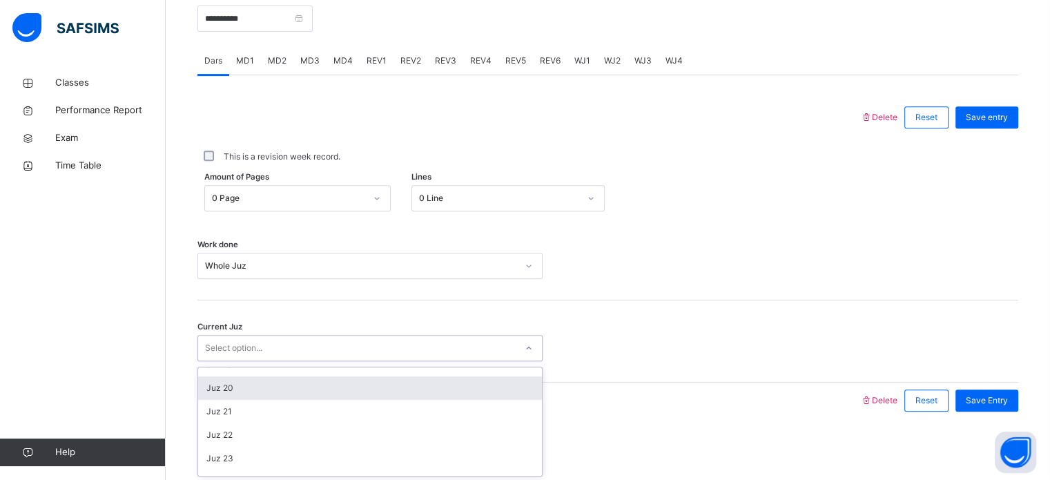
click at [312, 384] on div "Juz 20" at bounding box center [370, 387] width 344 height 23
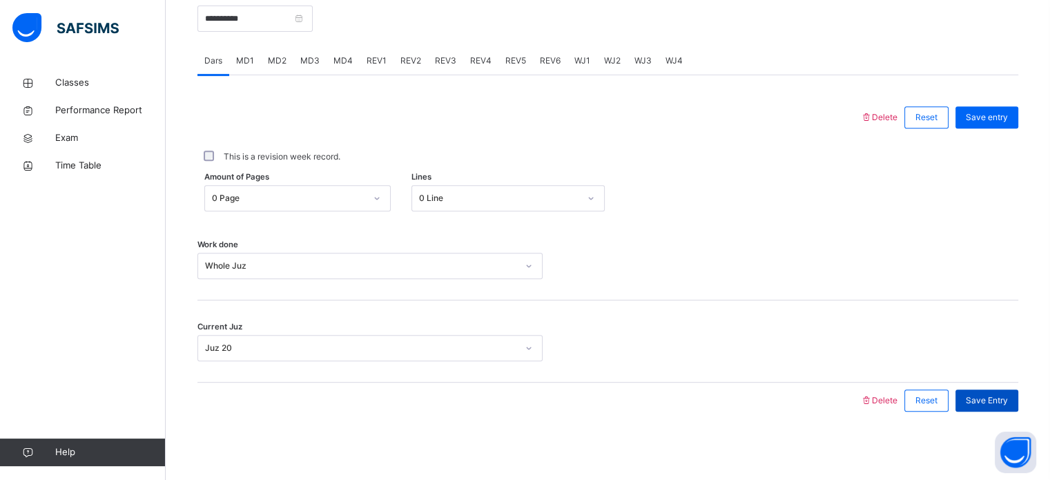
click at [1008, 396] on span "Save Entry" at bounding box center [987, 400] width 42 height 12
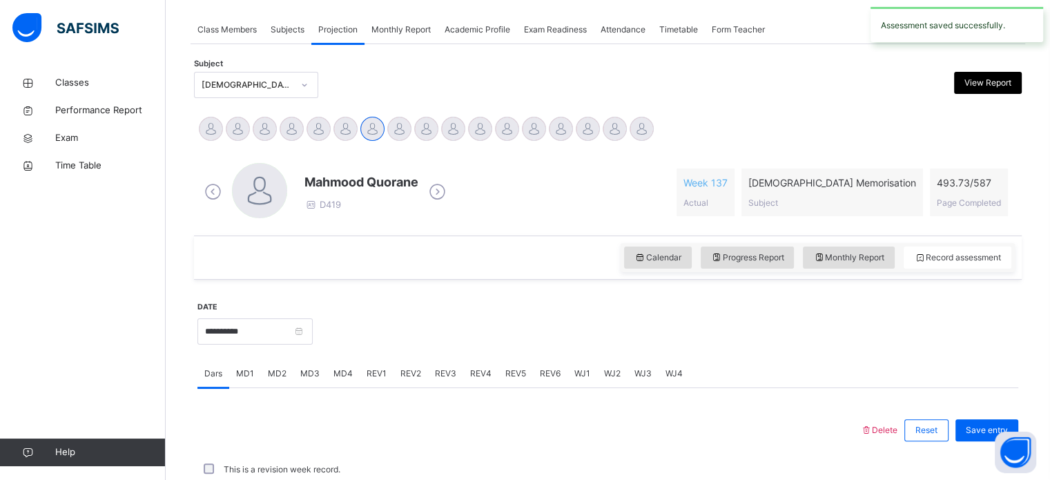
scroll to position [556, 0]
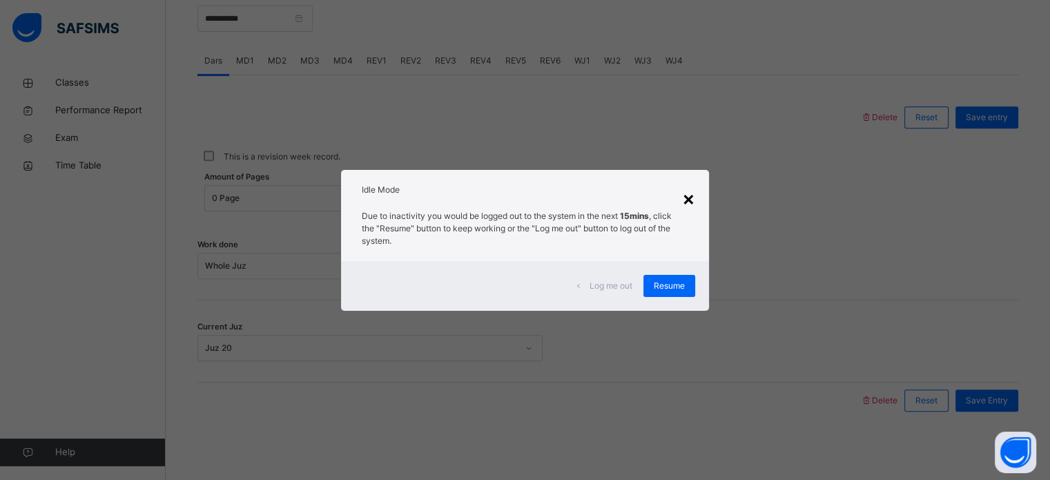
click at [688, 198] on div "×" at bounding box center [688, 198] width 13 height 29
click at [688, 198] on div "Amount of Pages 0 Page Lines 0 Line" at bounding box center [607, 198] width 821 height 26
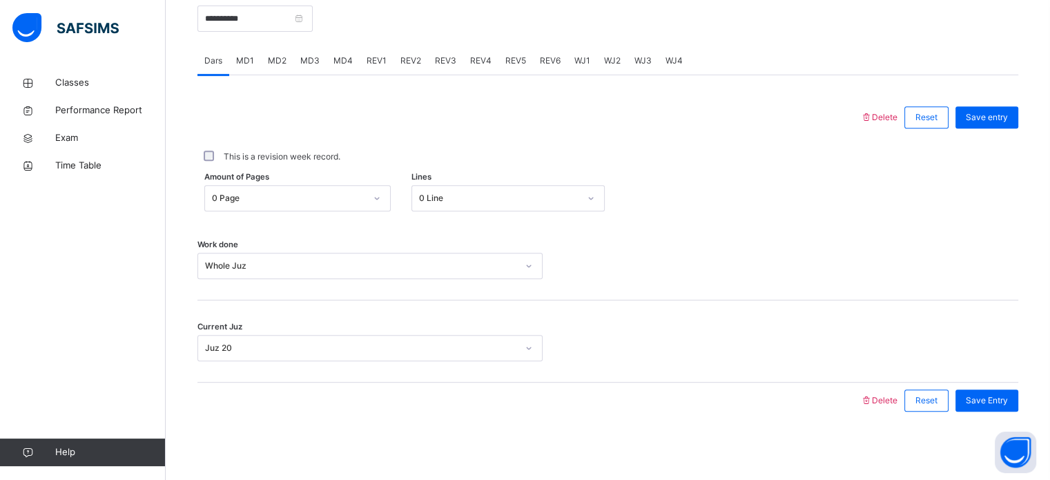
click at [591, 278] on div "Work done Whole Juz" at bounding box center [607, 259] width 821 height 82
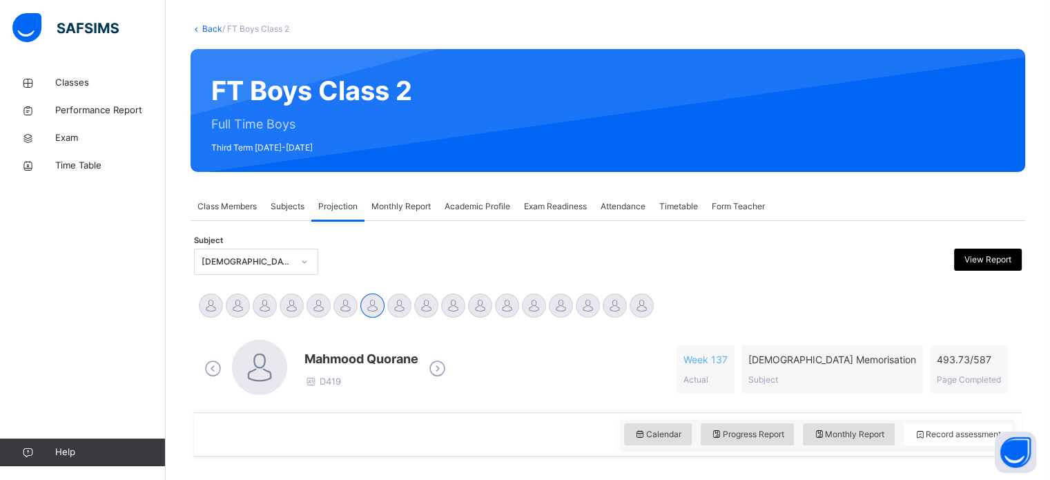
scroll to position [62, 0]
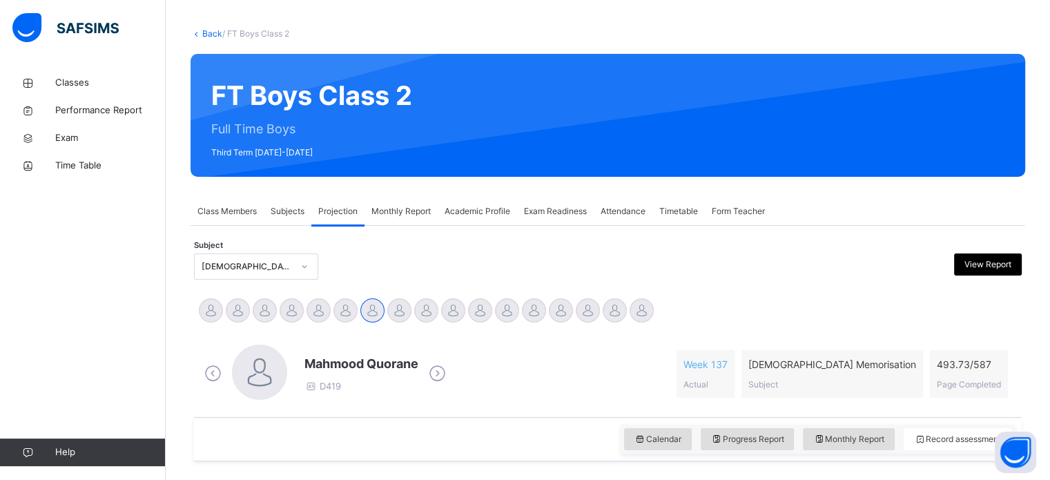
click at [560, 208] on span "Exam Readiness" at bounding box center [555, 211] width 63 height 12
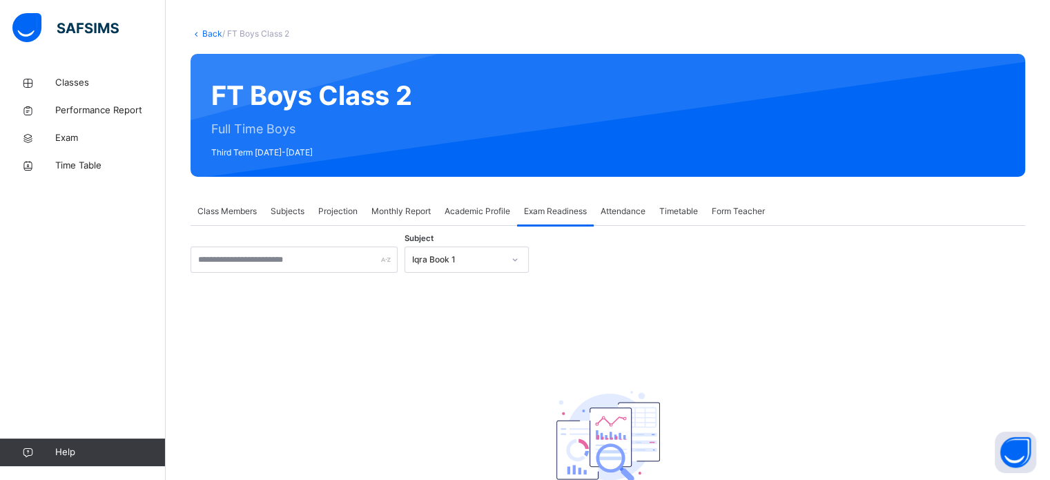
click at [454, 209] on span "Academic Profile" at bounding box center [478, 211] width 66 height 12
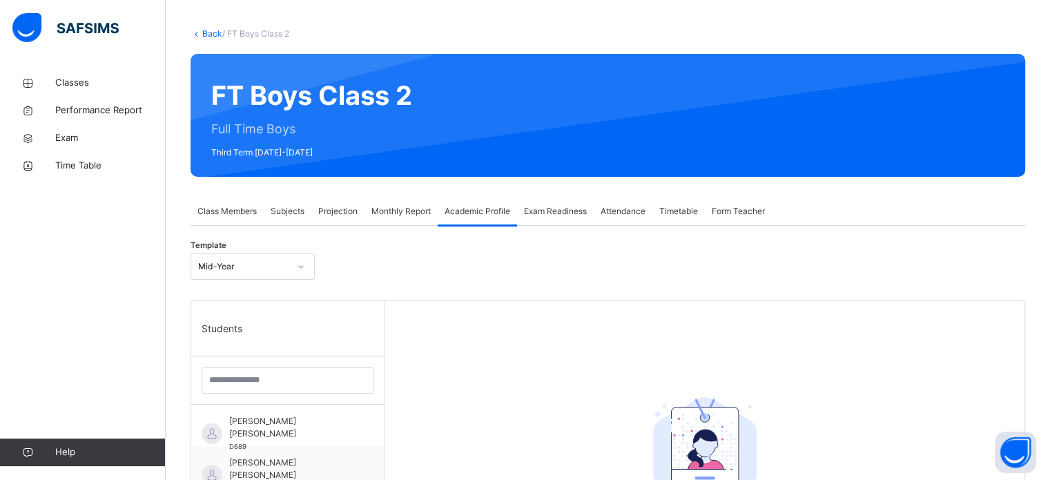
click at [350, 208] on span "Projection" at bounding box center [337, 211] width 39 height 12
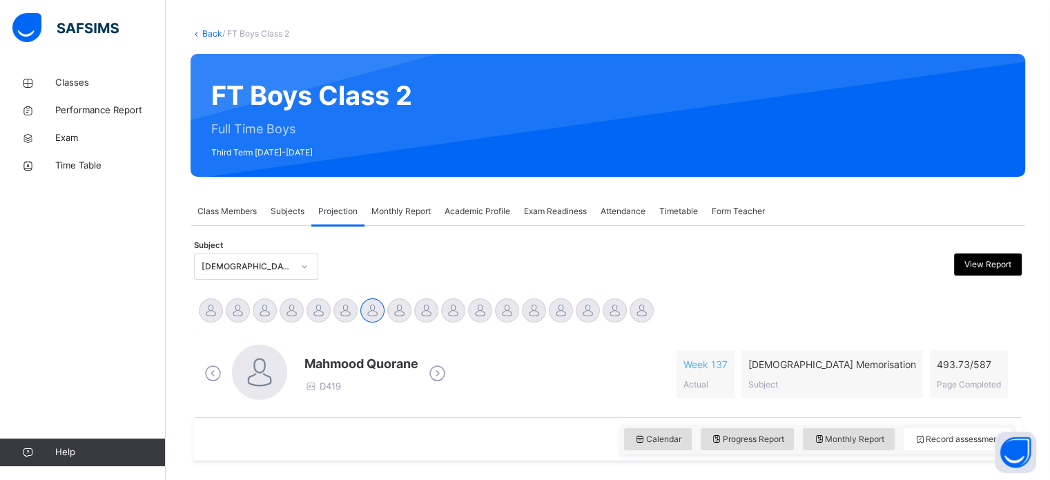
click at [409, 210] on span "Monthly Report" at bounding box center [400, 211] width 59 height 12
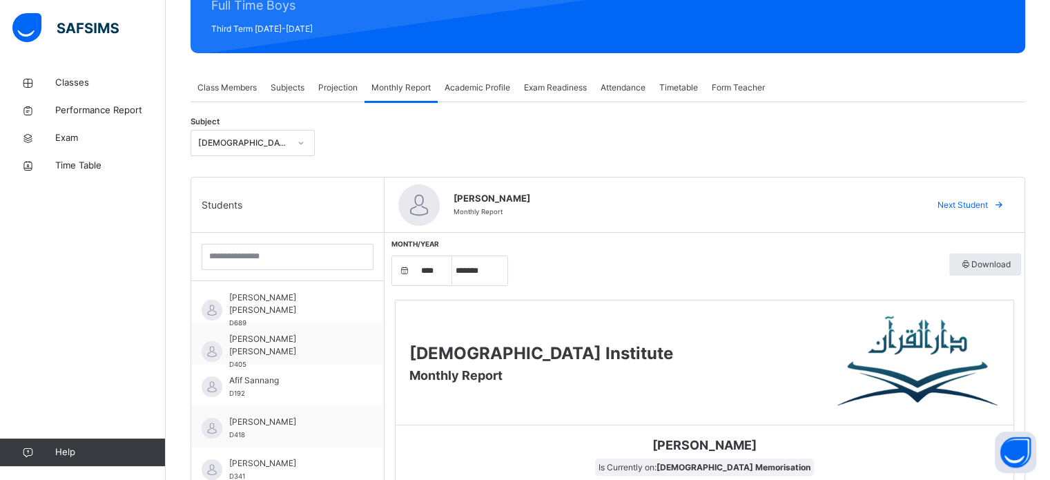
scroll to position [183, 0]
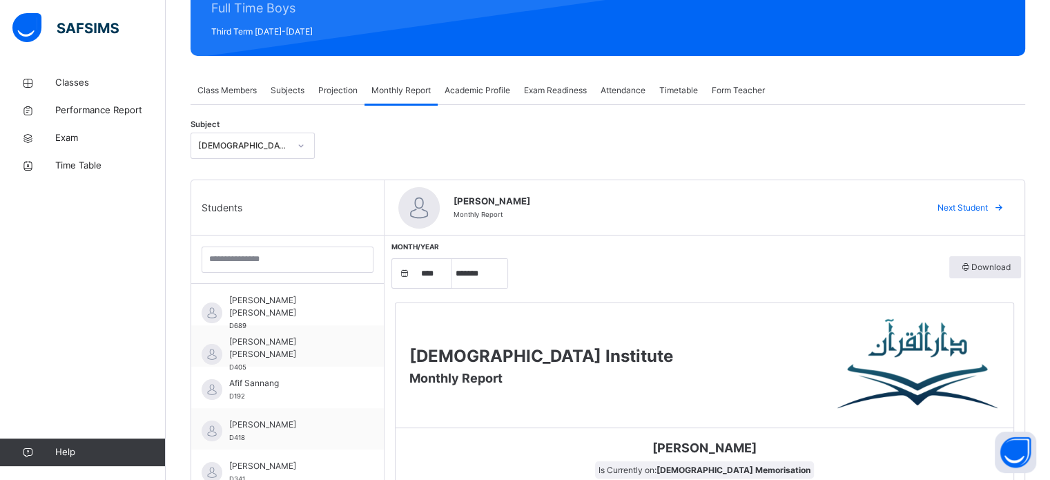
click at [332, 93] on span "Projection" at bounding box center [337, 90] width 39 height 12
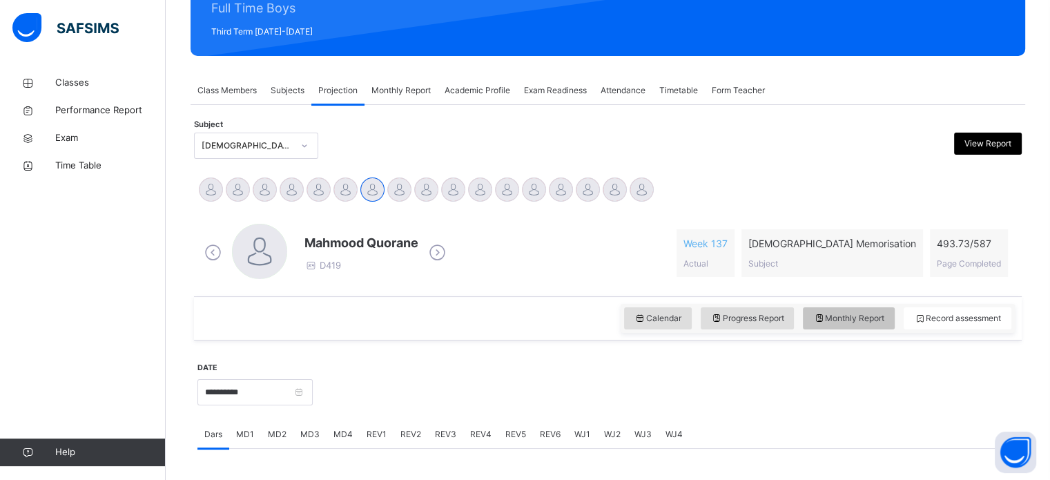
click at [834, 327] on div "Monthly Report" at bounding box center [849, 318] width 92 height 22
select select "****"
select select "*"
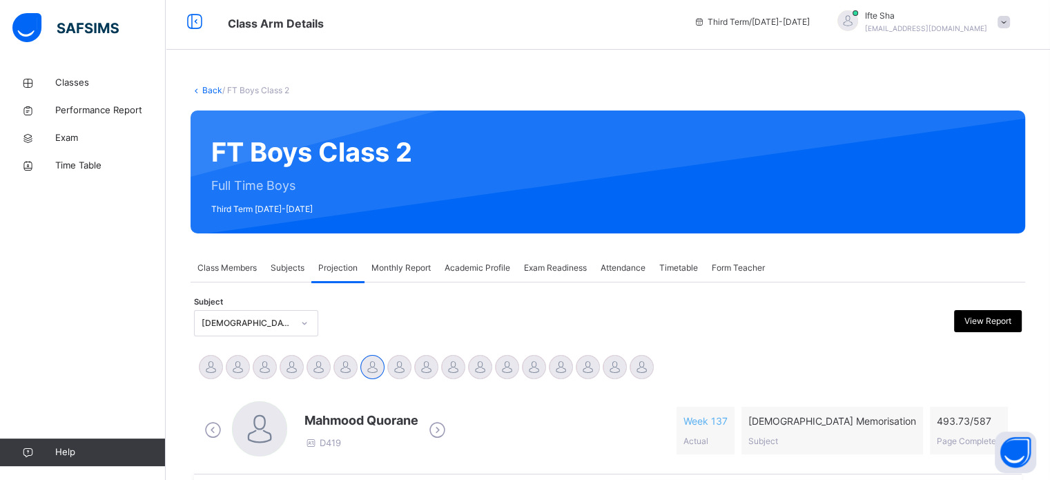
scroll to position [0, 0]
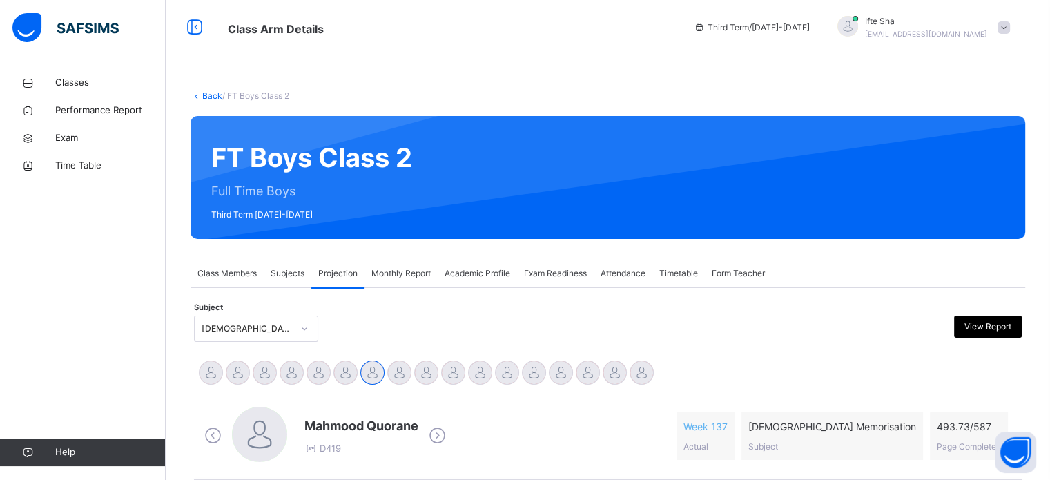
click at [293, 263] on div "Subjects" at bounding box center [288, 274] width 48 height 28
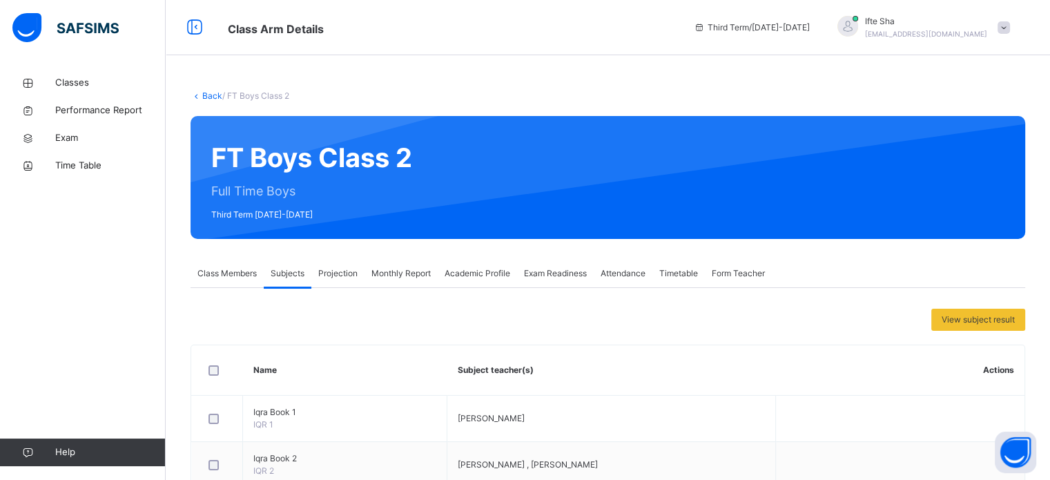
click at [388, 262] on div "Monthly Report" at bounding box center [400, 274] width 73 height 28
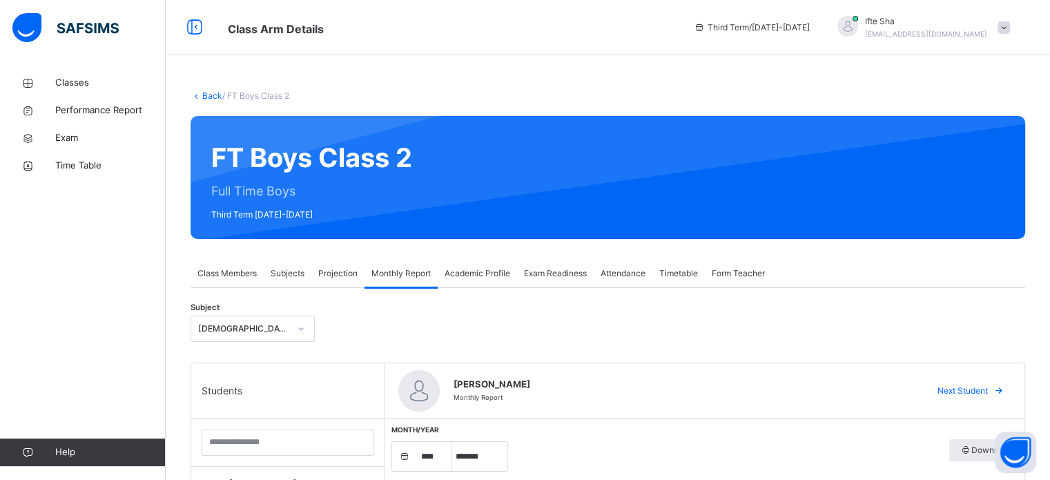
click at [290, 271] on span "Subjects" at bounding box center [288, 273] width 34 height 12
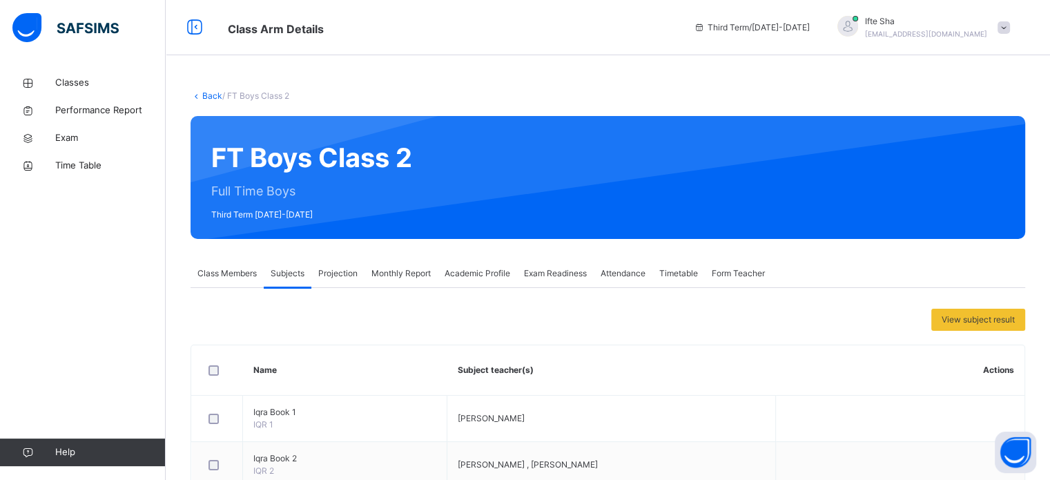
click at [349, 278] on span "Projection" at bounding box center [337, 273] width 39 height 12
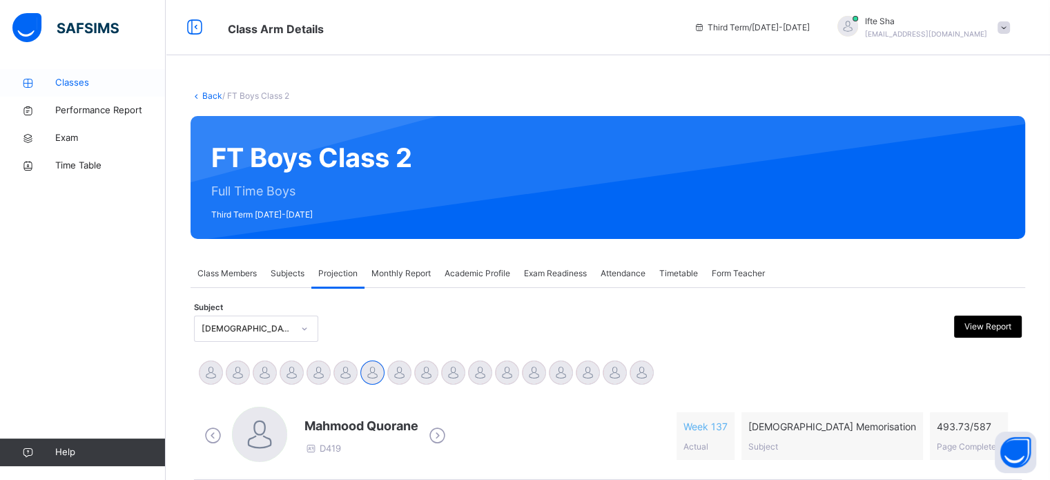
click at [91, 79] on span "Classes" at bounding box center [110, 83] width 110 height 14
